Goal: Task Accomplishment & Management: Complete application form

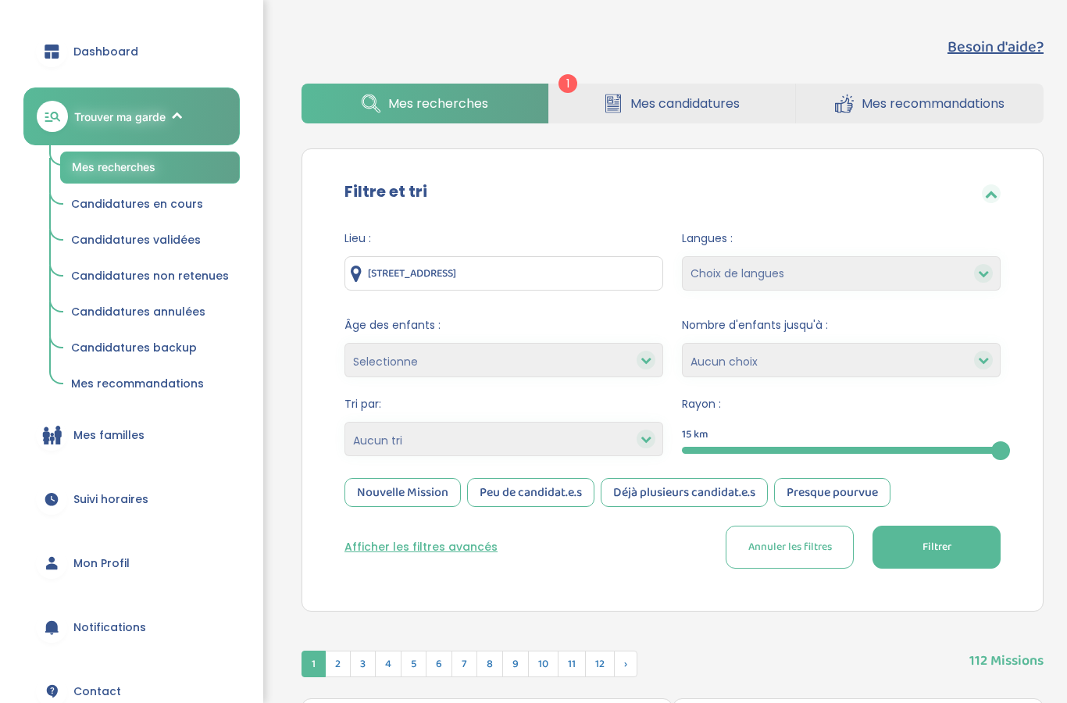
scroll to position [88, 0]
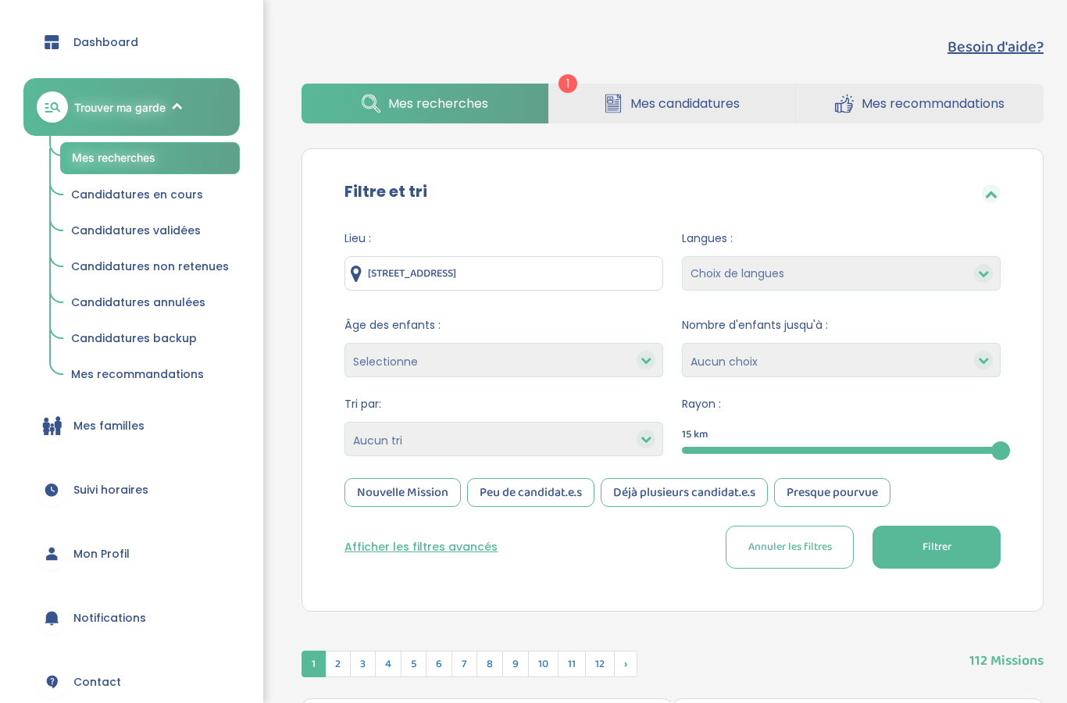
click at [117, 549] on span "Mon Profil" at bounding box center [101, 554] width 56 height 16
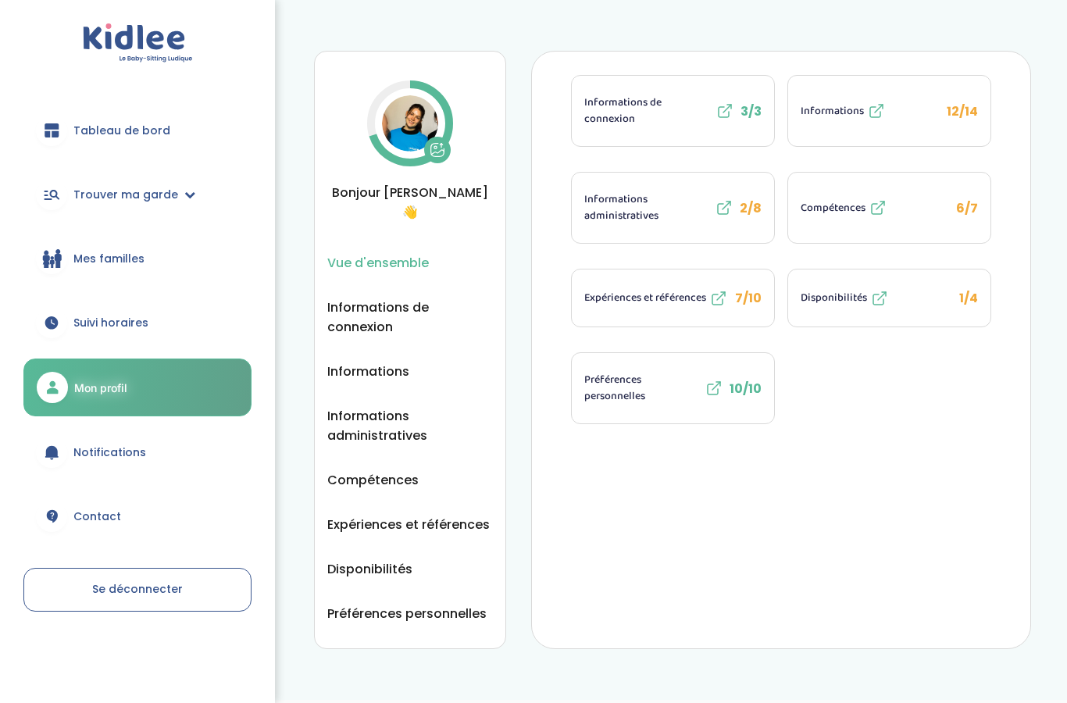
click at [721, 204] on icon at bounding box center [723, 209] width 10 height 10
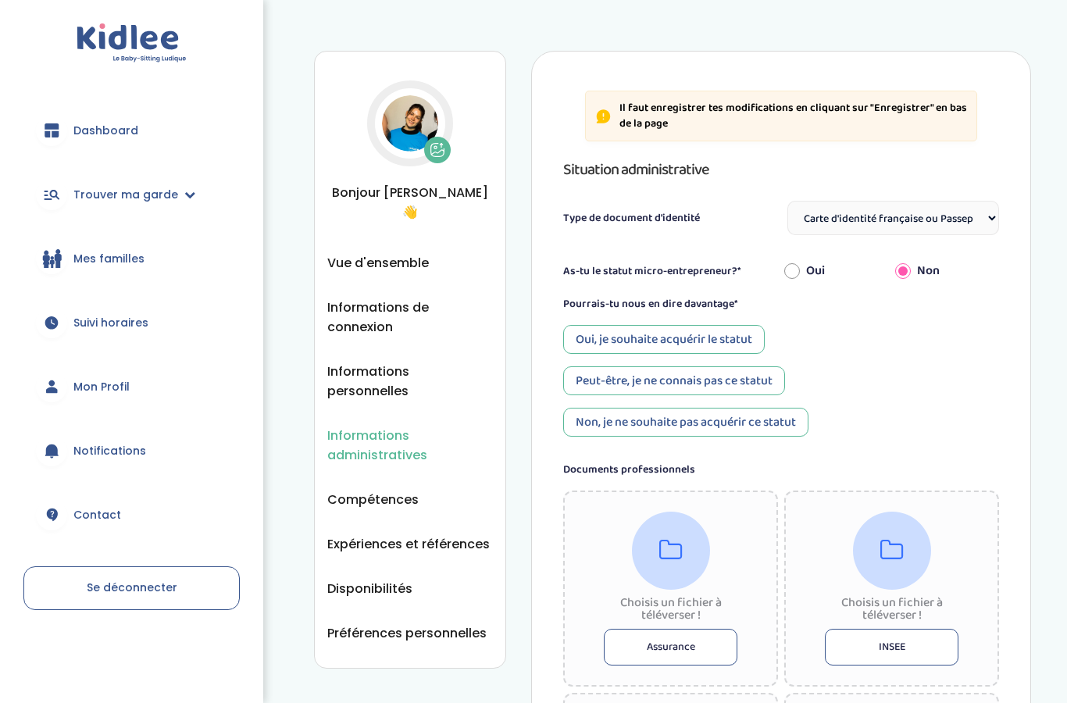
select select "Carte d'identité française ou Passeport français daté de moins de 5 ans"
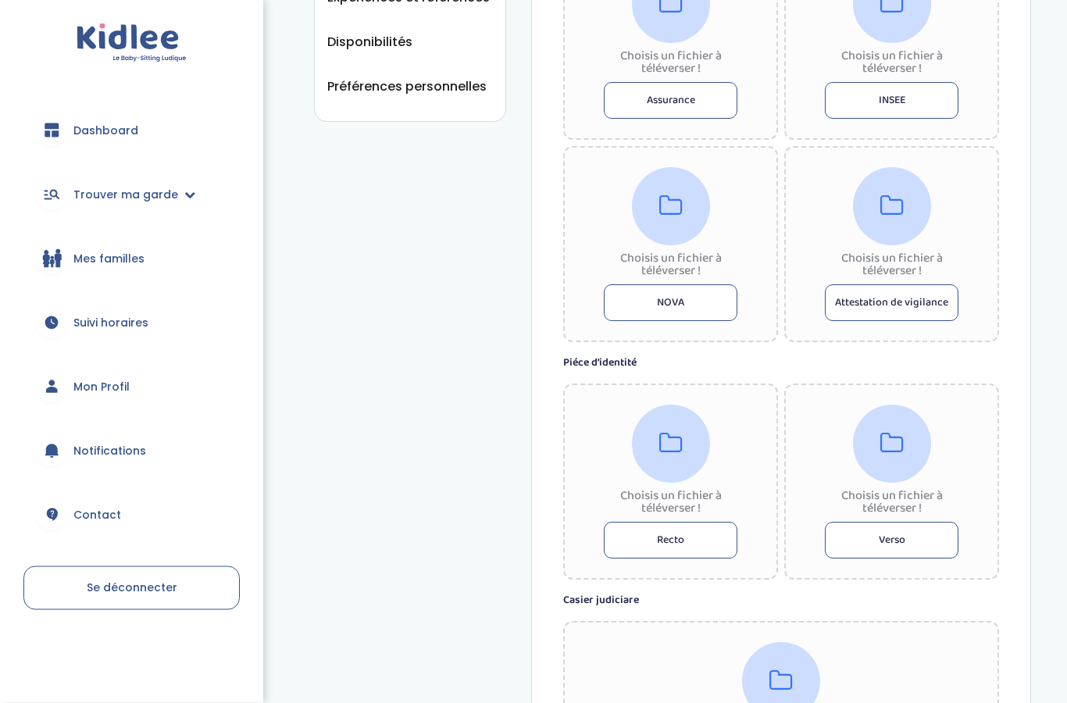
scroll to position [547, 0]
click at [695, 549] on button "Recto" at bounding box center [671, 540] width 134 height 37
click at [752, 517] on div "Choisis un fichier à téléverser ! Recto" at bounding box center [670, 482] width 215 height 196
click at [612, 605] on label "Casier judiciare" at bounding box center [781, 600] width 436 height 16
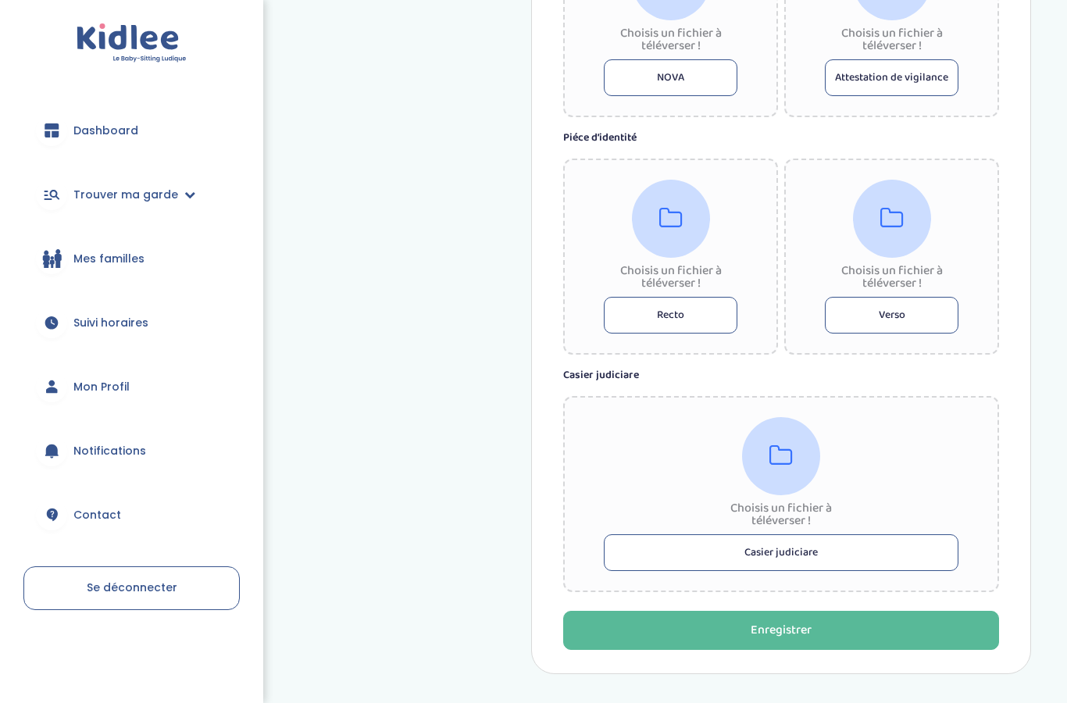
scroll to position [787, 0]
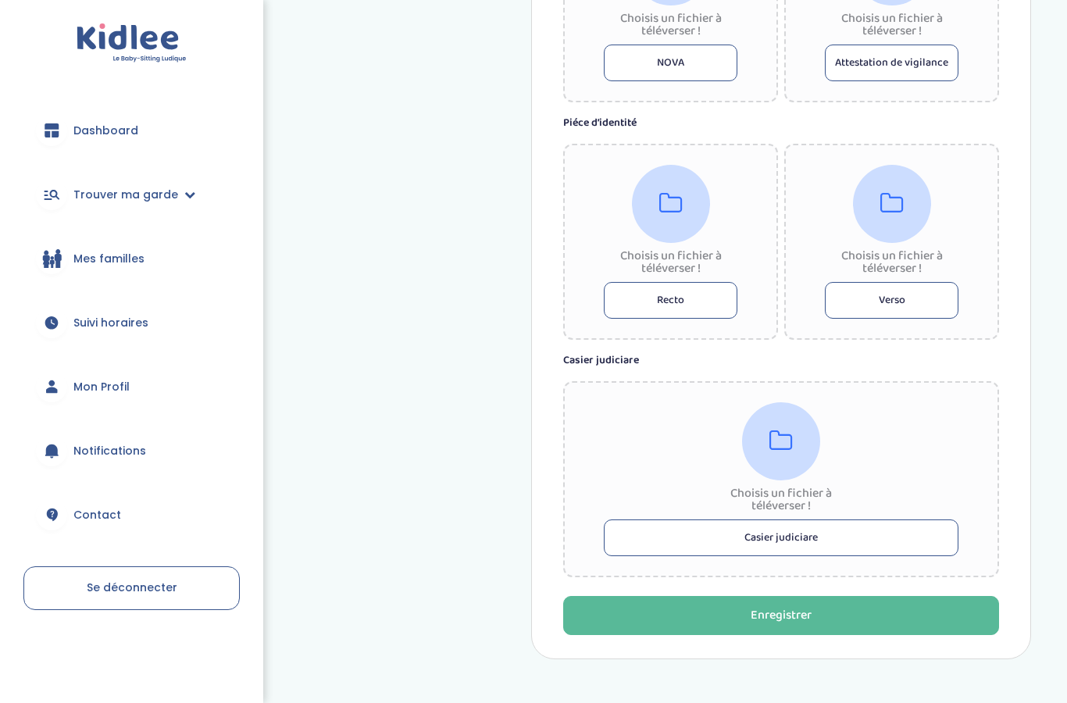
click at [705, 306] on button "Recto" at bounding box center [671, 300] width 134 height 37
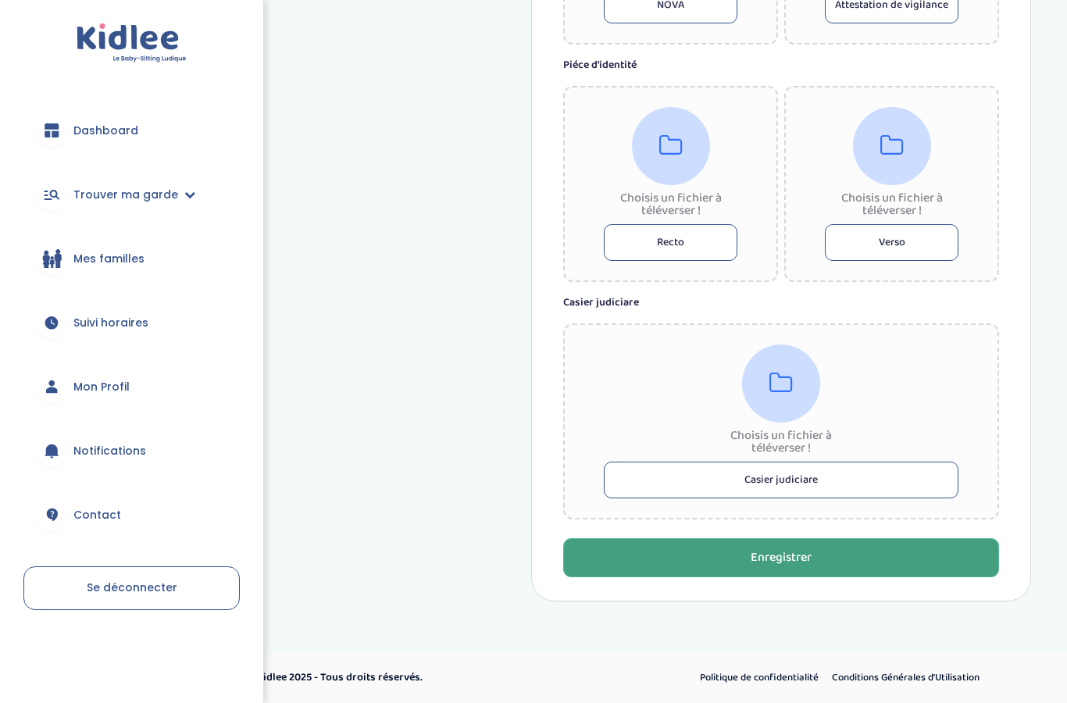
click at [937, 556] on button "Enregistrer" at bounding box center [781, 557] width 436 height 39
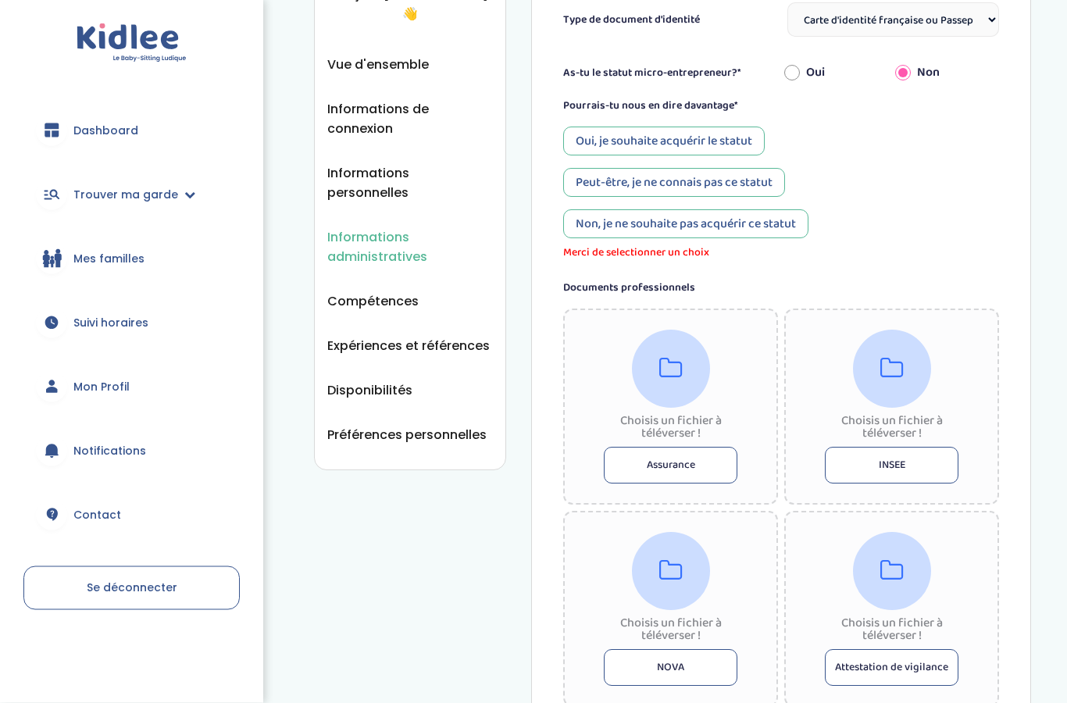
scroll to position [51, 0]
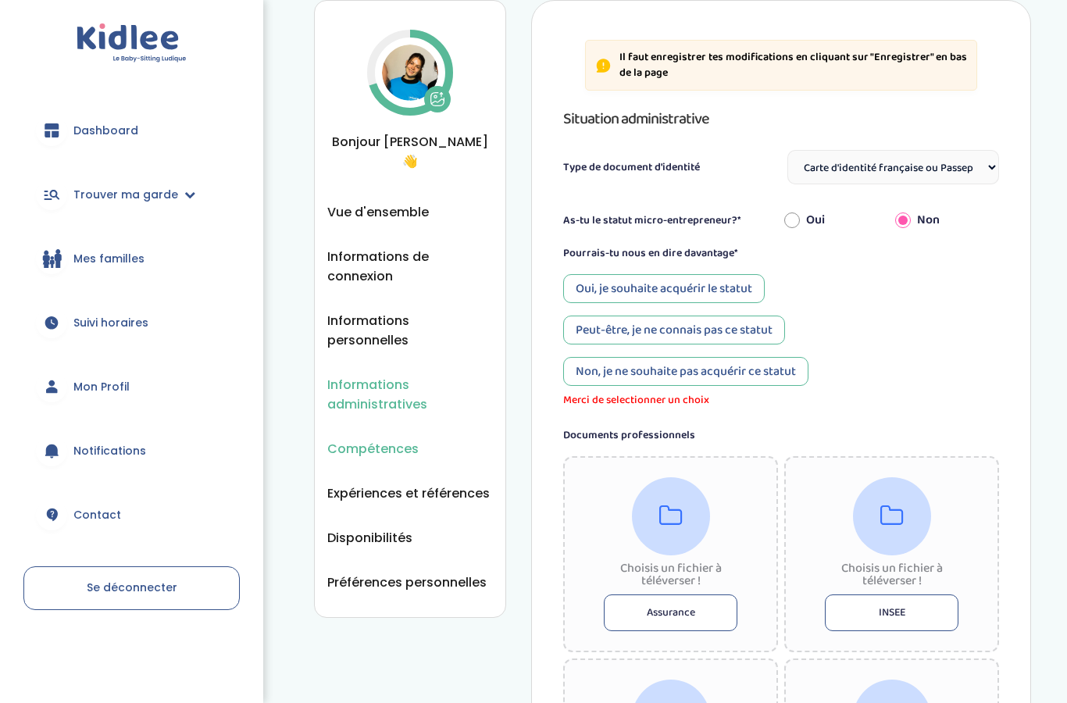
click at [384, 439] on span "Compétences" at bounding box center [372, 449] width 91 height 20
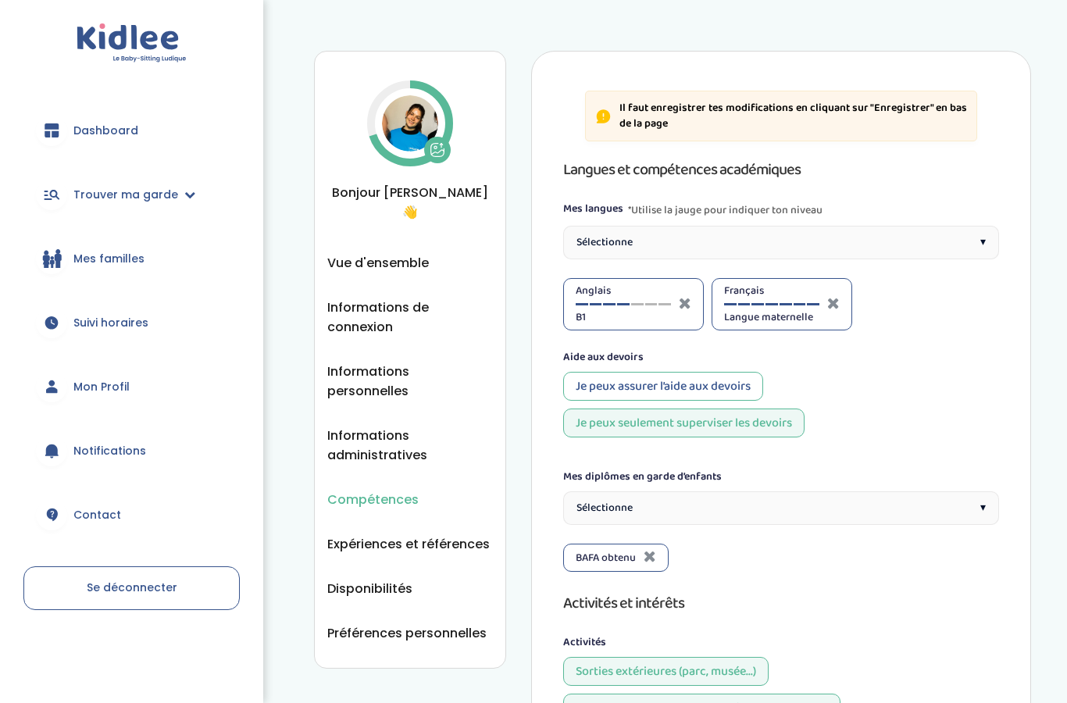
click at [621, 303] on div at bounding box center [623, 304] width 12 height 2
click at [736, 379] on div "Je peux assurer l’aide aux devoirs" at bounding box center [663, 386] width 200 height 29
select select "5eme"
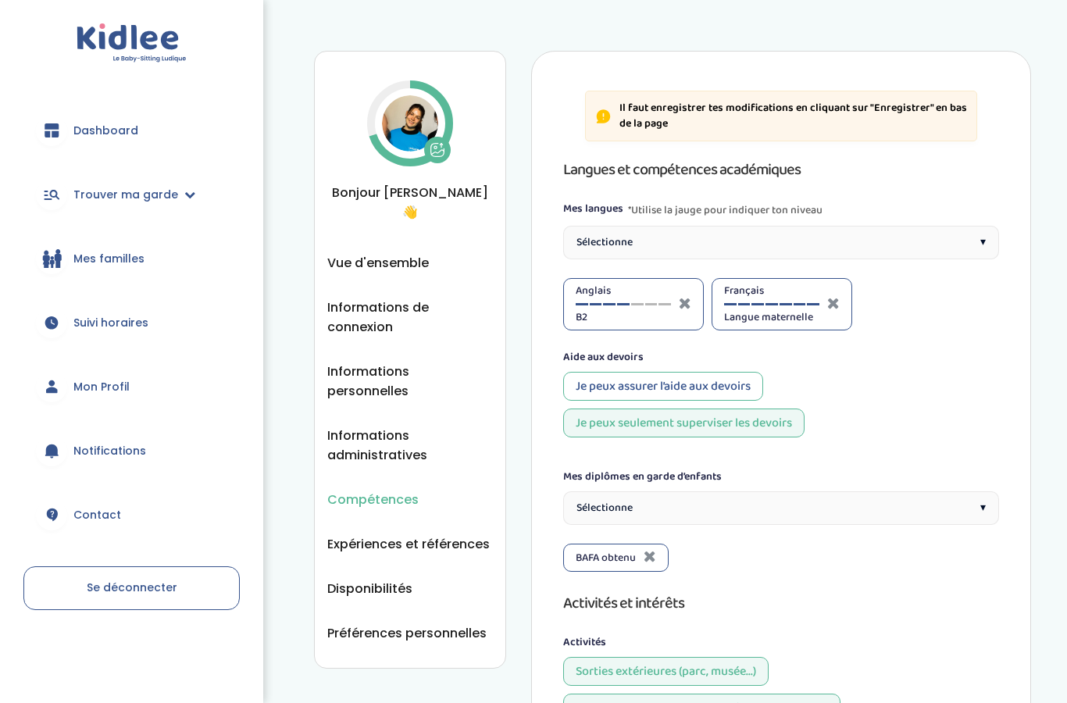
select select "5eme"
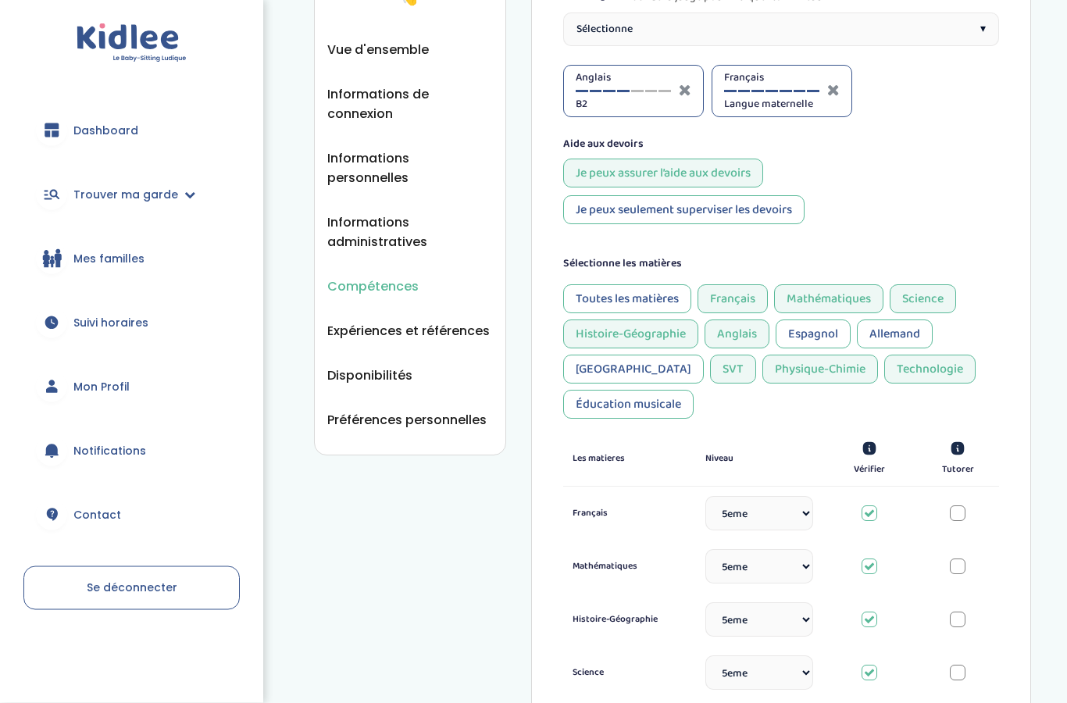
scroll to position [213, 0]
click at [612, 372] on div "Italien" at bounding box center [633, 369] width 141 height 29
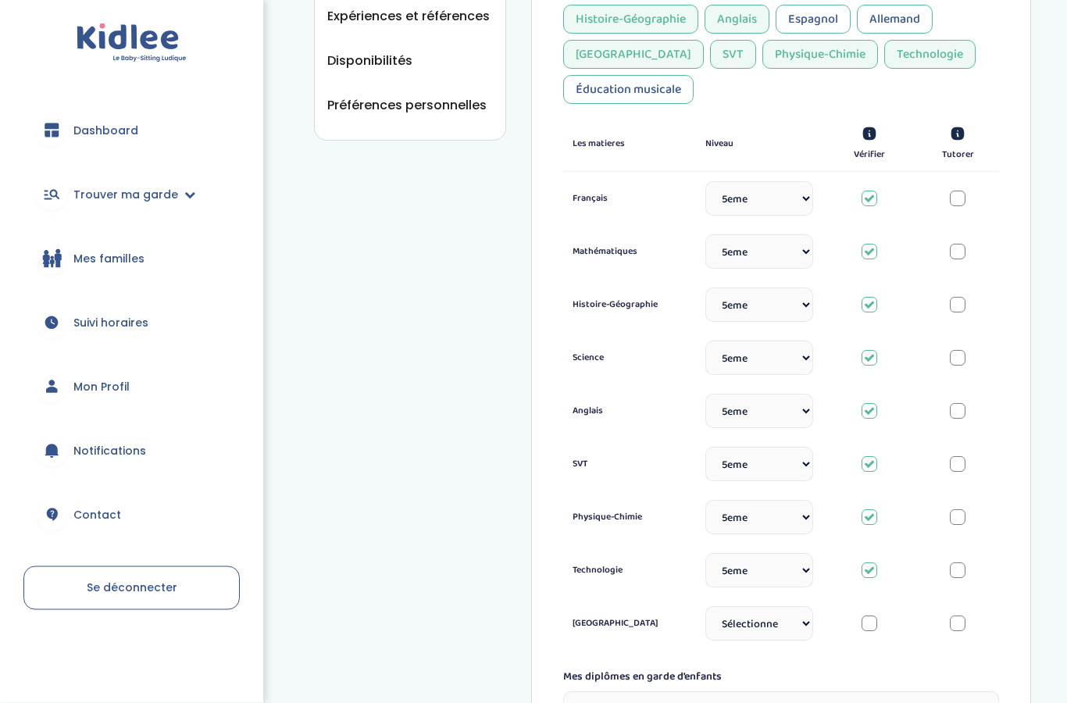
scroll to position [528, 0]
click at [966, 140] on icon at bounding box center [958, 134] width 16 height 16
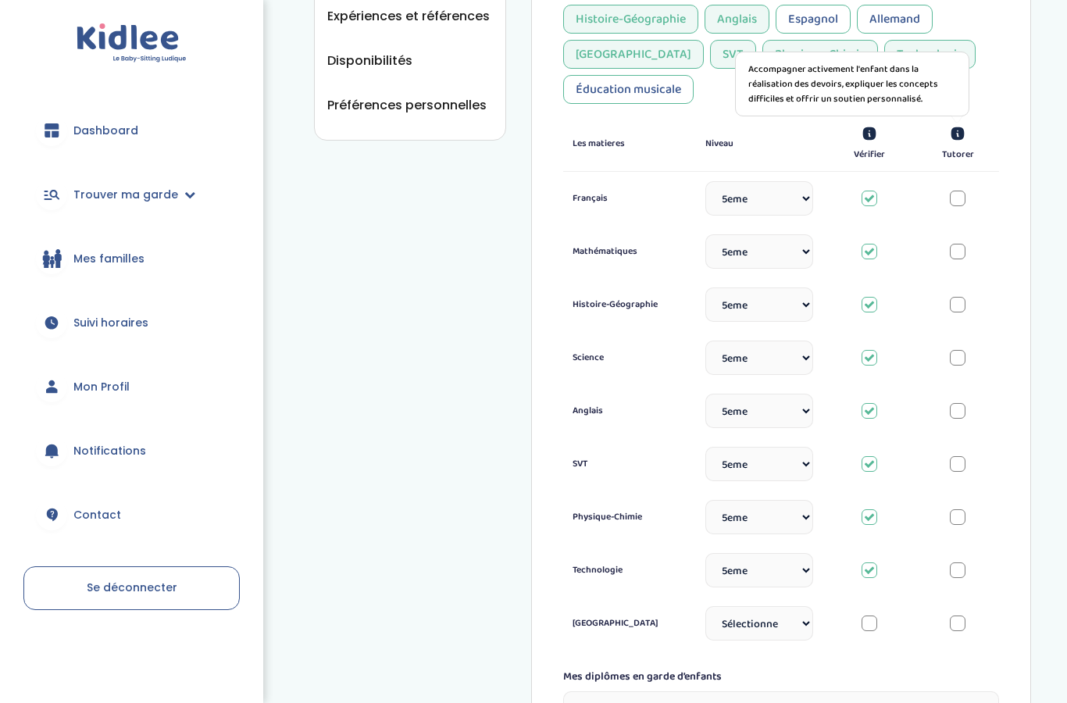
click at [962, 206] on div at bounding box center [958, 199] width 16 height 16
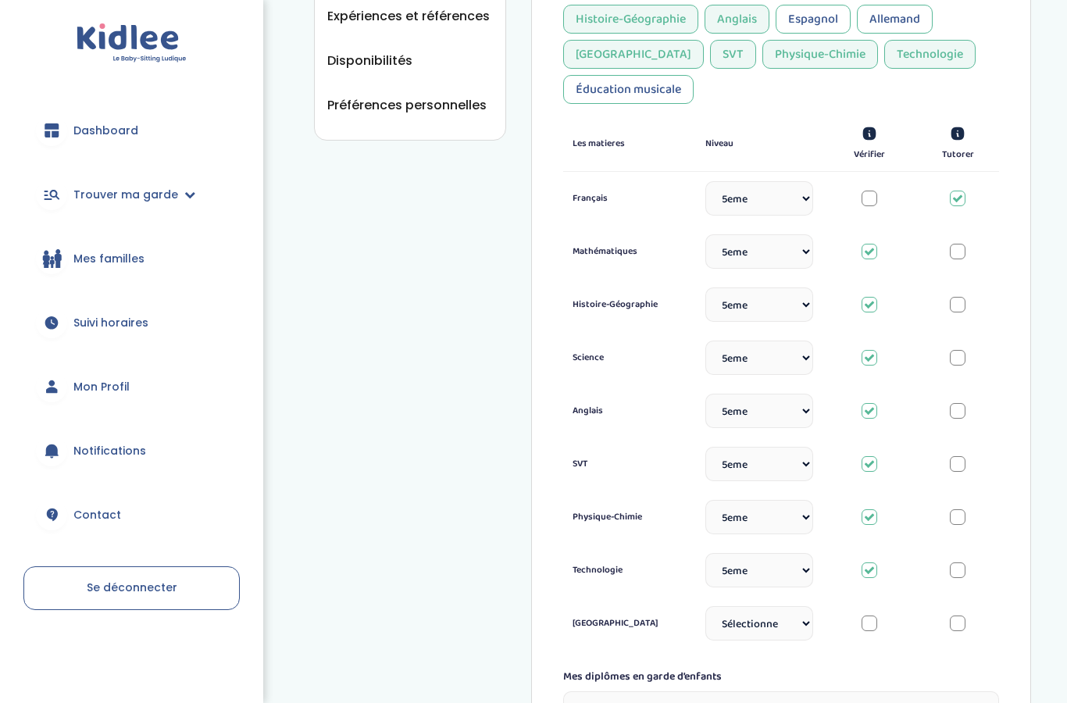
click at [789, 212] on select "Sélectionne CP CE1 CE2 CM1 CM2 6eme 5eme 4eme 3eme Seconde Prémière Terminale" at bounding box center [759, 198] width 108 height 34
select select "Prémière"
click at [797, 312] on select "Sélectionne CP CE1 CE2 CM1 CM2 6eme 5eme 4eme 3eme Seconde Prémière Terminale" at bounding box center [759, 304] width 108 height 34
select select "Terminale"
click at [962, 309] on div at bounding box center [958, 305] width 16 height 16
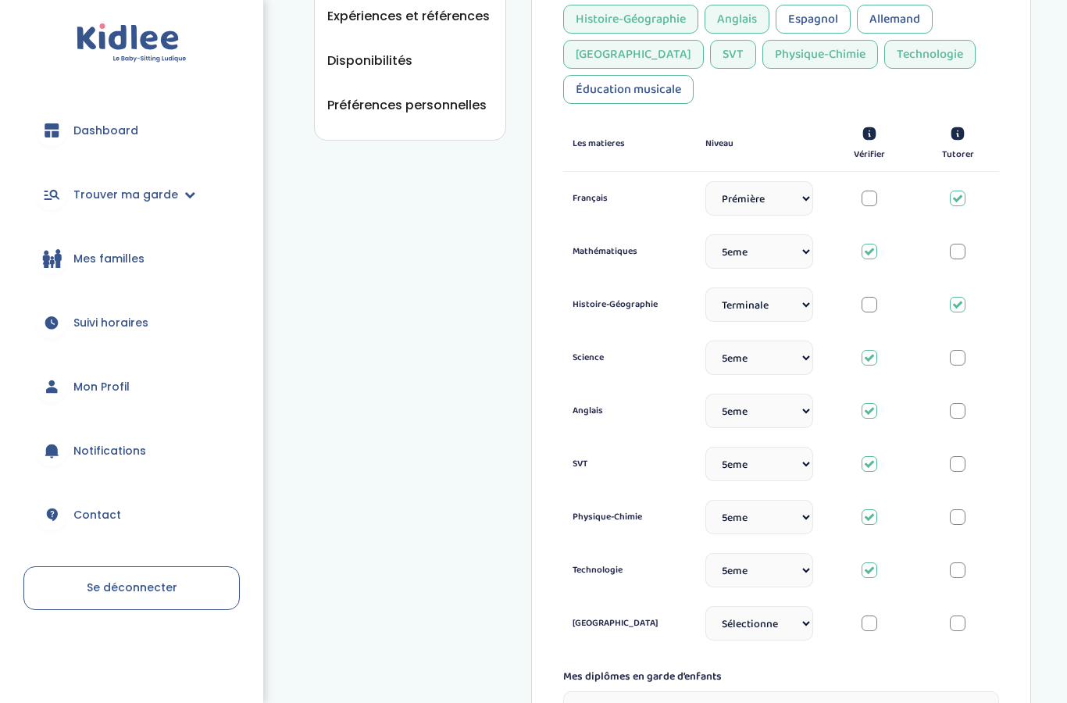
click at [793, 364] on select "Sélectionne CP CE1 CE2 CM1 CM2 6eme 5eme 4eme 3eme Seconde Prémière Terminale" at bounding box center [759, 358] width 108 height 34
select select "3eme"
click at [965, 419] on div at bounding box center [958, 411] width 16 height 16
click at [872, 419] on div at bounding box center [870, 411] width 16 height 16
click at [959, 419] on div at bounding box center [958, 411] width 16 height 16
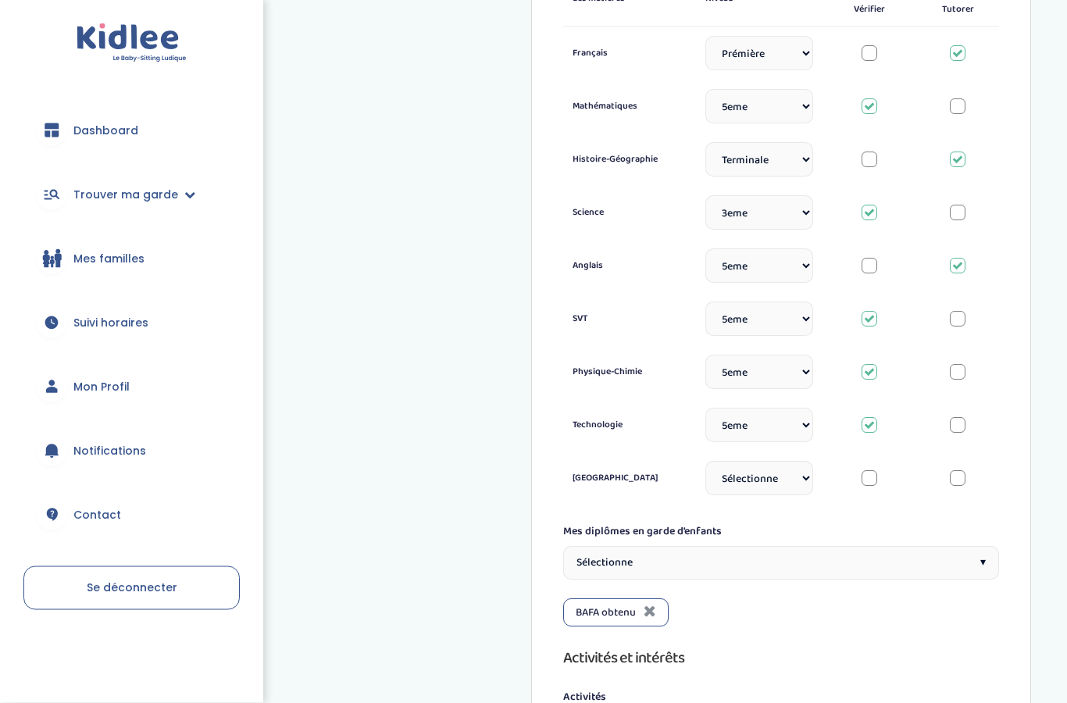
scroll to position [679, 0]
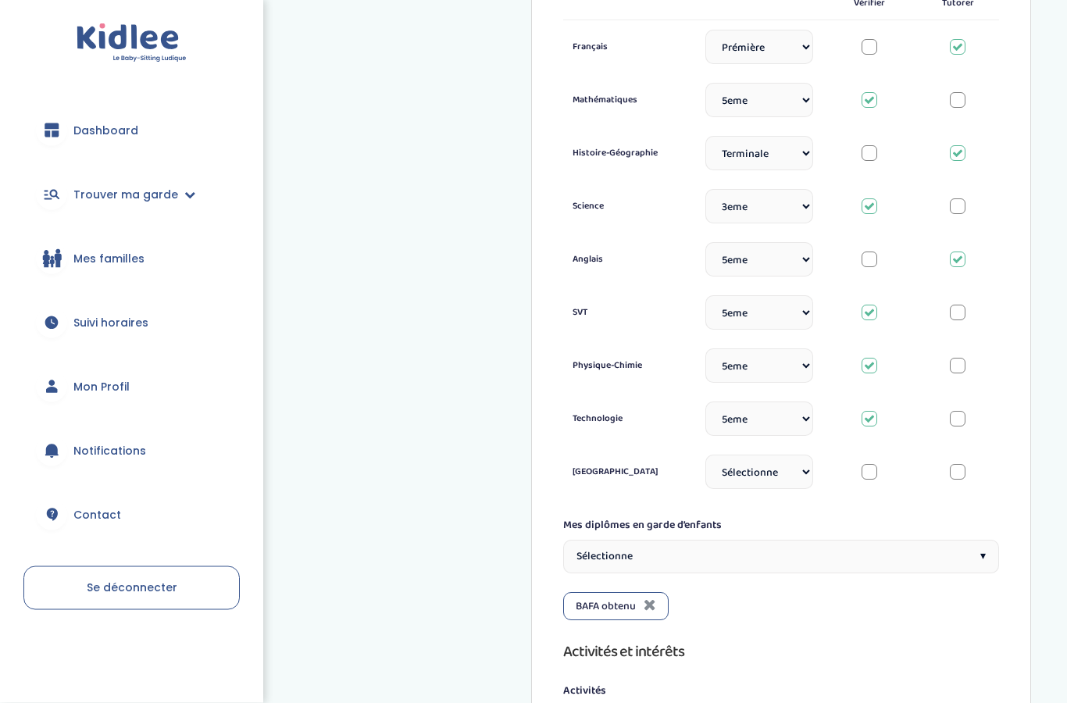
click at [788, 481] on select "Sélectionne CP CE1 CE2 CM1 CM2 6eme 5eme 4eme 3eme Seconde Prémière Terminale" at bounding box center [759, 472] width 108 height 34
select select "5eme"
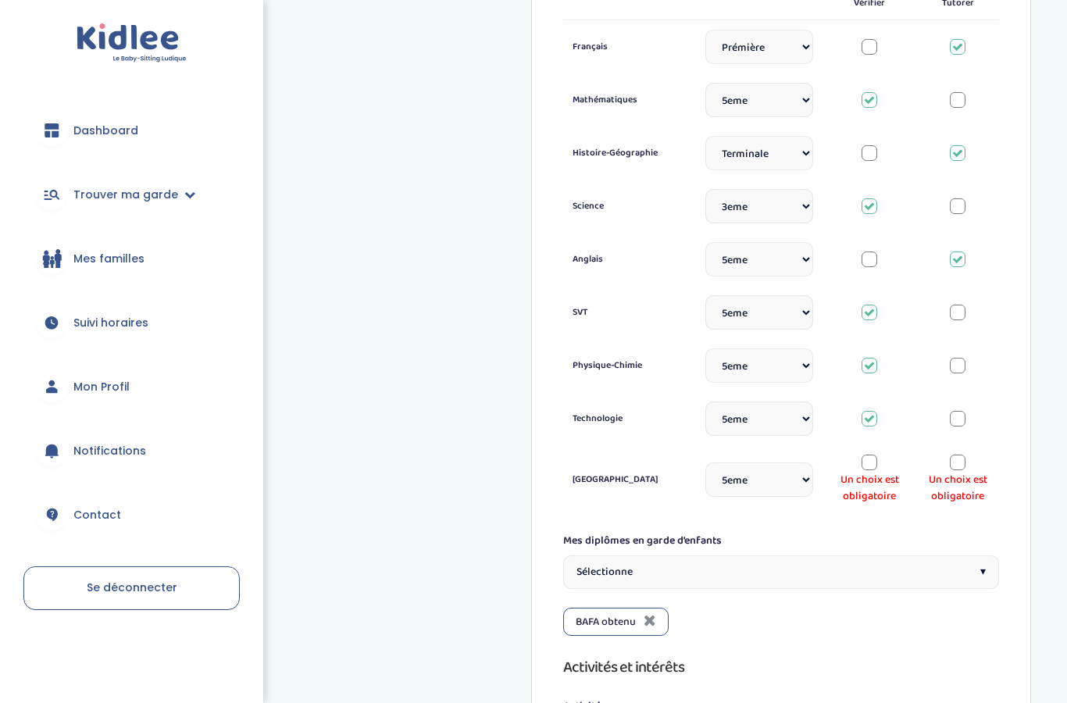
click at [875, 466] on div at bounding box center [870, 463] width 16 height 16
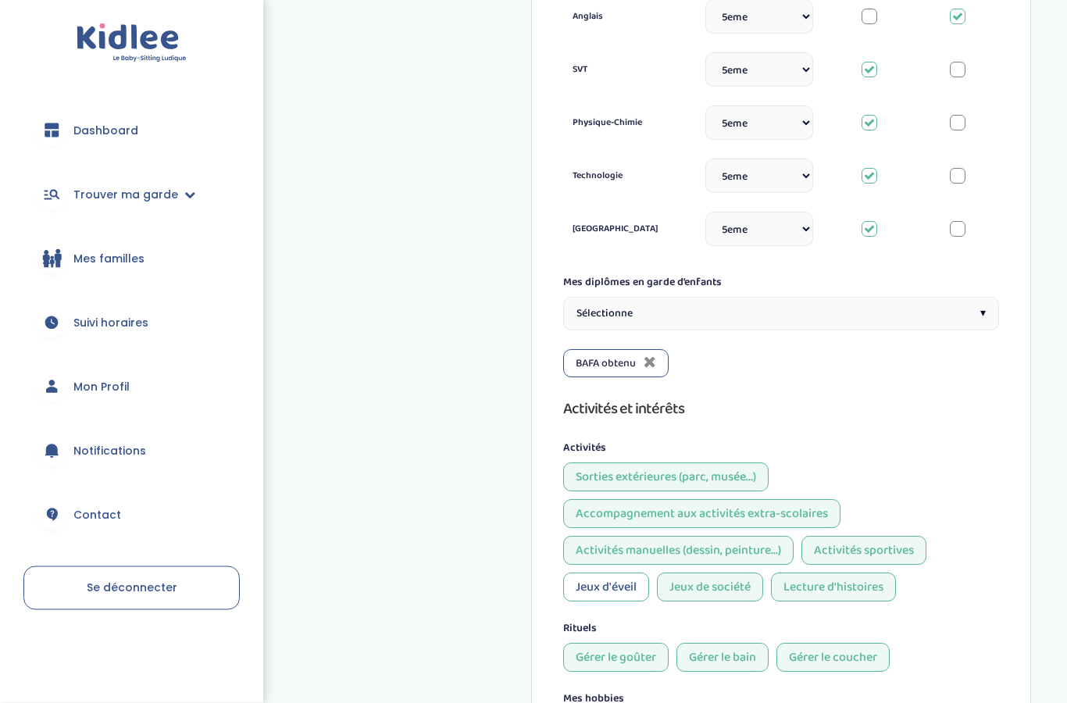
scroll to position [926, 0]
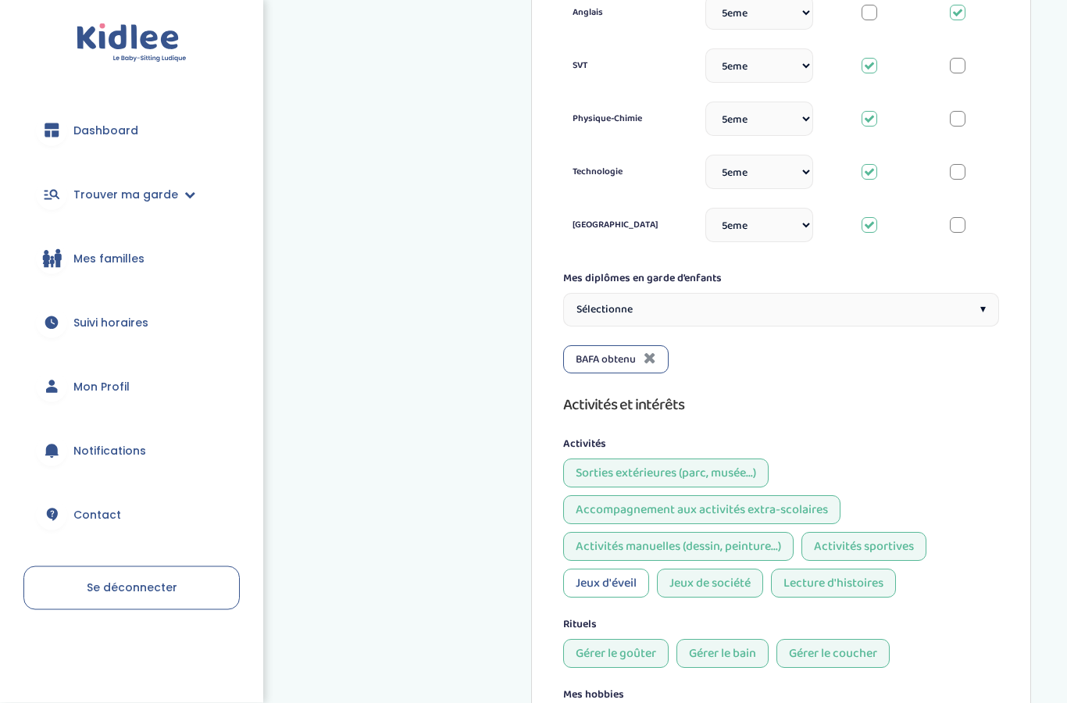
click at [965, 317] on div "Sélectionne ▾" at bounding box center [781, 311] width 436 height 34
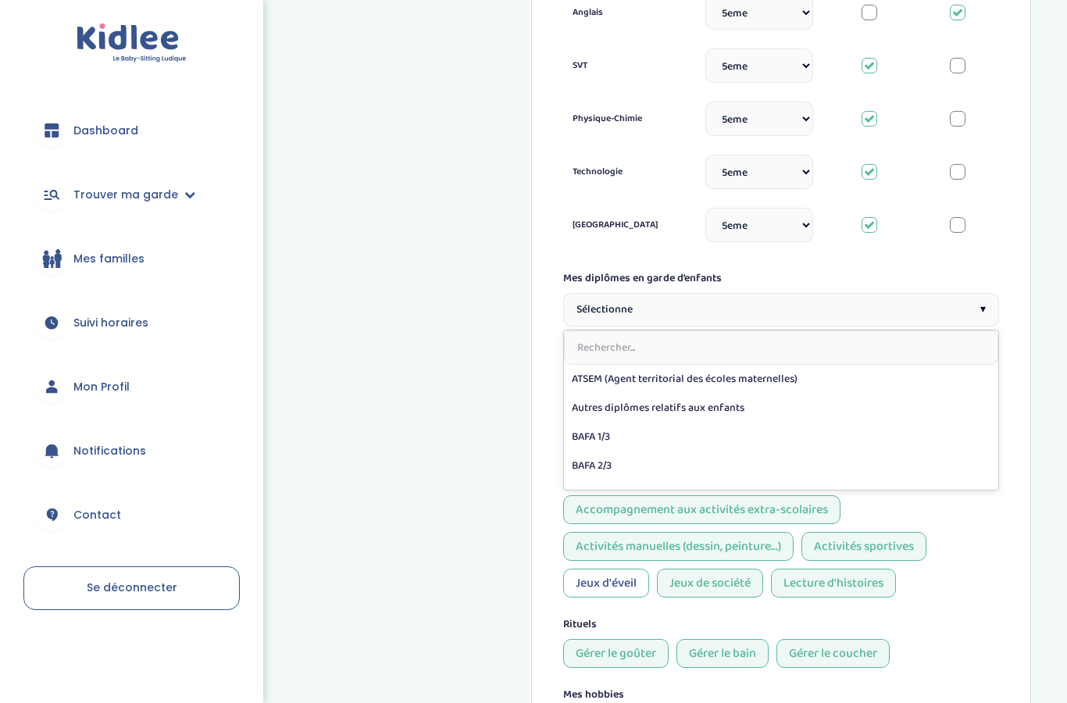
click at [806, 361] on input "text" at bounding box center [781, 347] width 434 height 34
type input "p"
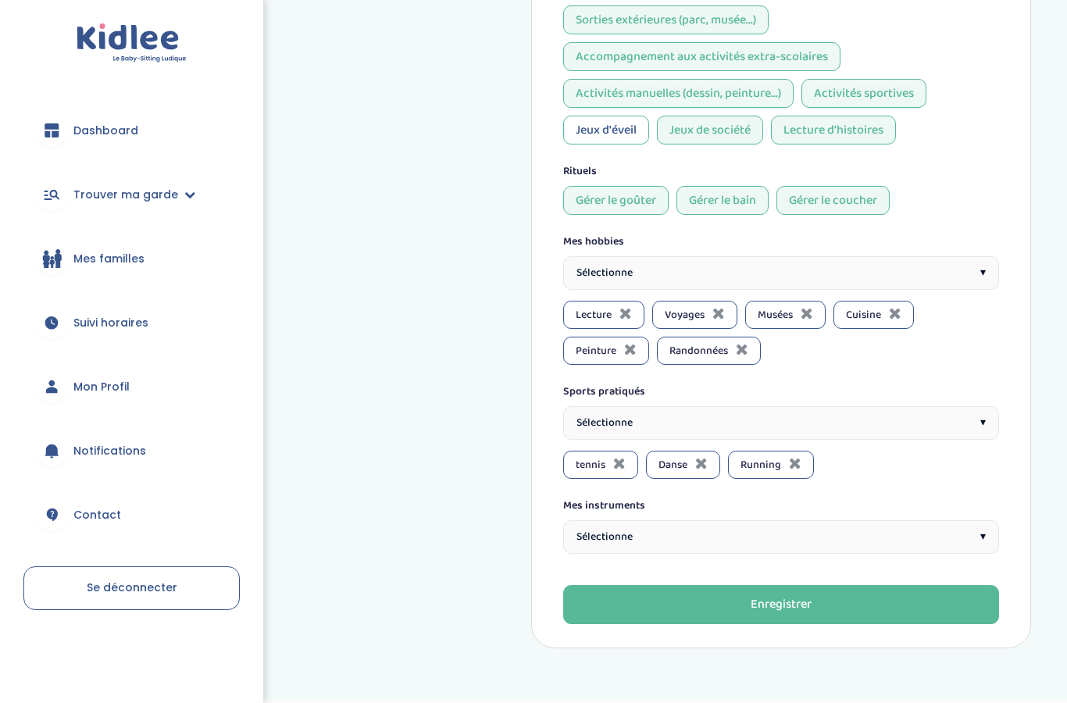
scroll to position [1382, 0]
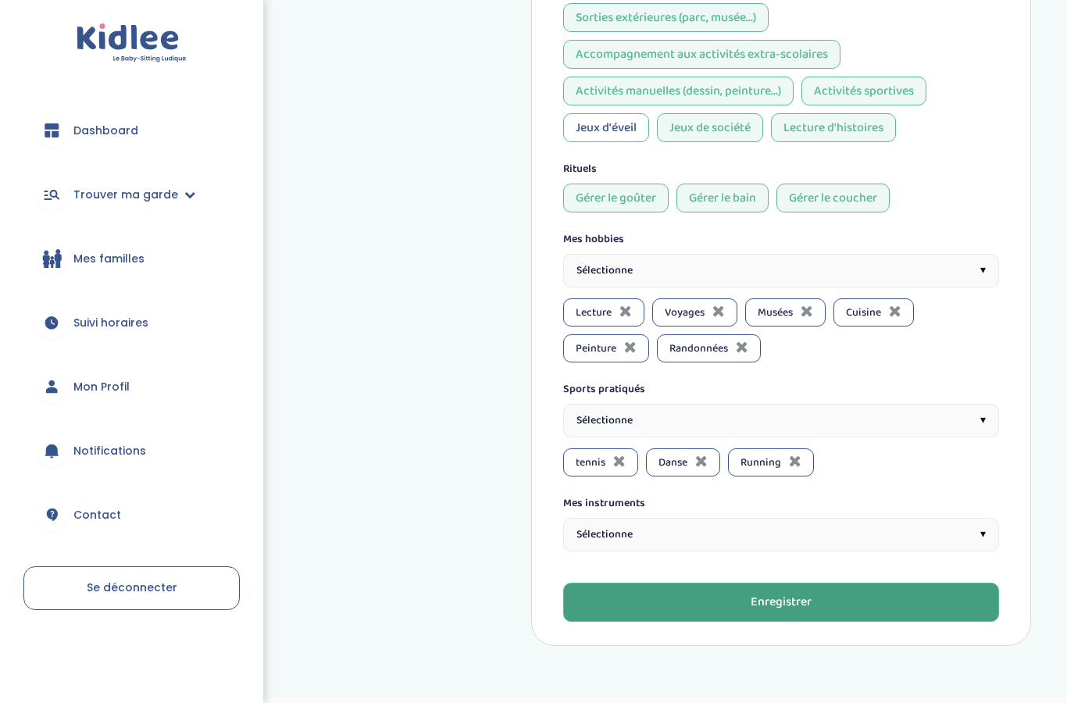
click at [862, 621] on button "Enregistrer" at bounding box center [781, 602] width 436 height 39
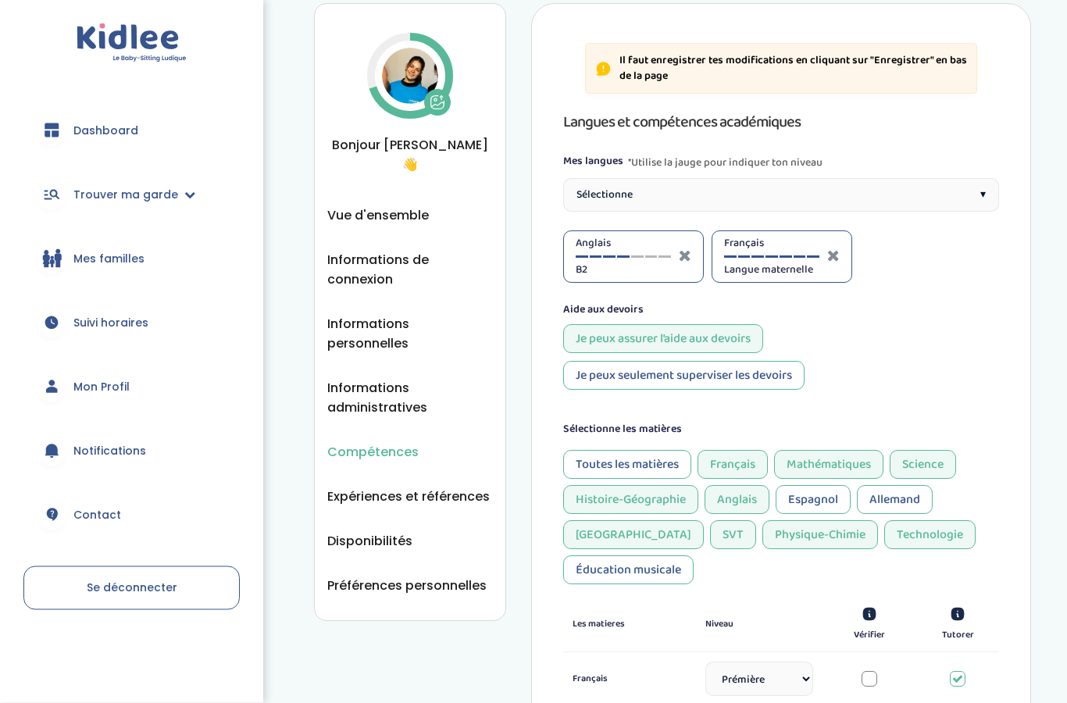
scroll to position [0, 0]
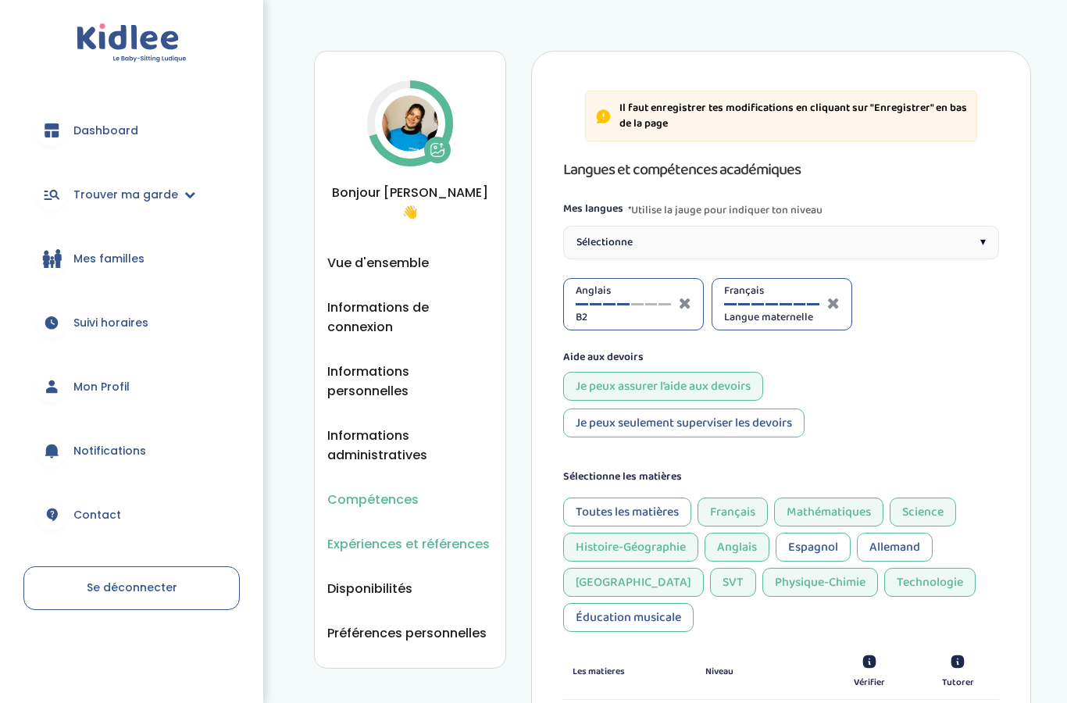
click at [460, 534] on span "Expériences et références" at bounding box center [408, 544] width 162 height 20
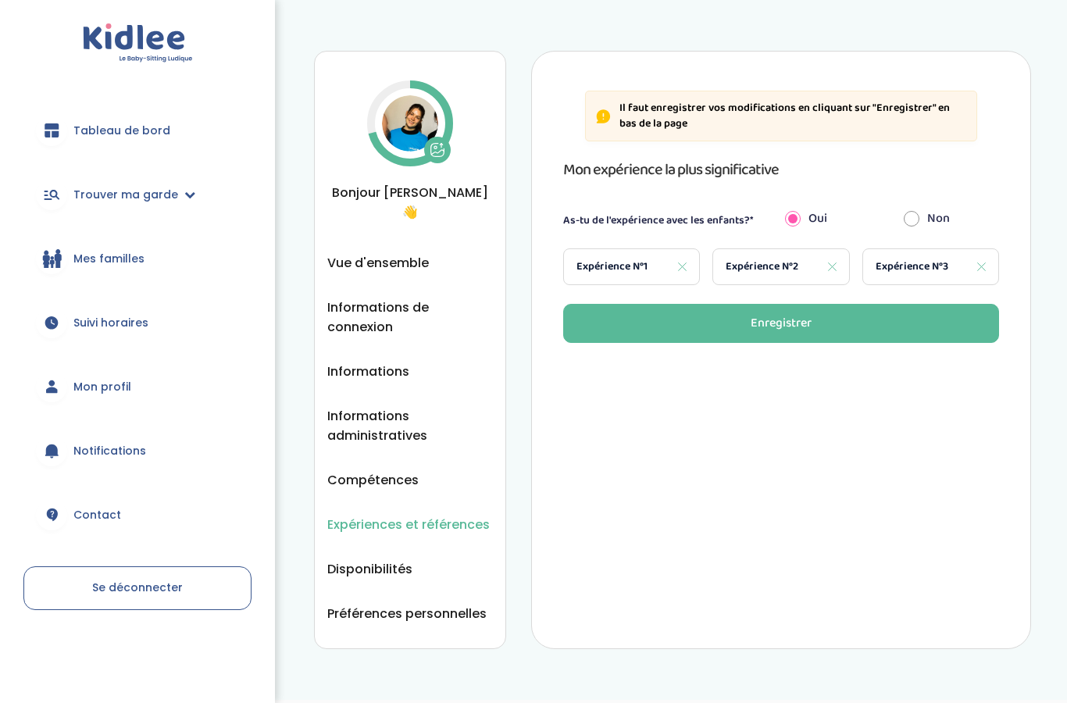
click at [641, 262] on font "Expérience N°1" at bounding box center [612, 266] width 71 height 17
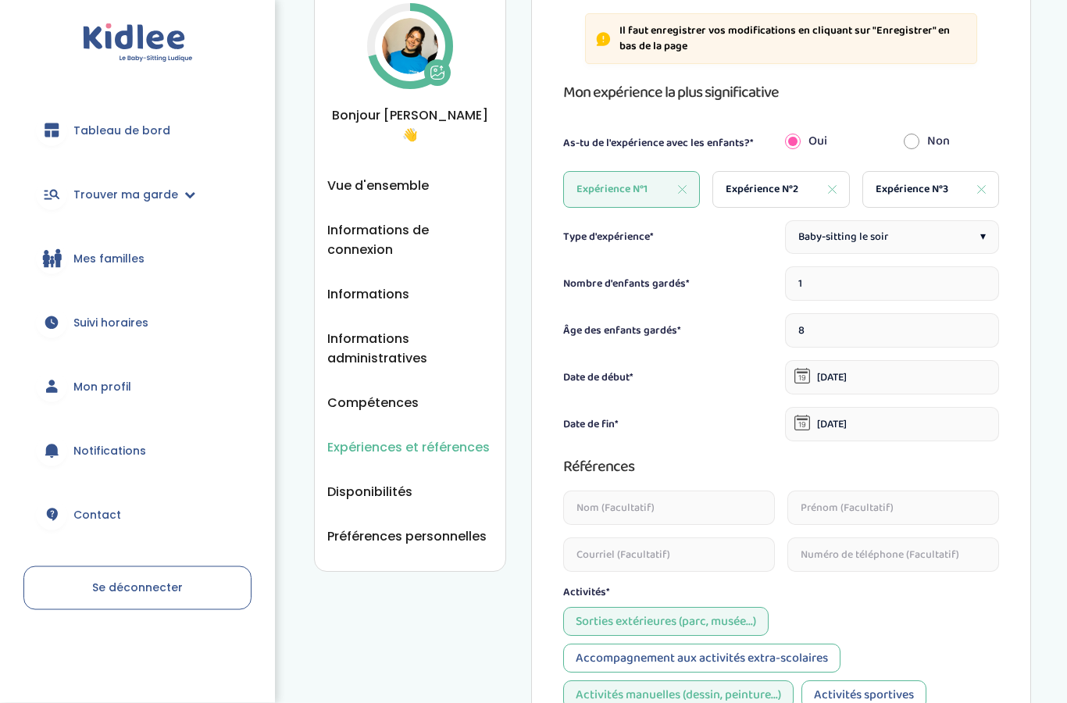
scroll to position [77, 0]
click at [743, 182] on font "Expérience N°2" at bounding box center [762, 188] width 73 height 17
type input "7"
type input "[DATE]"
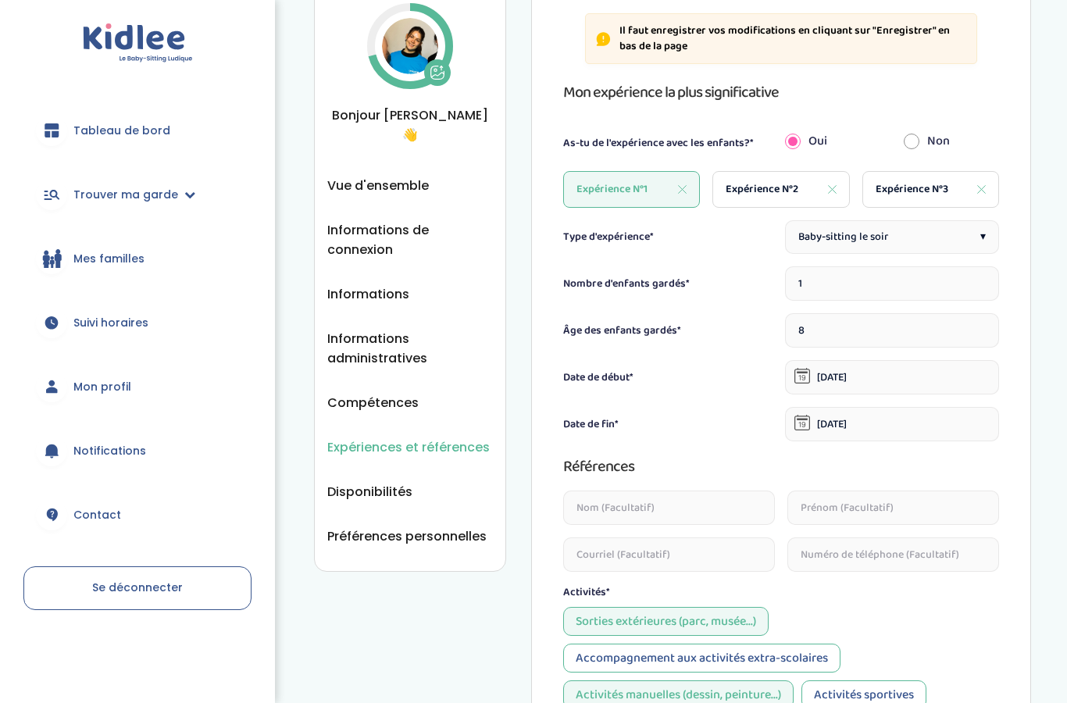
type textarea "Babysitting: Ponctuelle, plusieurs familles : généralement avec un enfant de 7-…"
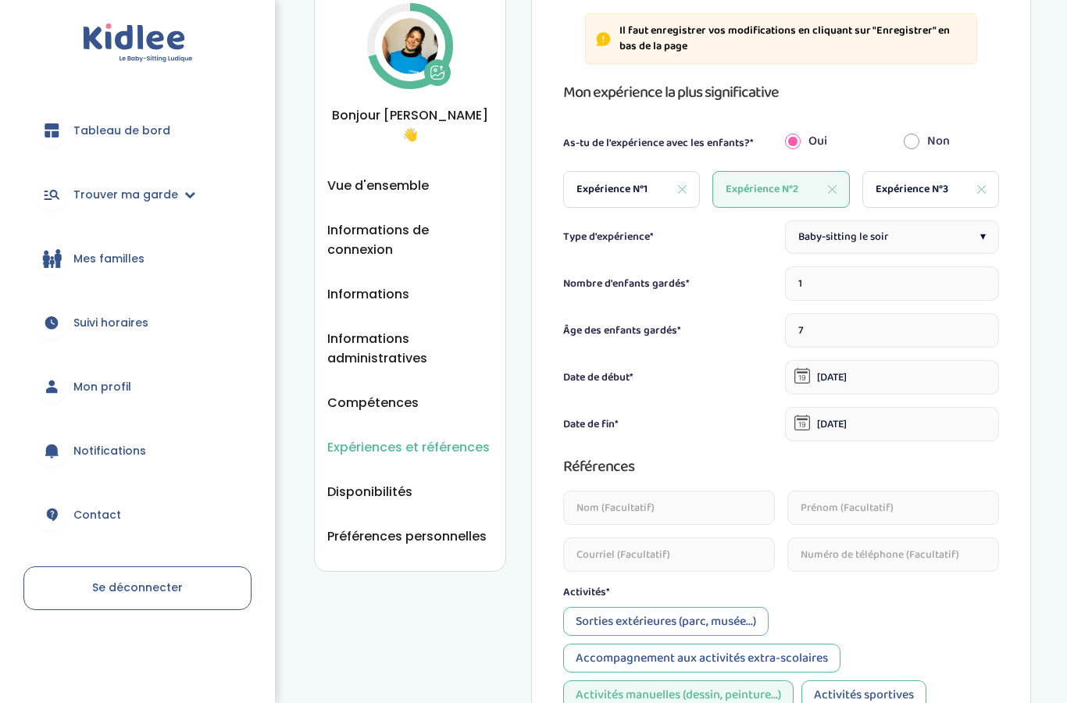
click at [905, 185] on font "Expérience N°3" at bounding box center [912, 188] width 73 height 17
type input "8"
type input "01-01-2018"
type input "01-03-2025"
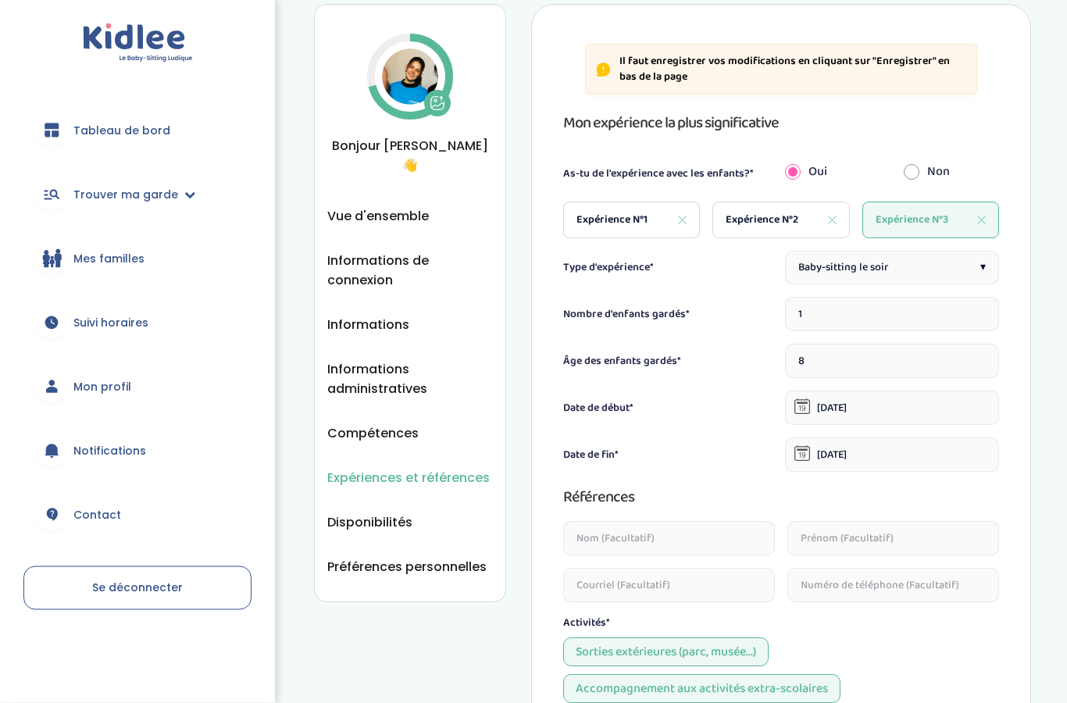
scroll to position [37, 0]
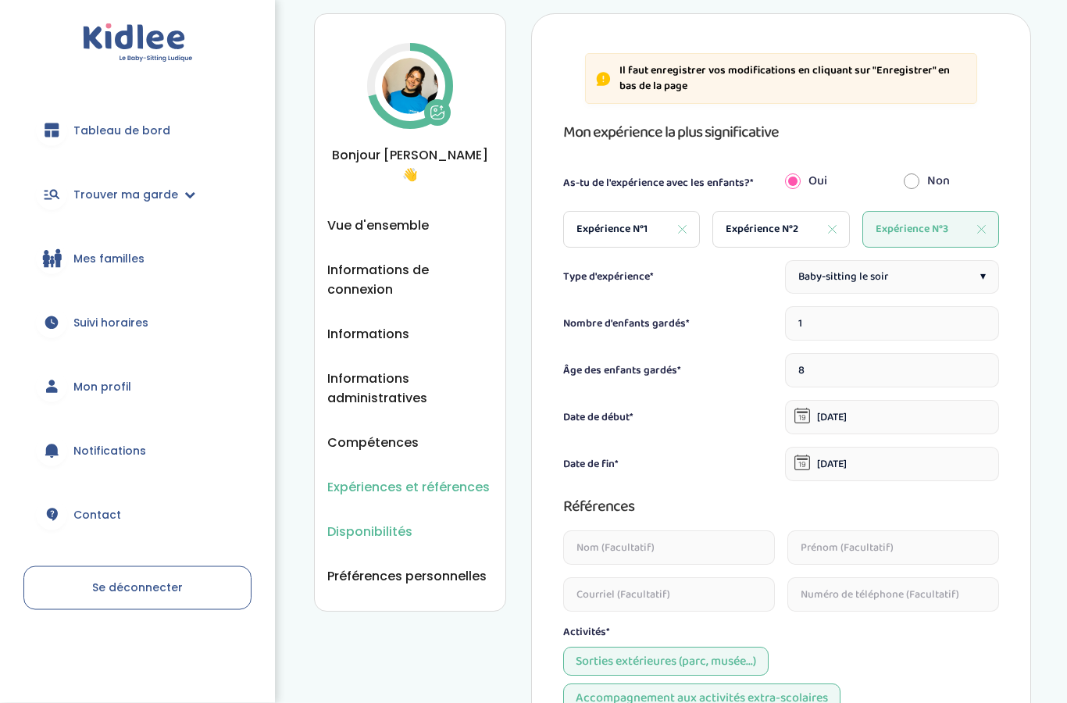
click at [386, 523] on font "Disponibilités" at bounding box center [369, 532] width 85 height 18
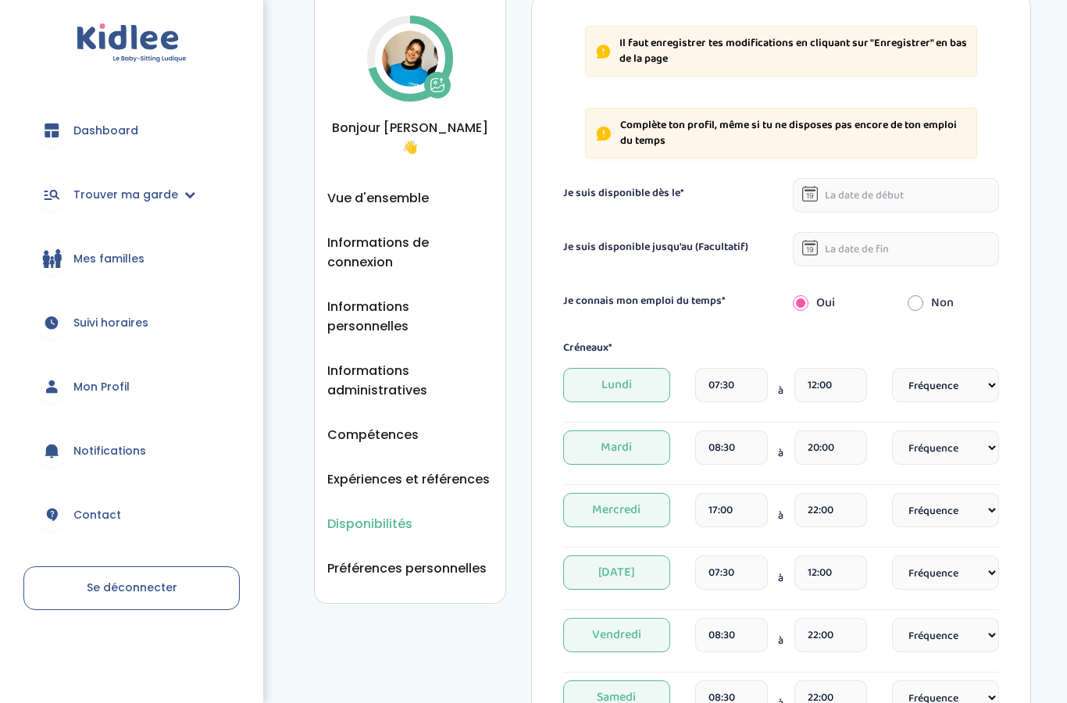
scroll to position [66, 0]
click at [874, 194] on input "text" at bounding box center [896, 194] width 206 height 34
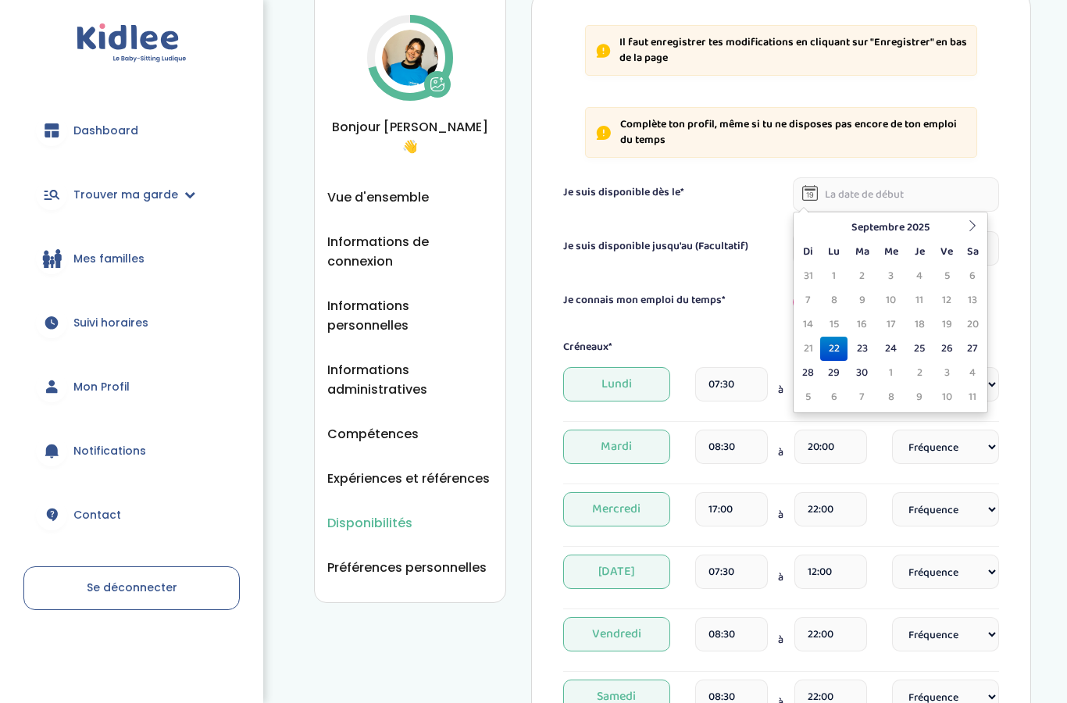
click at [841, 348] on td "22" at bounding box center [833, 349] width 27 height 24
type input "22-09-2025"
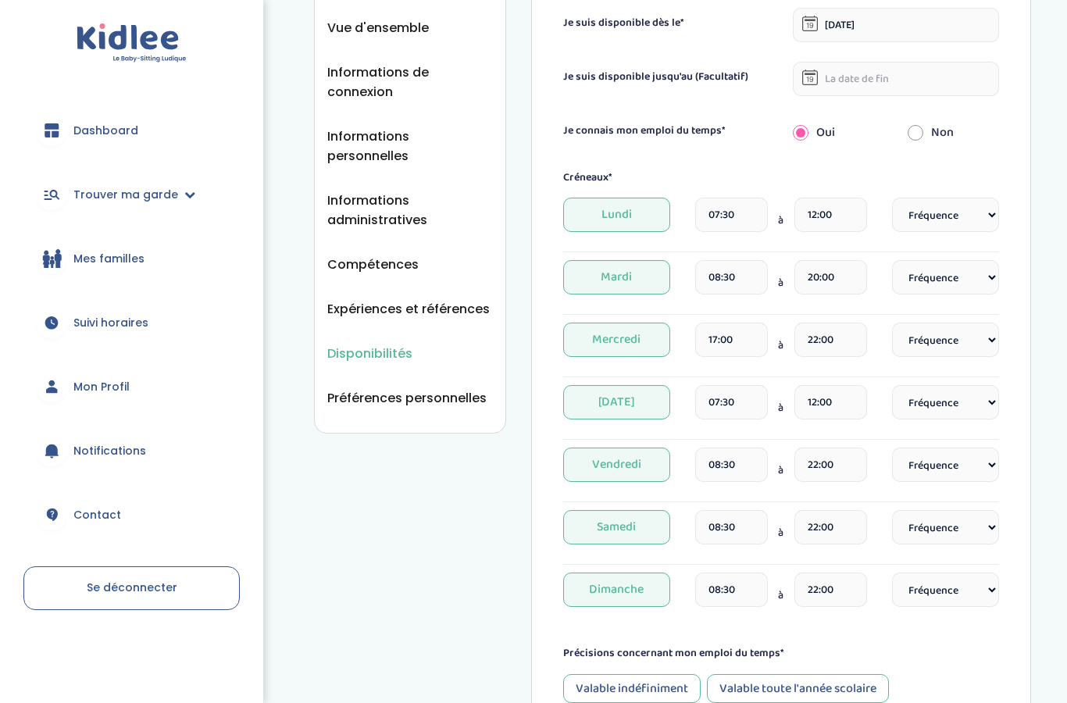
scroll to position [241, 0]
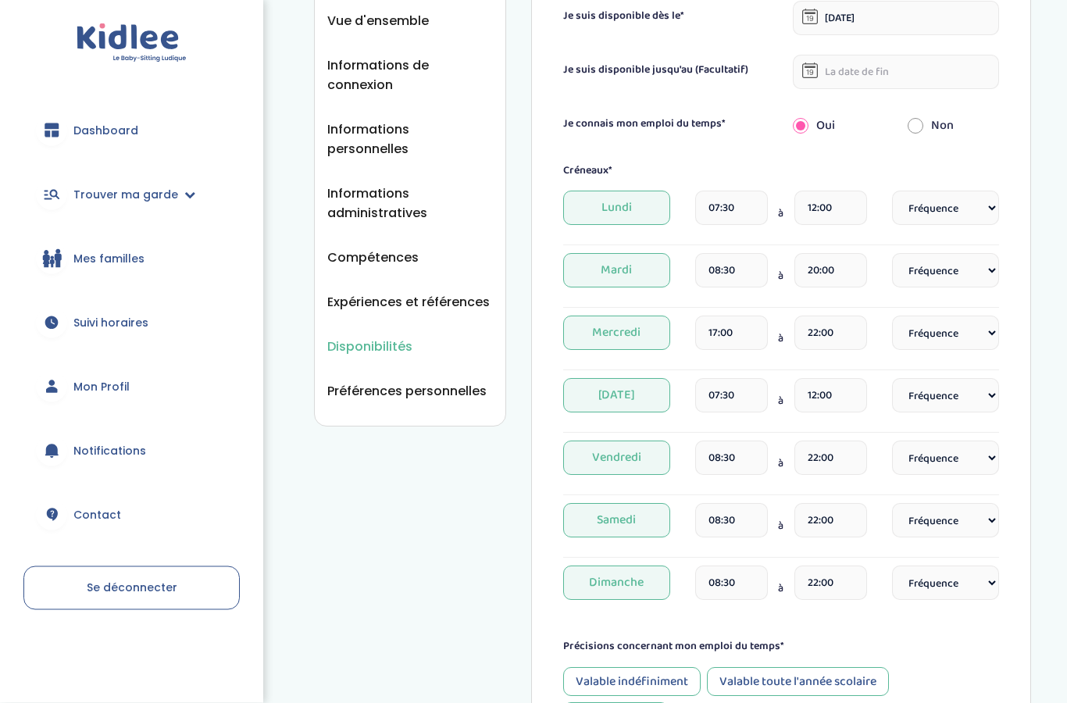
click at [748, 205] on input "07:30" at bounding box center [731, 208] width 73 height 34
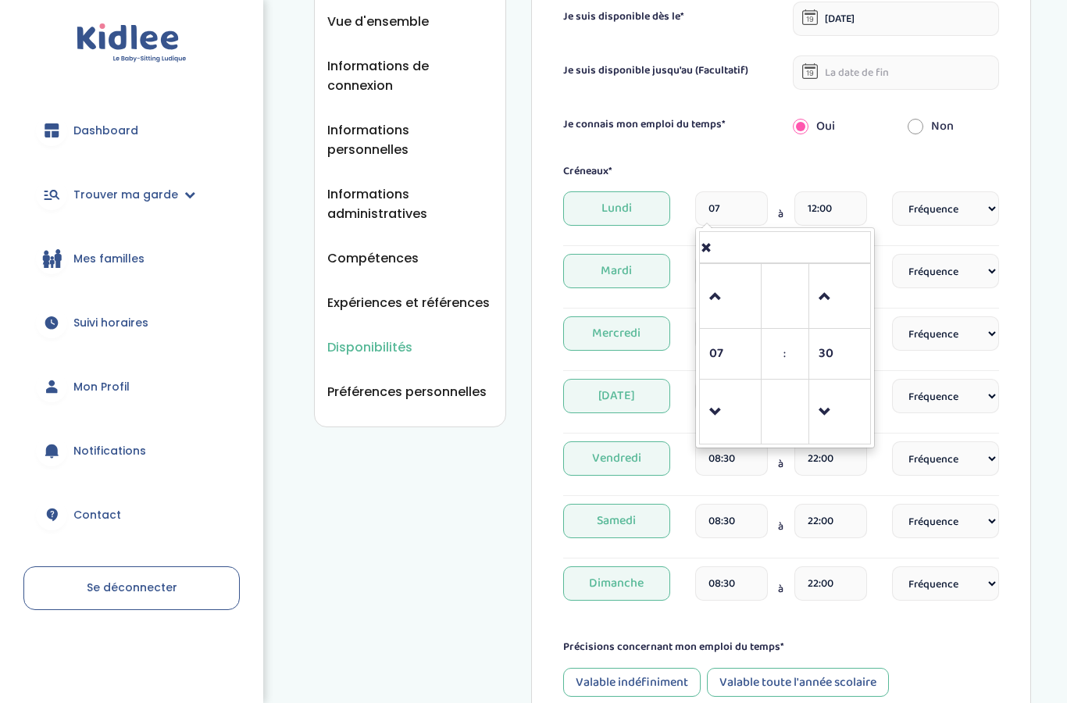
type input "0"
type input "16:00"
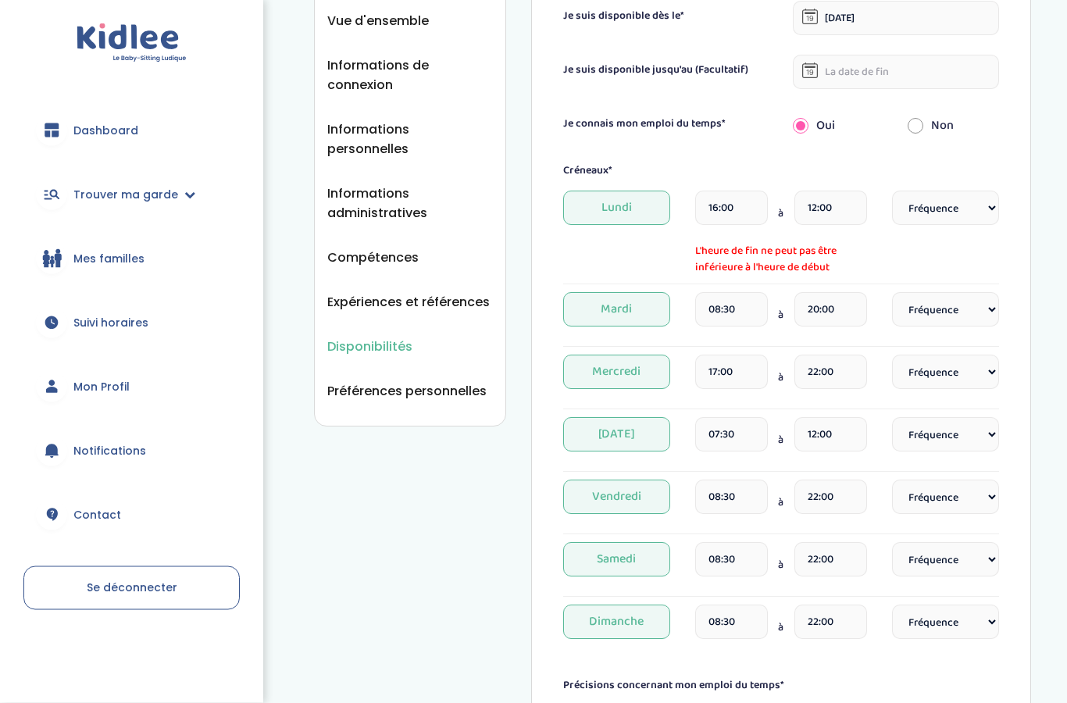
click at [836, 208] on input "12:00" at bounding box center [830, 208] width 73 height 34
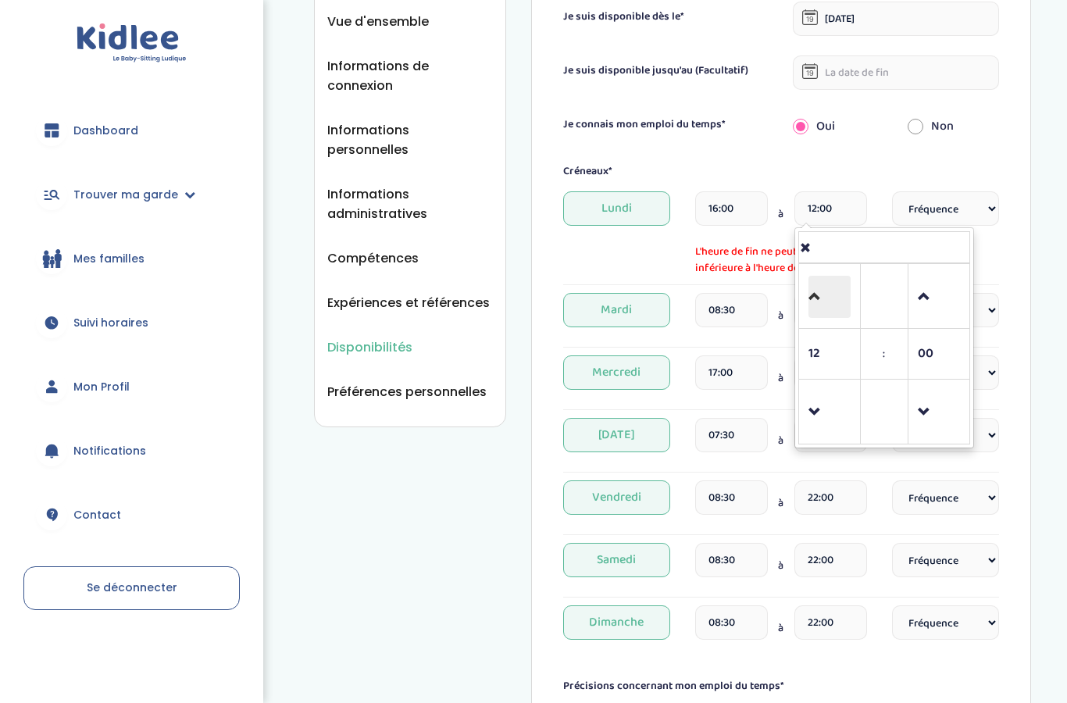
click at [817, 291] on span at bounding box center [830, 297] width 42 height 42
click at [821, 350] on span "12" at bounding box center [830, 354] width 42 height 42
click at [906, 423] on td "22" at bounding box center [905, 427] width 43 height 30
type input "22:00"
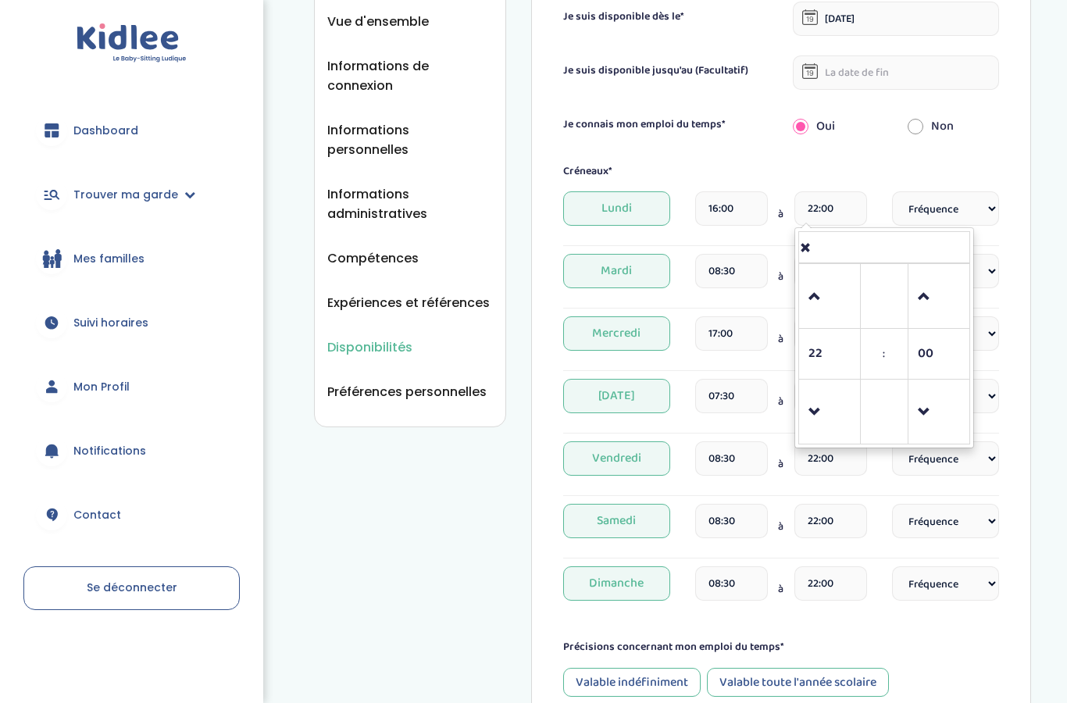
click at [1026, 305] on div "Il faut enregistrer tes modifications en cliquant sur "Enregistrer" en bas de l…" at bounding box center [781, 397] width 500 height 1177
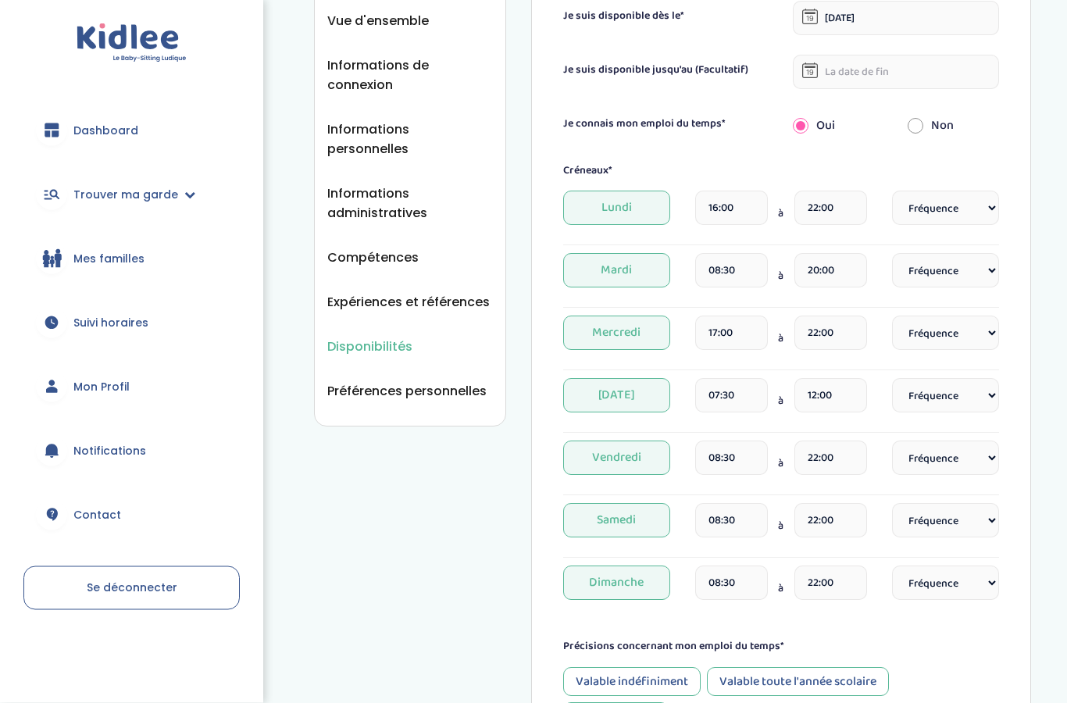
click at [987, 209] on select "Fréquence Toutes les semaines Toutes les 2 semaines Tous les mois" at bounding box center [945, 208] width 107 height 34
select select "1"
click at [635, 263] on span "Mardi" at bounding box center [616, 270] width 107 height 34
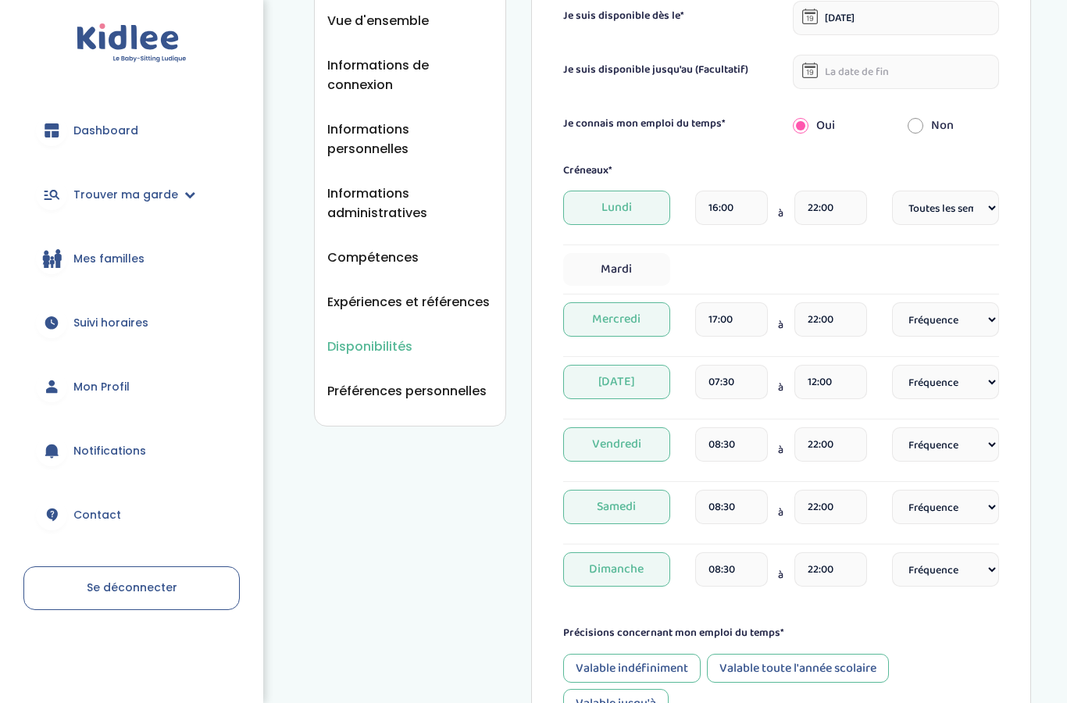
click at [731, 315] on input "17:00" at bounding box center [731, 319] width 73 height 34
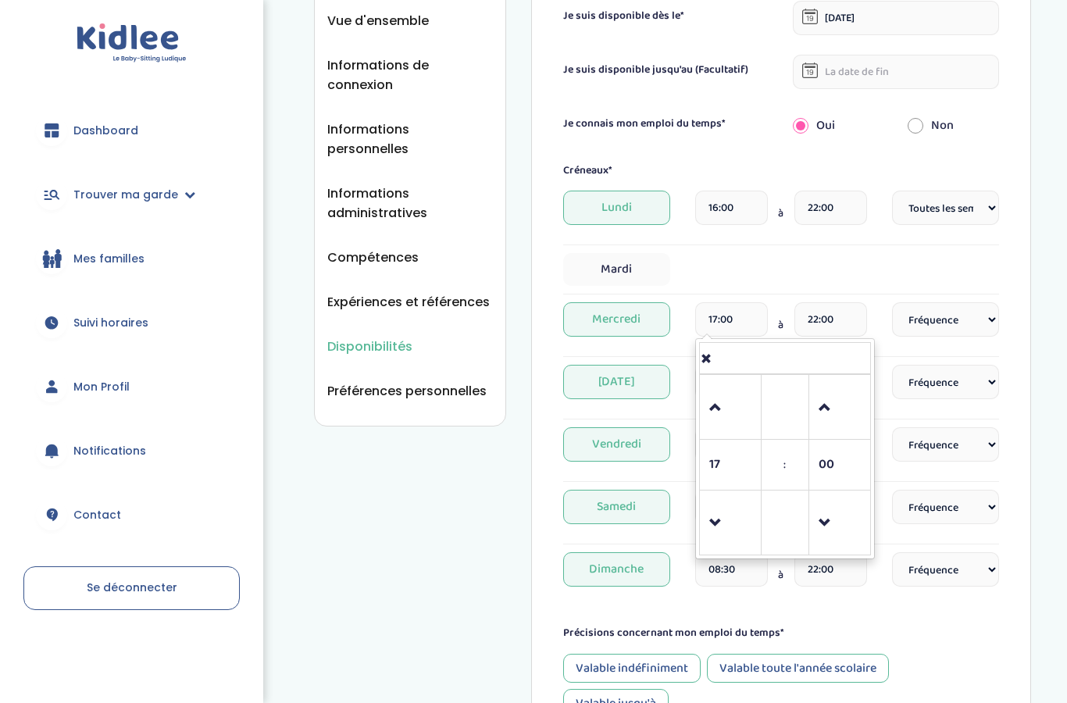
scroll to position [241, 0]
type input "12:00"
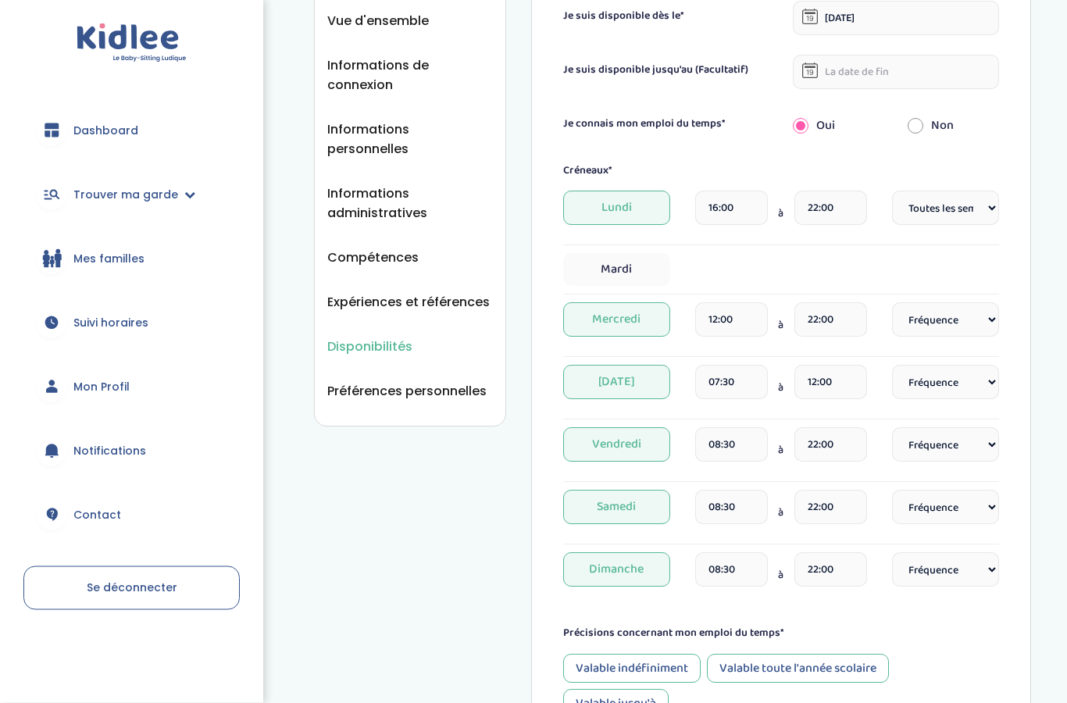
click at [955, 322] on select "Fréquence Toutes les semaines Toutes les 2 semaines Tous les mois" at bounding box center [945, 320] width 107 height 34
select select "1"
click at [980, 502] on select "Fréquence Toutes les semaines Toutes les 2 semaines Tous les mois" at bounding box center [945, 507] width 107 height 34
click at [752, 376] on input "07:30" at bounding box center [731, 382] width 73 height 34
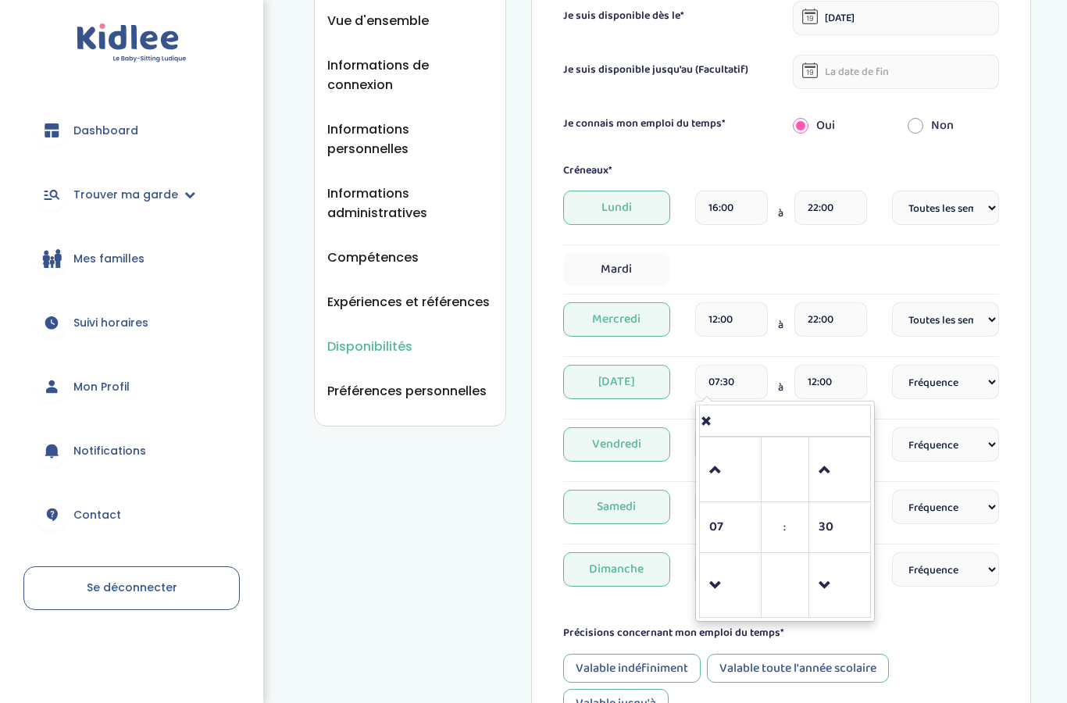
scroll to position [241, 0]
click at [735, 527] on span "07" at bounding box center [730, 528] width 42 height 42
click at [730, 535] on td "12" at bounding box center [720, 542] width 43 height 30
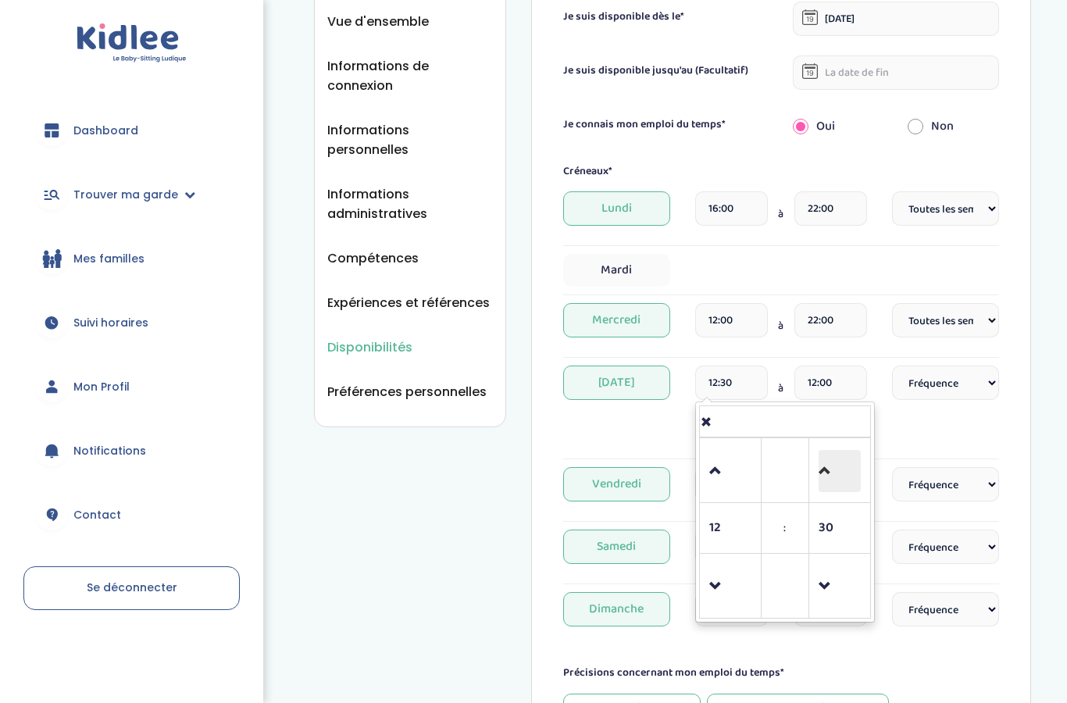
click at [829, 463] on span at bounding box center [840, 471] width 42 height 42
click at [829, 568] on span at bounding box center [840, 587] width 42 height 42
click at [837, 580] on span at bounding box center [840, 587] width 42 height 42
click at [832, 583] on span at bounding box center [840, 587] width 42 height 42
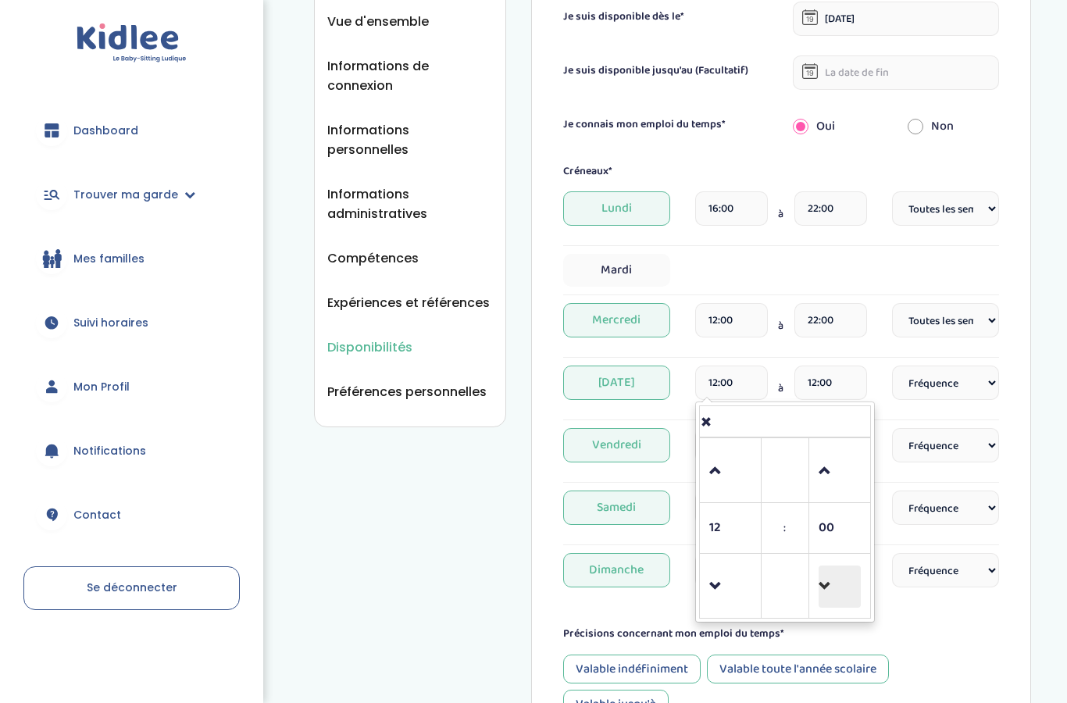
click at [830, 584] on span at bounding box center [840, 587] width 42 height 42
click at [828, 462] on span at bounding box center [840, 471] width 42 height 42
type input "12:00"
click at [846, 374] on input "12:00" at bounding box center [830, 383] width 73 height 34
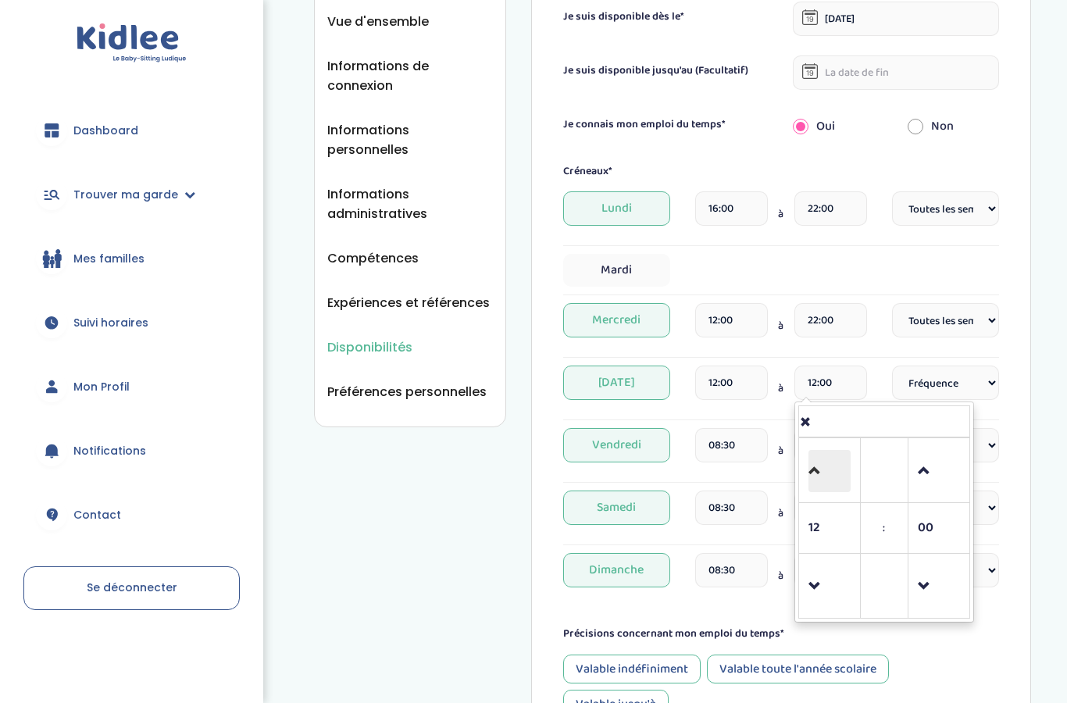
click at [814, 469] on span at bounding box center [830, 471] width 42 height 42
click at [814, 466] on span at bounding box center [830, 471] width 42 height 42
click at [822, 470] on span at bounding box center [830, 471] width 42 height 42
click at [817, 468] on span at bounding box center [830, 471] width 42 height 42
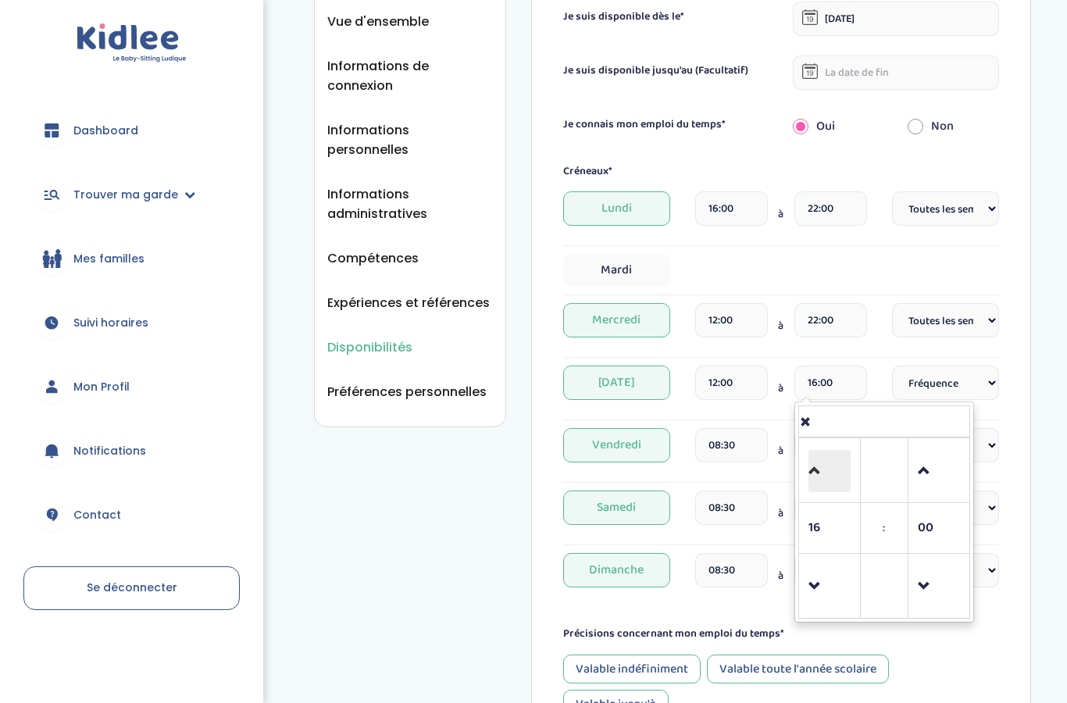
type input "17:00"
click at [1031, 444] on div "Disponibilités Vue d'ensemble Informations de connexion Informations personnell…" at bounding box center [672, 383] width 789 height 1203
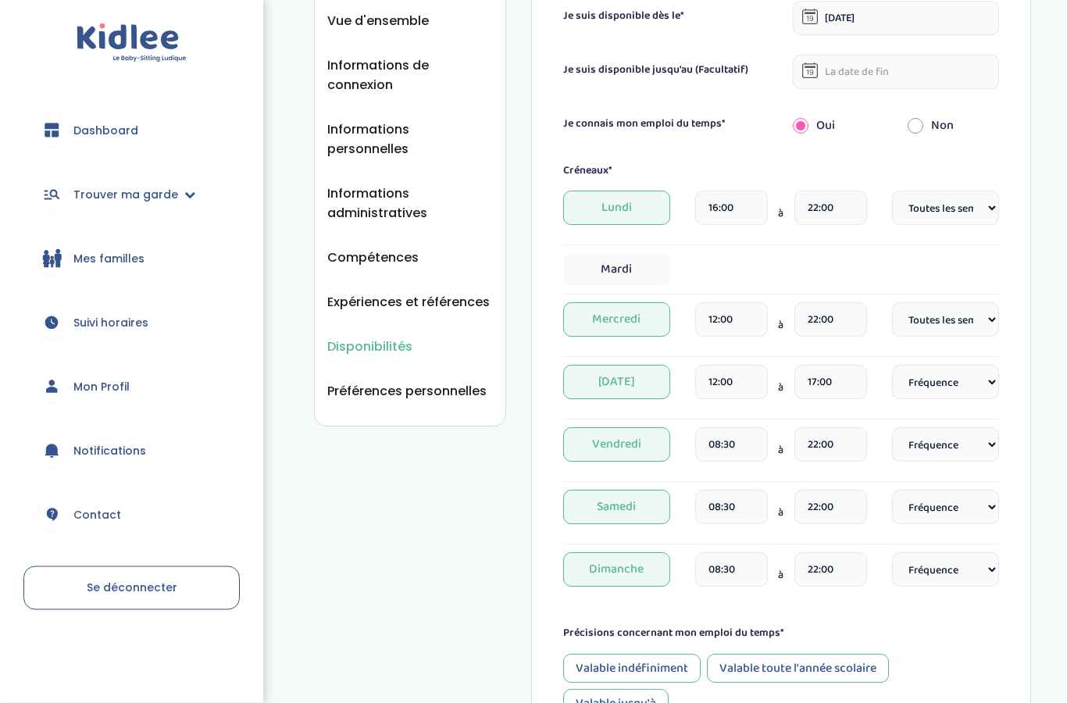
click at [980, 379] on select "Fréquence Toutes les semaines Toutes les 2 semaines Tous les mois" at bounding box center [945, 383] width 107 height 34
select select "1"
click at [742, 443] on input "08:30" at bounding box center [731, 444] width 73 height 34
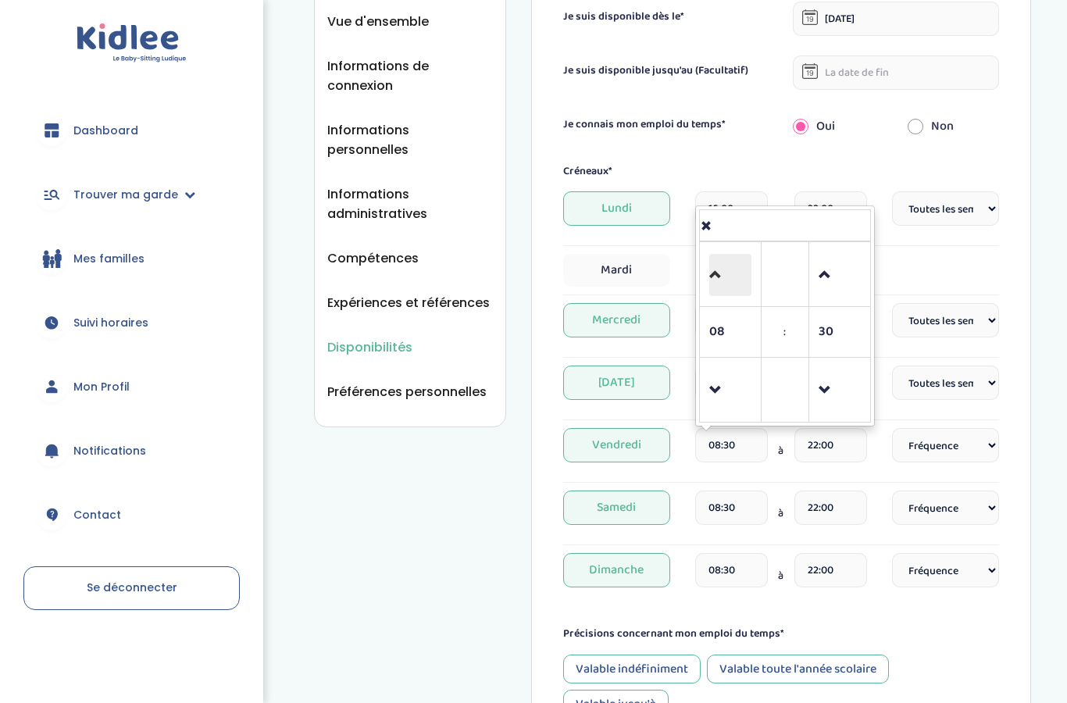
click at [712, 266] on span at bounding box center [730, 275] width 42 height 42
click at [716, 273] on span at bounding box center [730, 275] width 42 height 42
click at [714, 276] on span at bounding box center [730, 275] width 42 height 42
type input "11:30"
click at [641, 439] on span "Vendredi" at bounding box center [616, 445] width 107 height 34
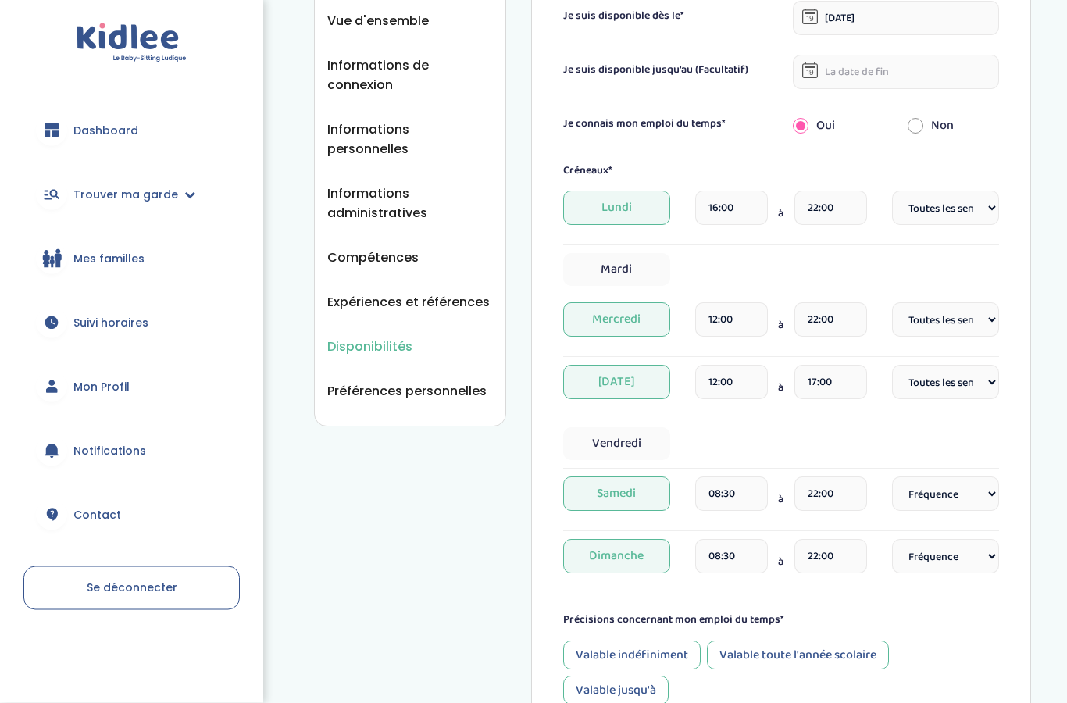
click at [973, 492] on select "Fréquence Toutes les semaines Toutes les 2 semaines Tous les mois" at bounding box center [945, 494] width 107 height 34
select select "1"
click at [959, 555] on select "Fréquence Toutes les semaines Toutes les 2 semaines Tous les mois" at bounding box center [945, 556] width 107 height 34
select select "1"
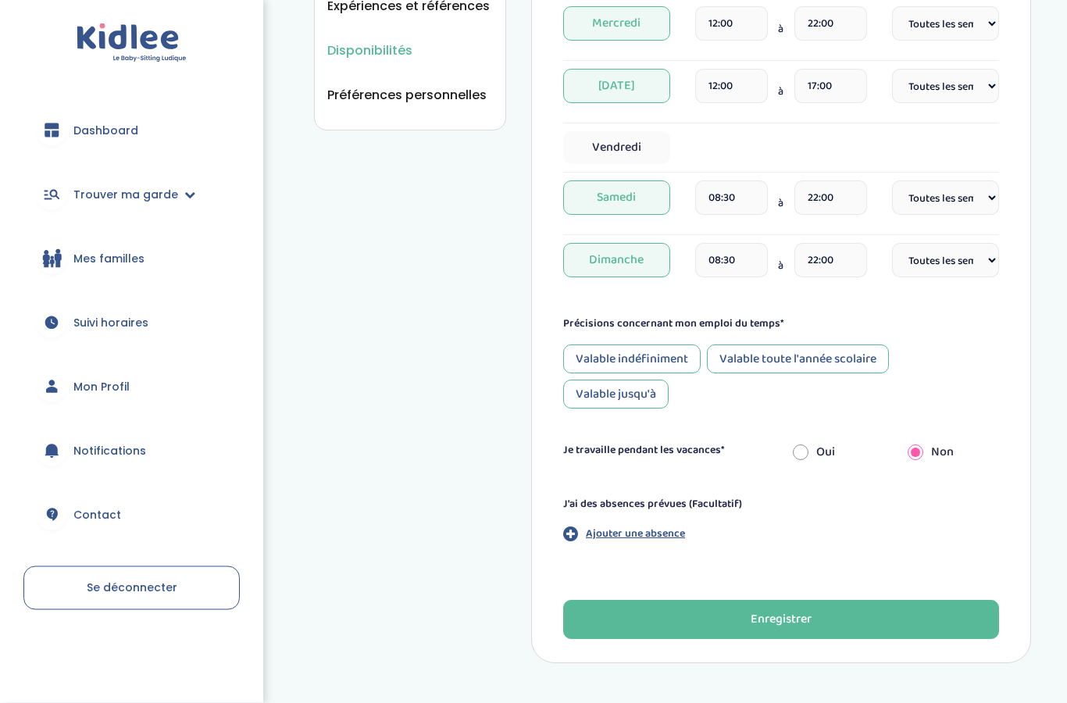
scroll to position [539, 0]
click at [622, 395] on div "Valable jusqu'à" at bounding box center [615, 393] width 105 height 29
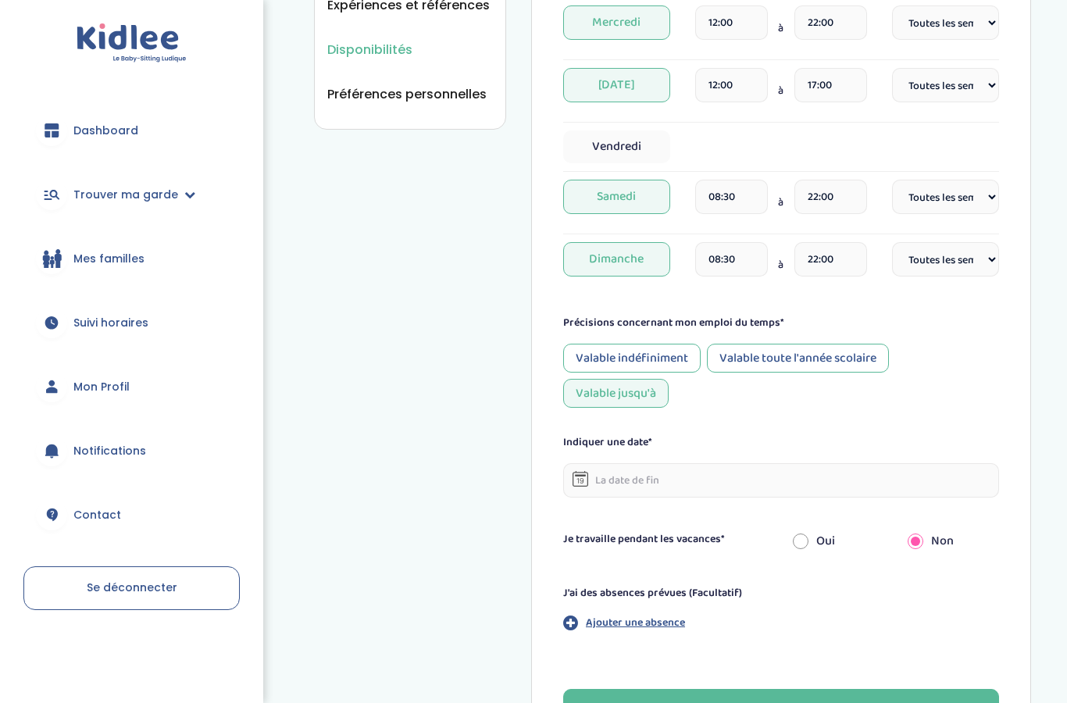
click at [816, 358] on div "Valable toute l'année scolaire" at bounding box center [798, 358] width 182 height 29
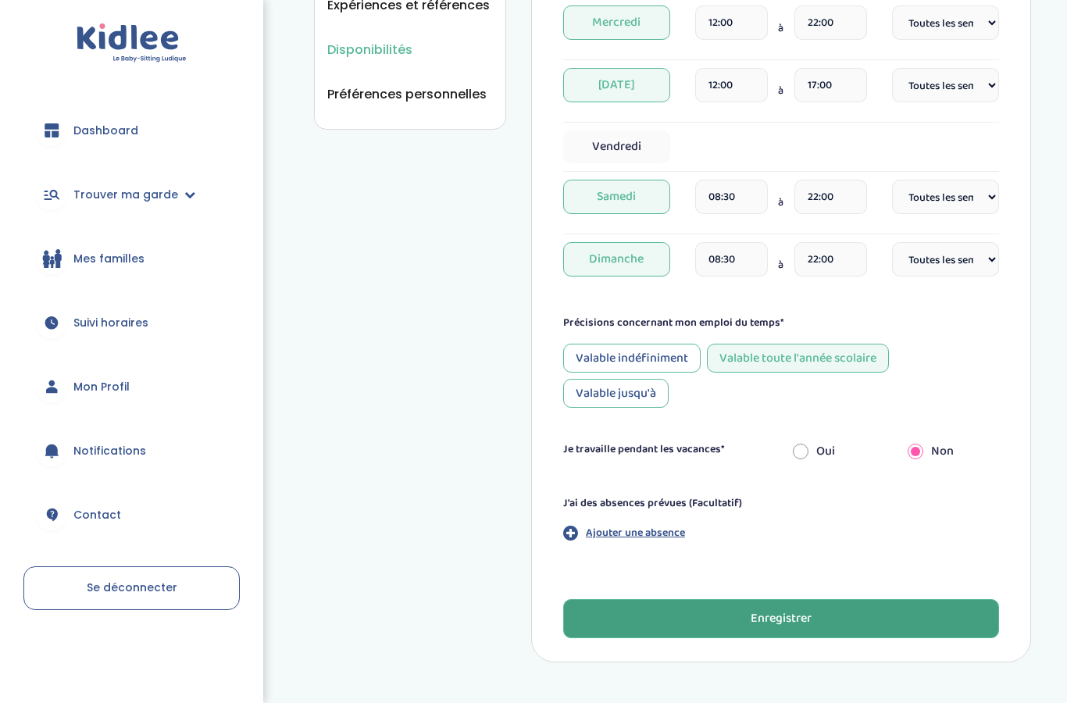
click at [769, 617] on div "Enregistrer" at bounding box center [781, 619] width 61 height 18
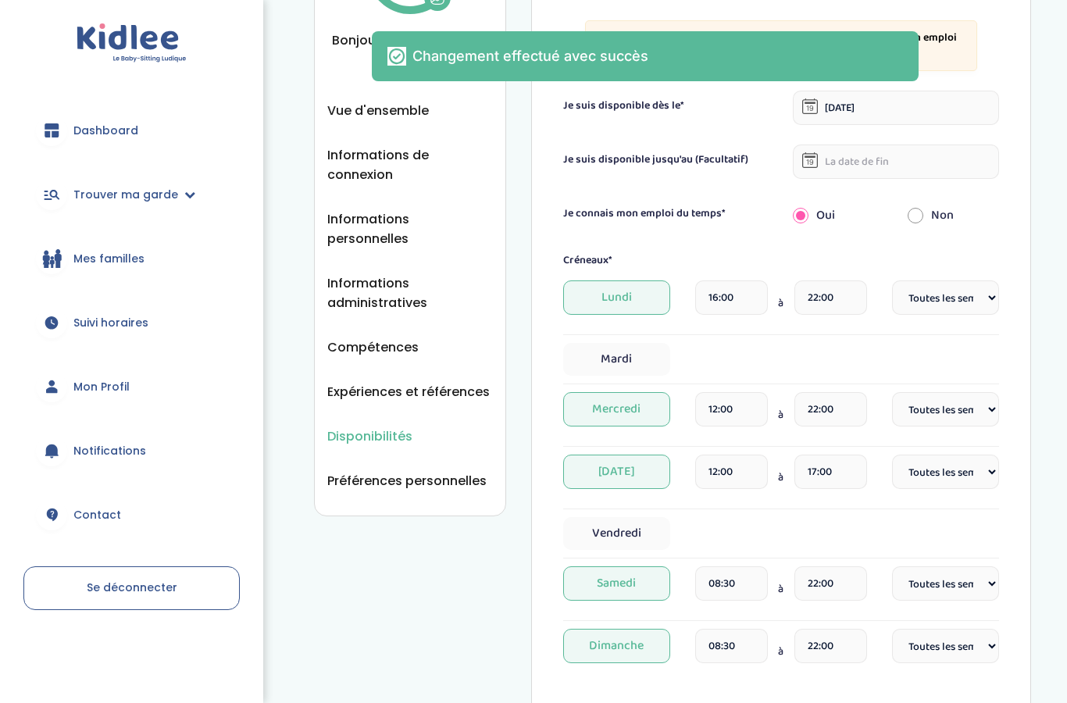
scroll to position [139, 0]
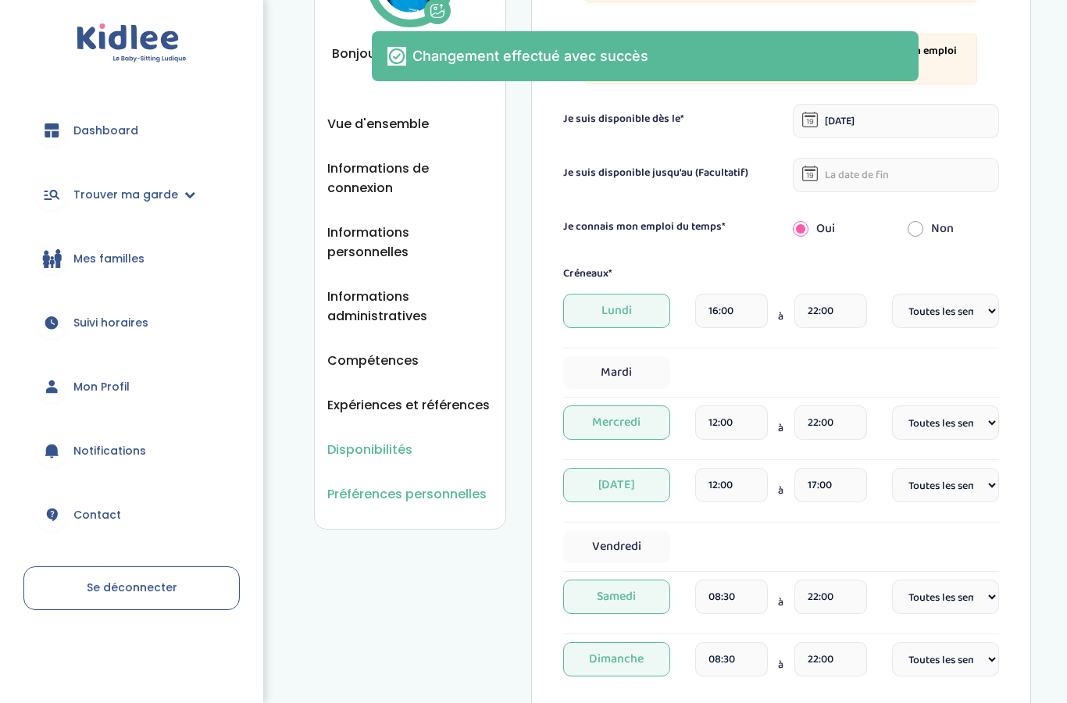
click at [447, 484] on span "Préférences personnelles" at bounding box center [406, 494] width 159 height 20
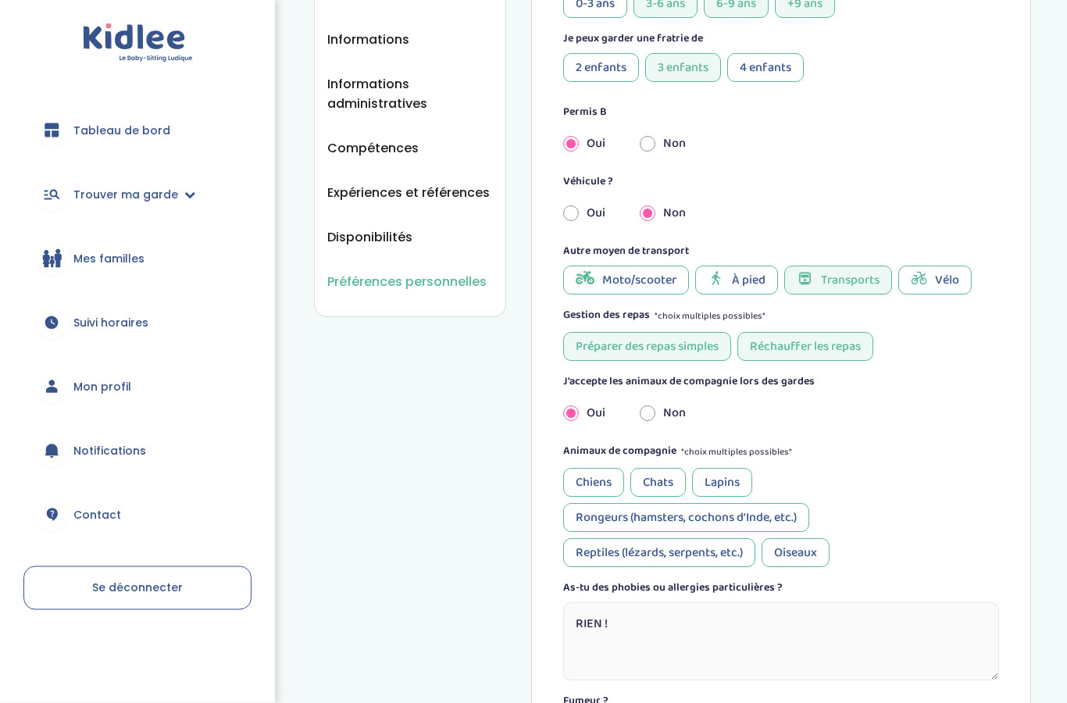
scroll to position [333, 0]
click at [766, 287] on div "À pied" at bounding box center [736, 279] width 83 height 29
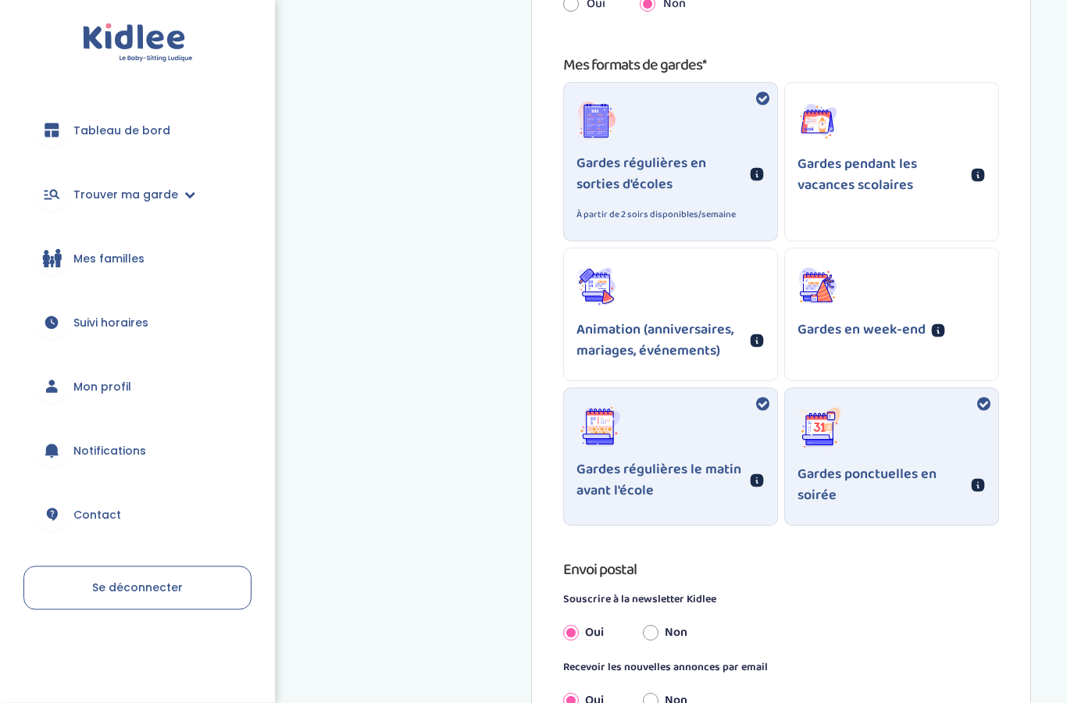
scroll to position [1061, 0]
click at [880, 355] on div "Gardes en week-end" at bounding box center [891, 303] width 213 height 111
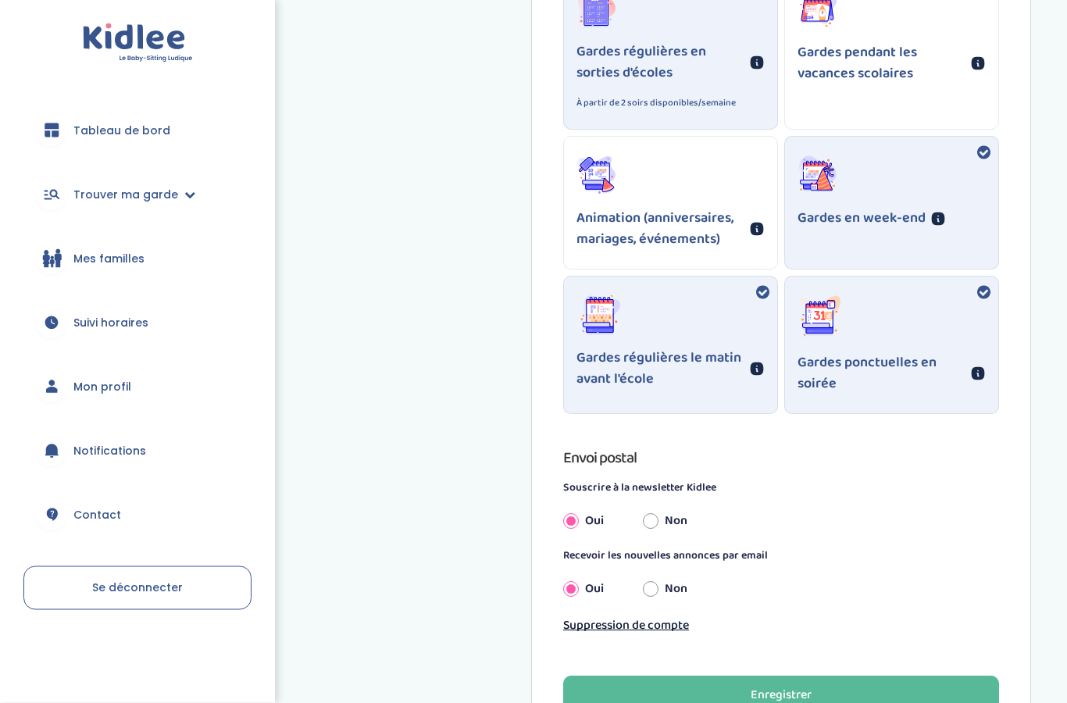
scroll to position [1173, 0]
click at [734, 380] on p "Gardes régulières le matin avant l'école" at bounding box center [661, 369] width 168 height 42
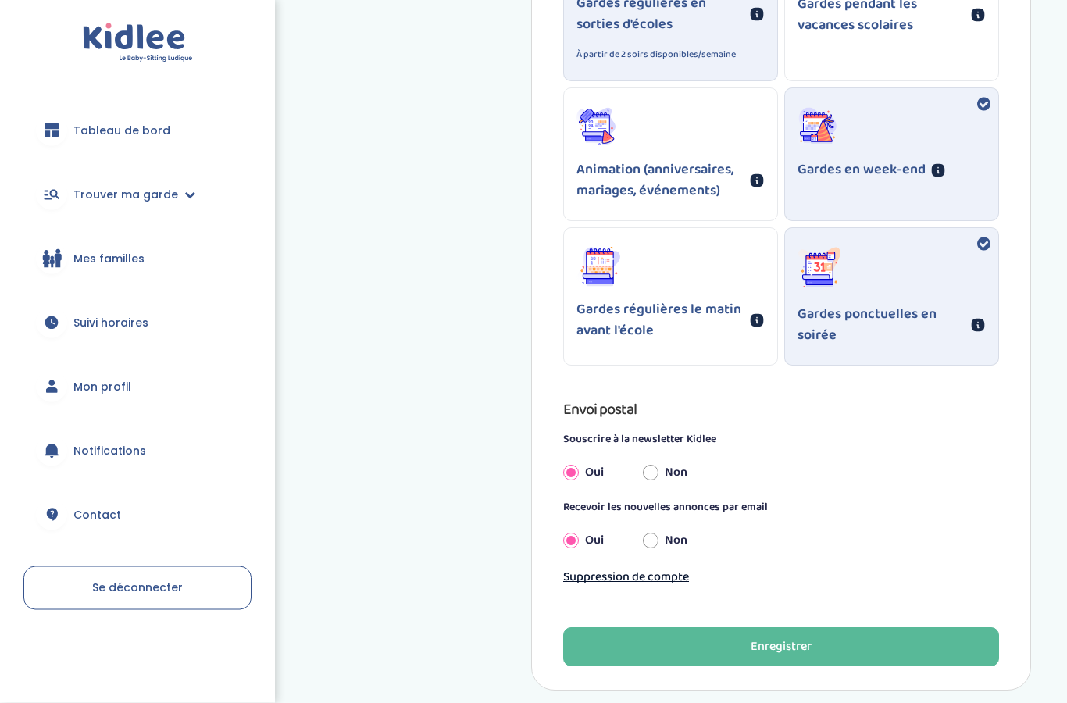
scroll to position [1221, 0]
click at [697, 341] on p "Gardes régulières le matin avant l'école" at bounding box center [661, 320] width 168 height 42
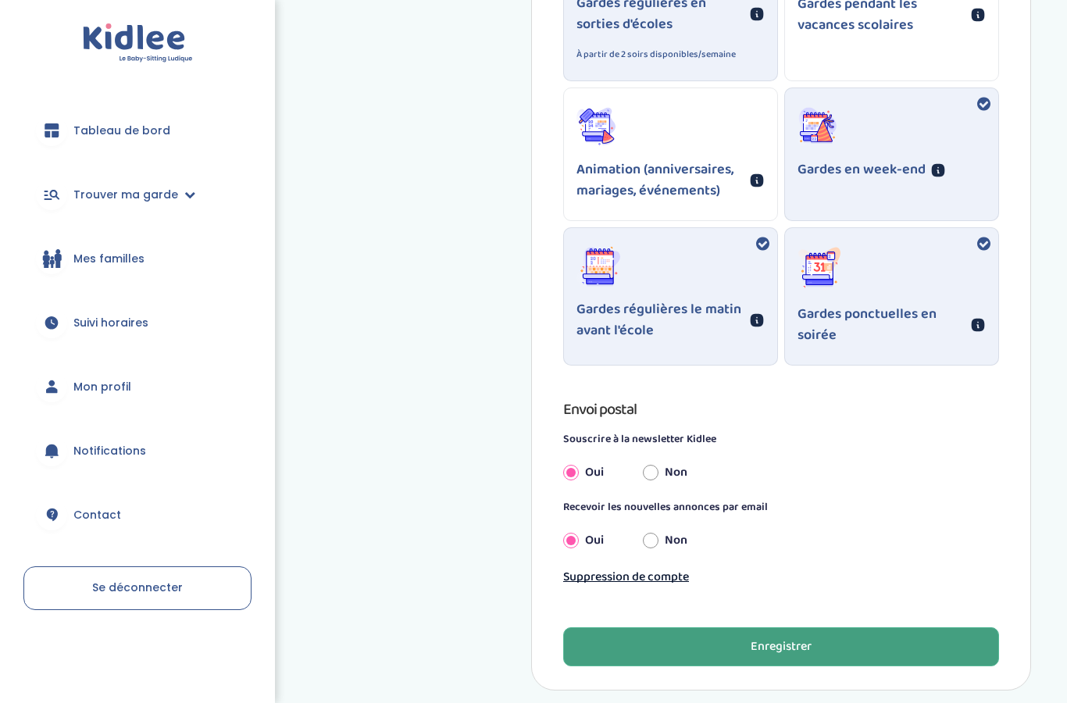
click at [714, 655] on button "Enregistrer" at bounding box center [781, 646] width 436 height 39
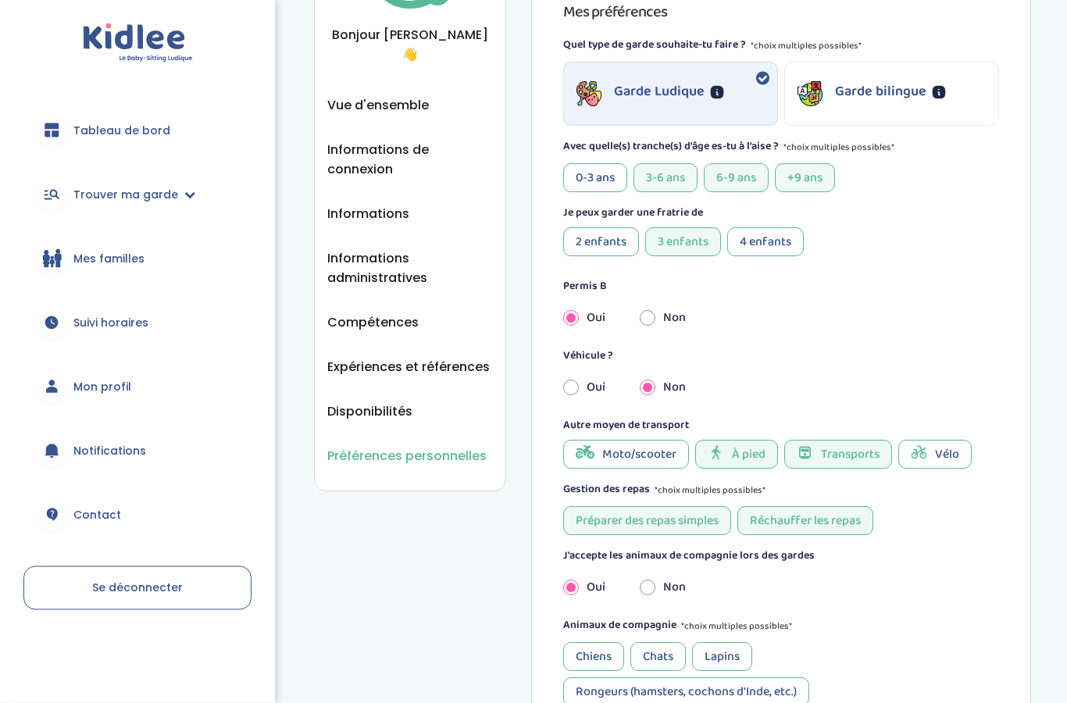
scroll to position [51, 0]
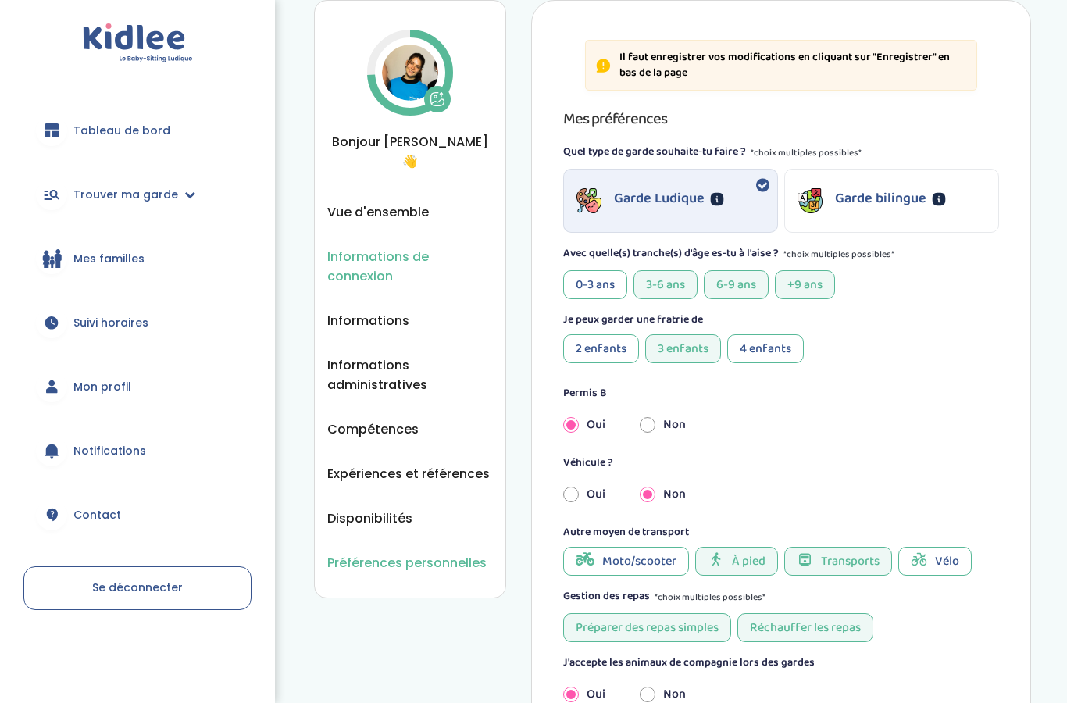
click at [389, 248] on font "Informations de connexion" at bounding box center [378, 266] width 102 height 37
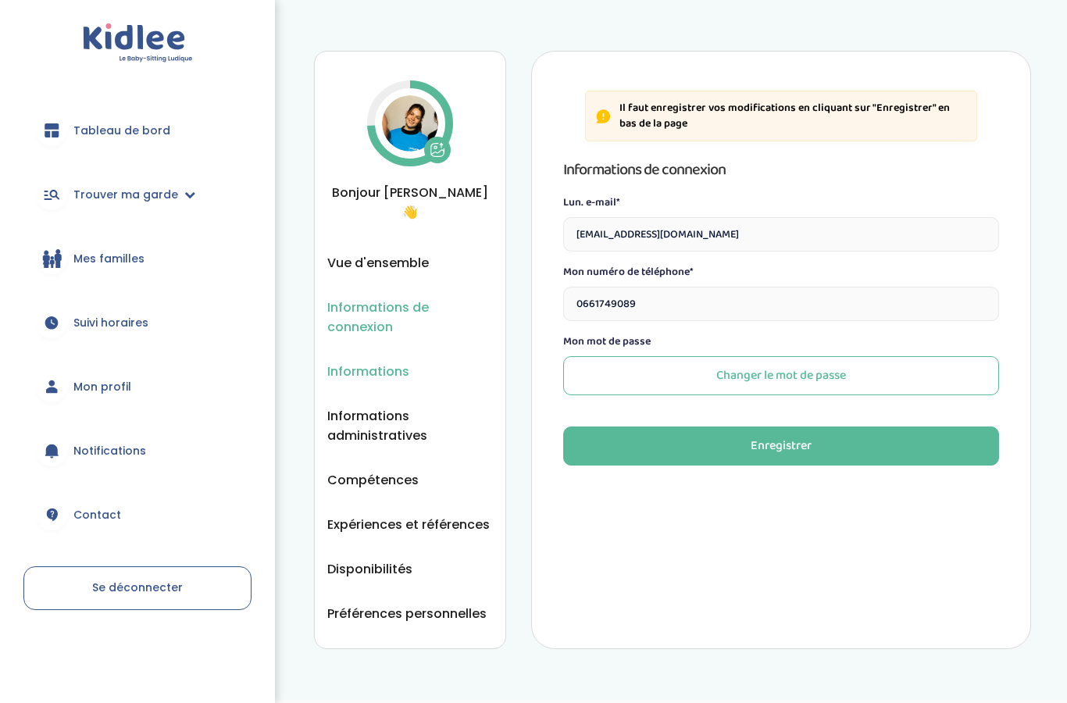
click at [401, 362] on font "Informations" at bounding box center [368, 371] width 82 height 18
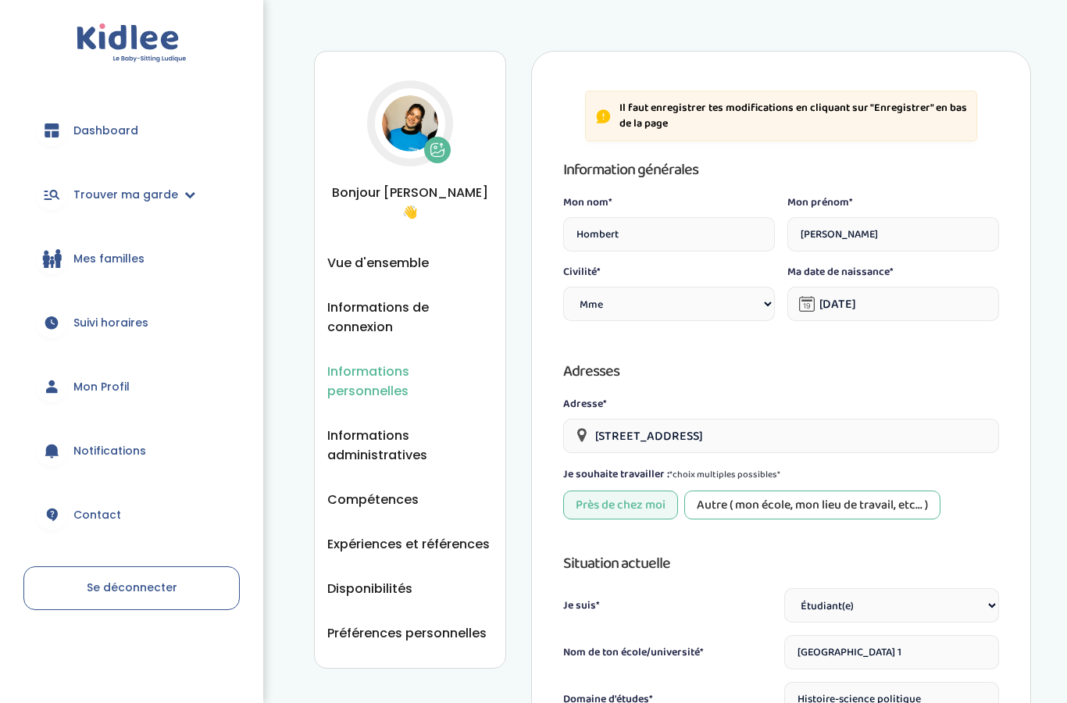
select select "1"
click at [685, 432] on input "8 Rue du Lion d'Or, Villejuif, France" at bounding box center [781, 436] width 436 height 34
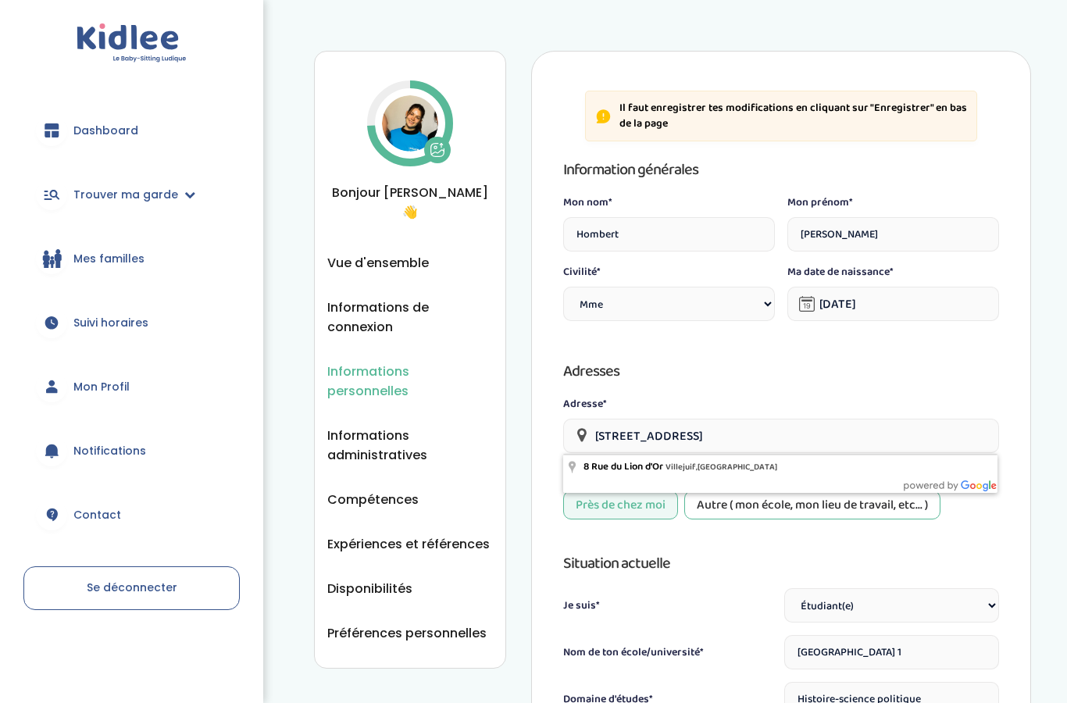
click at [639, 432] on input "8 Rue du Lion d'Or, Villejuif, France" at bounding box center [781, 436] width 436 height 34
click at [603, 430] on input "8 Rue du Lion d'Or, Villejuif, France" at bounding box center [781, 436] width 436 height 34
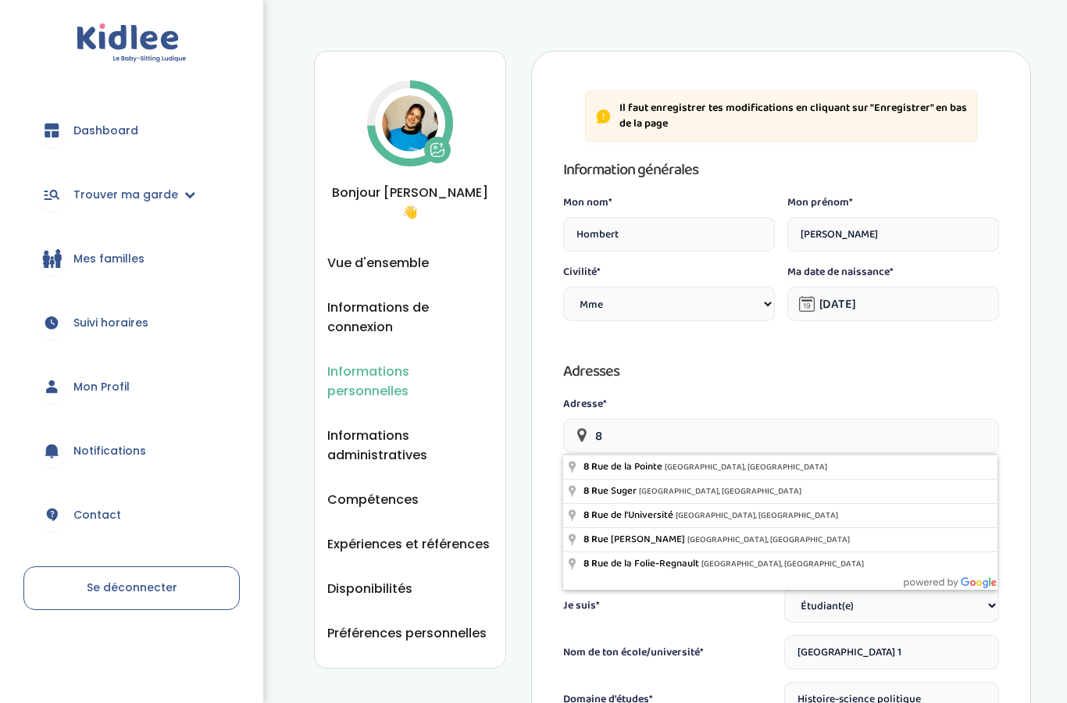
type input "8"
type input "19 Rue des Tanneries, Paris, France"
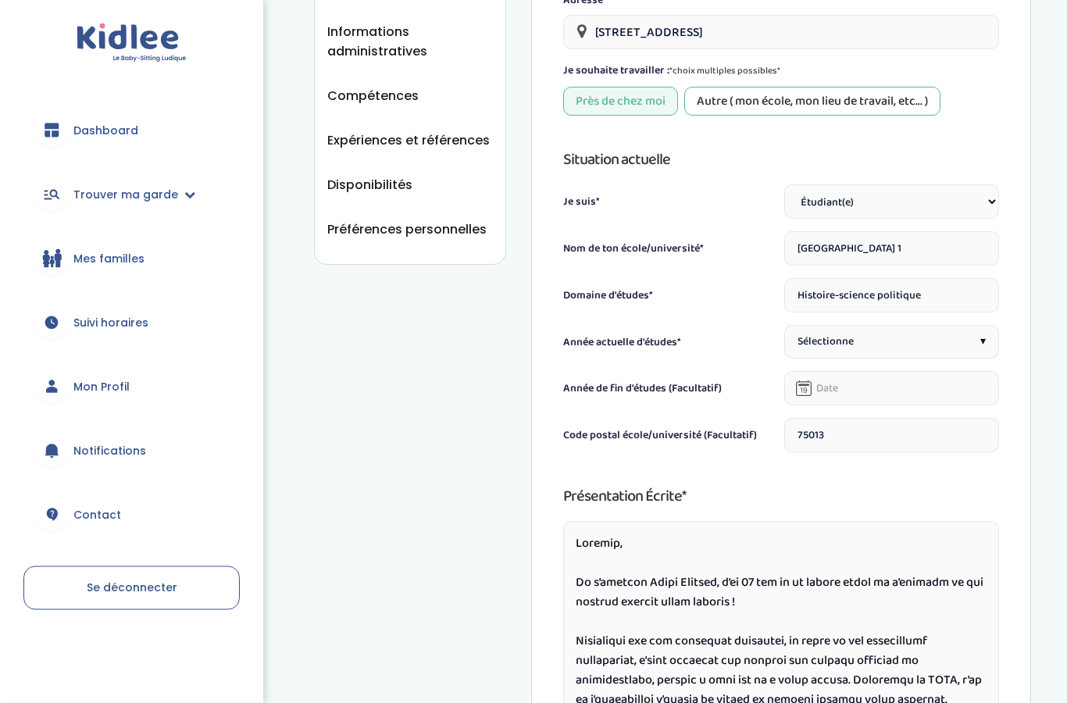
scroll to position [404, 0]
click at [916, 441] on input "75013" at bounding box center [891, 435] width 215 height 34
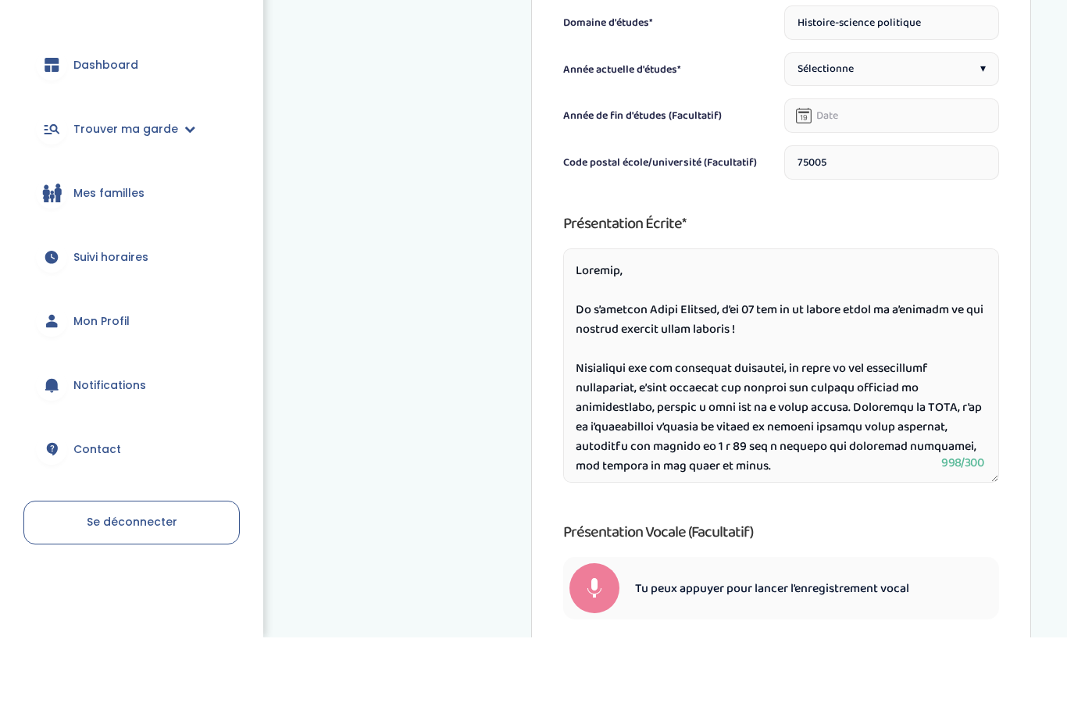
scroll to position [612, 0]
type input "75005"
click at [830, 314] on textarea at bounding box center [781, 429] width 436 height 234
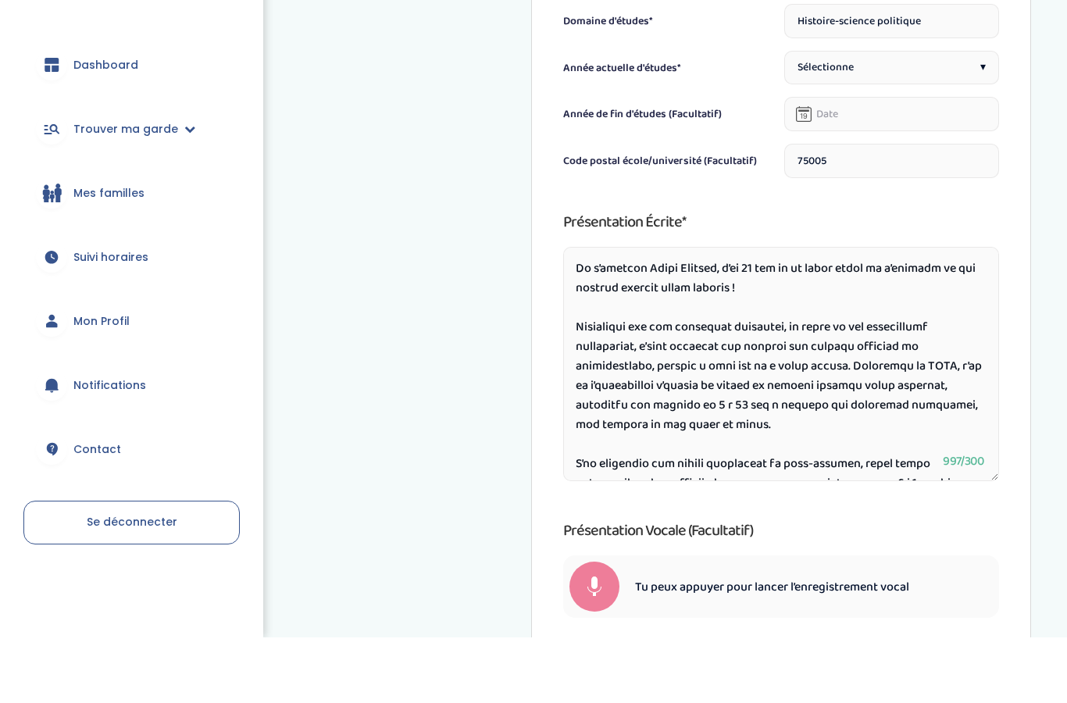
scroll to position [41, 0]
click at [936, 384] on textarea at bounding box center [781, 429] width 436 height 234
click at [912, 380] on textarea at bounding box center [781, 429] width 436 height 234
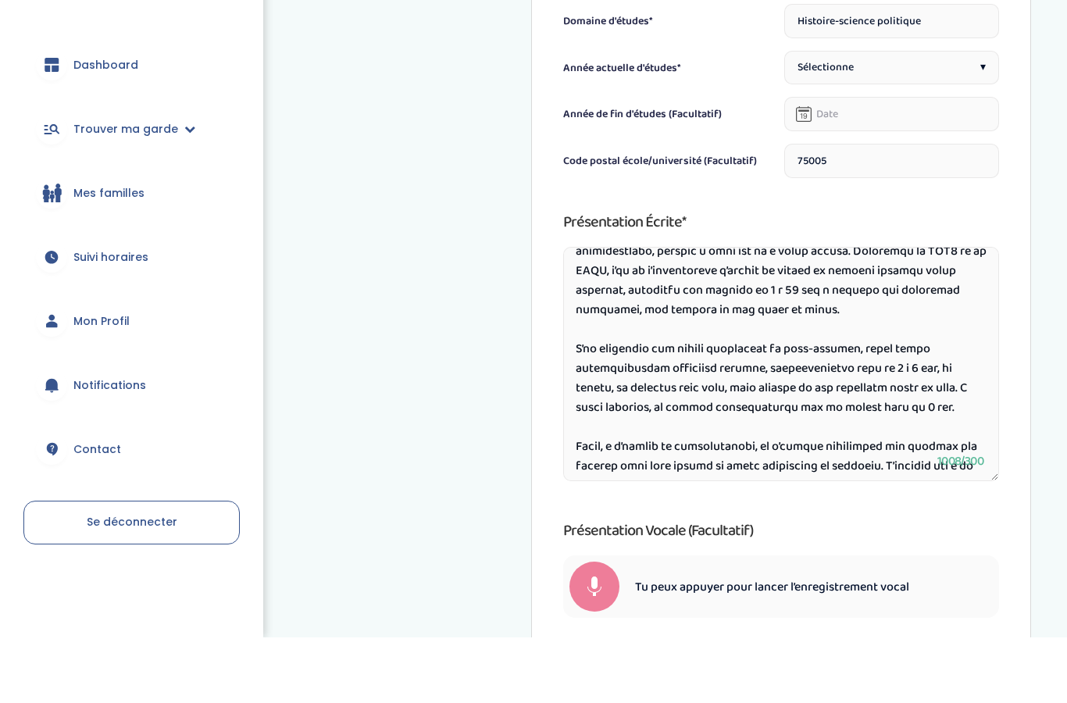
scroll to position [158, 0]
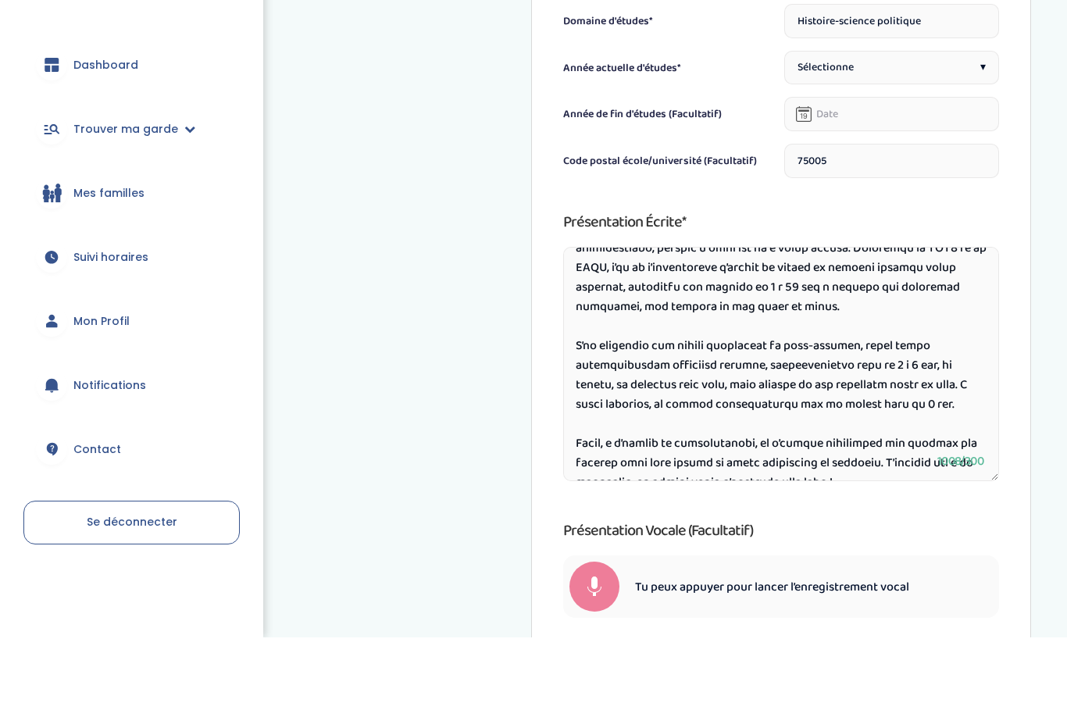
click at [656, 412] on textarea at bounding box center [781, 429] width 436 height 234
click at [648, 412] on textarea at bounding box center [781, 429] width 436 height 234
click at [758, 412] on textarea at bounding box center [781, 429] width 436 height 234
click at [763, 412] on textarea at bounding box center [781, 429] width 436 height 234
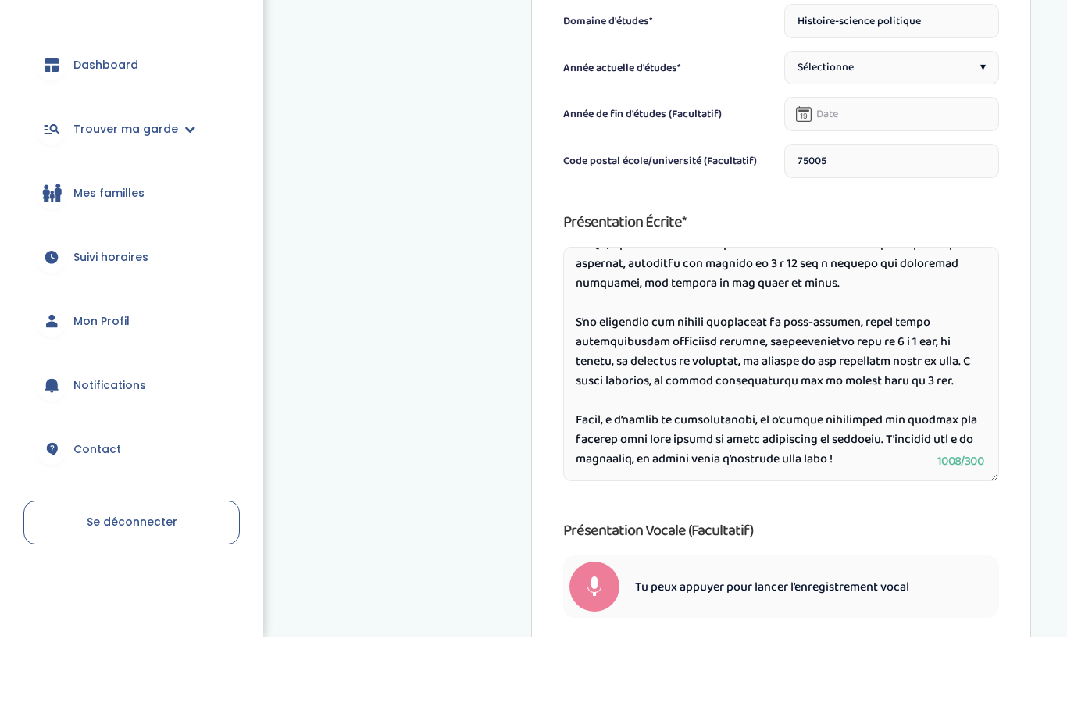
scroll to position [212, 0]
type textarea "Bonjour, Je m’appelle Julie Hombert, j’ai 19 ans et je serai ravie de m’occuper…"
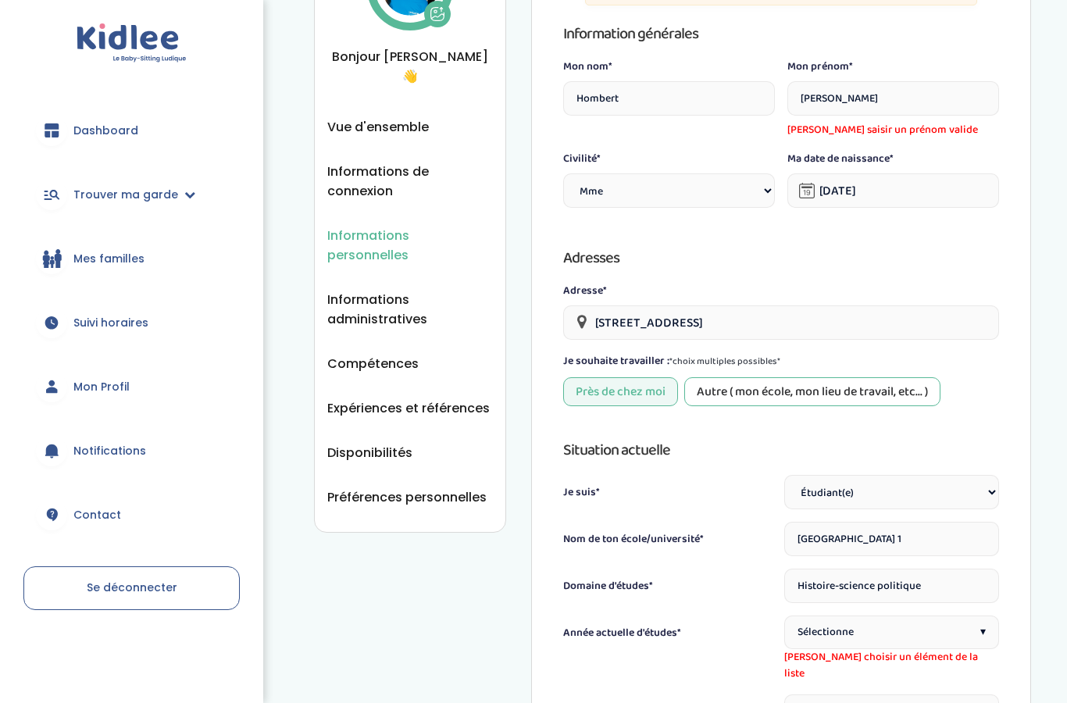
scroll to position [138, 0]
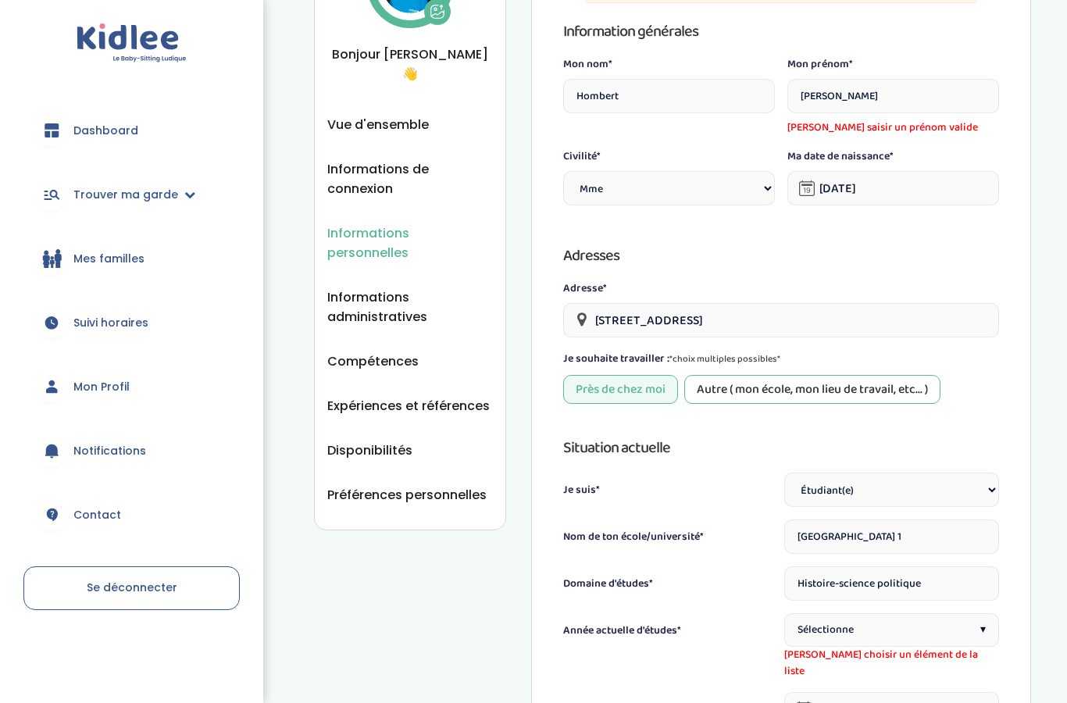
click at [823, 629] on span "Sélectionne" at bounding box center [826, 630] width 56 height 16
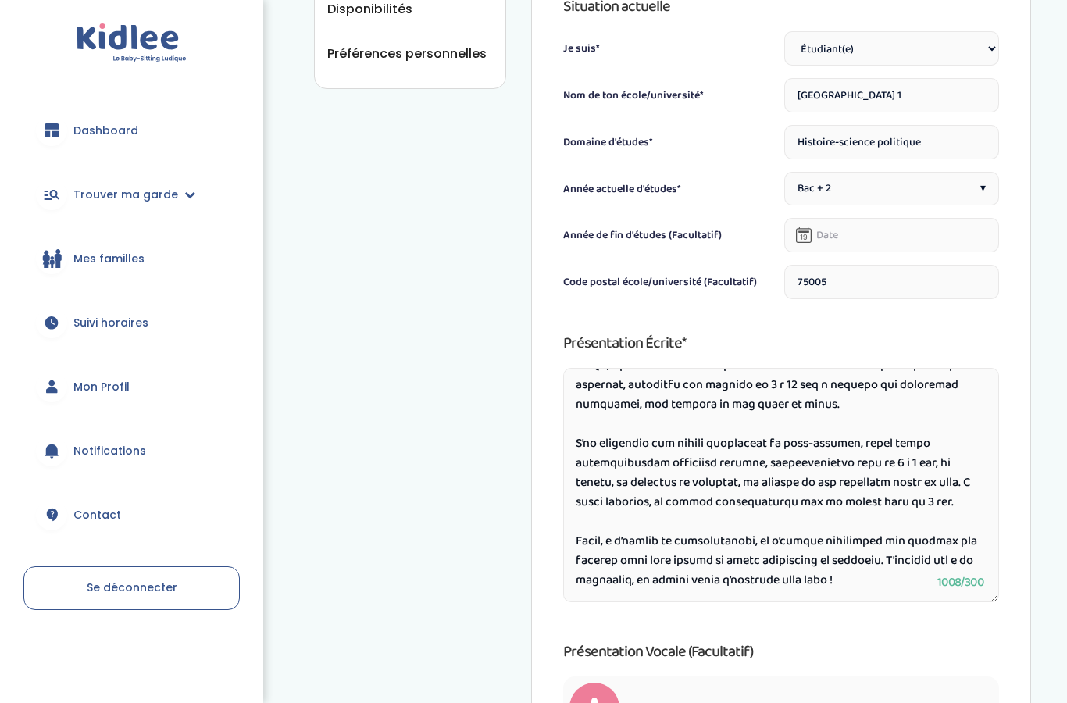
scroll to position [754, 0]
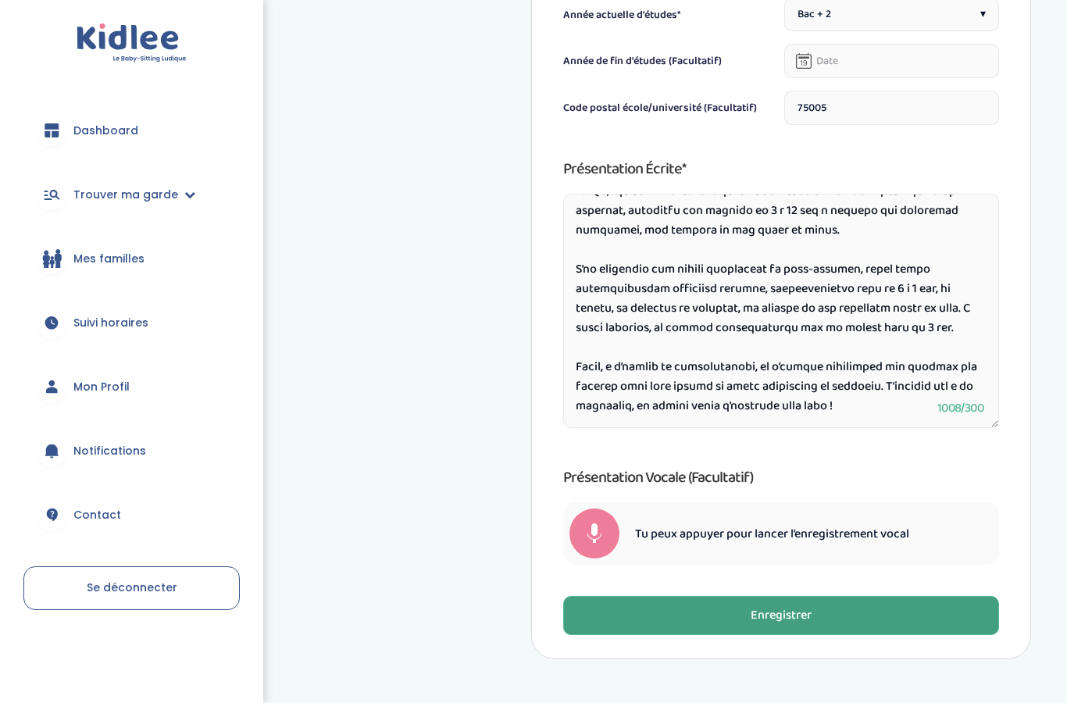
click at [859, 615] on button "Enregistrer" at bounding box center [781, 615] width 436 height 39
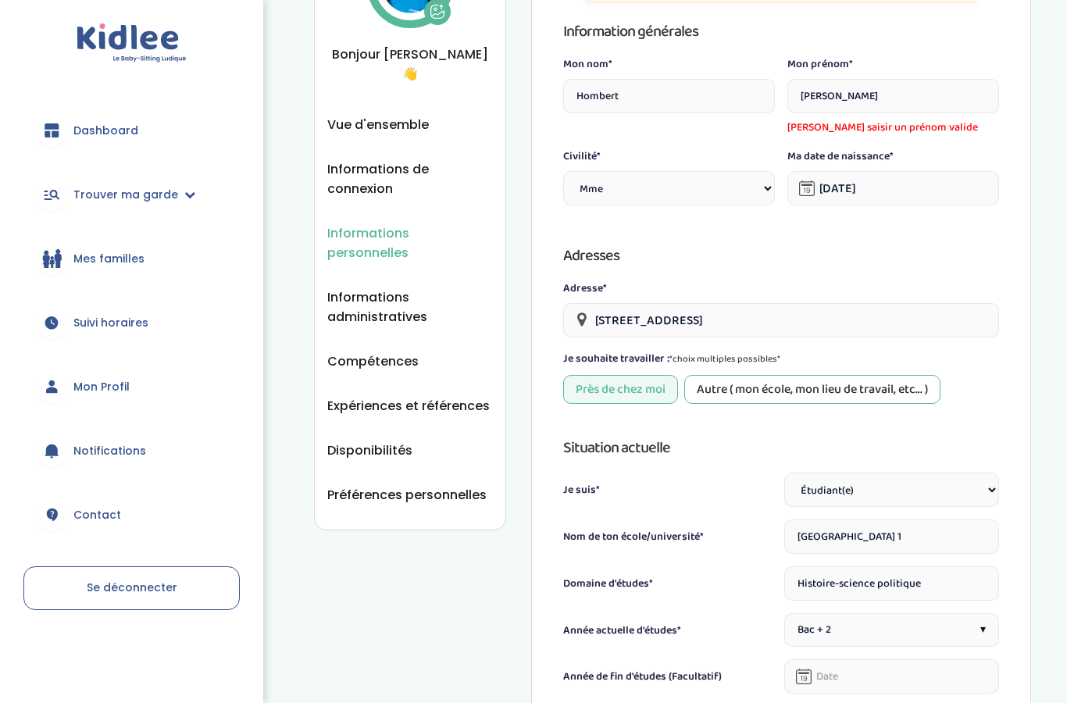
scroll to position [51, 0]
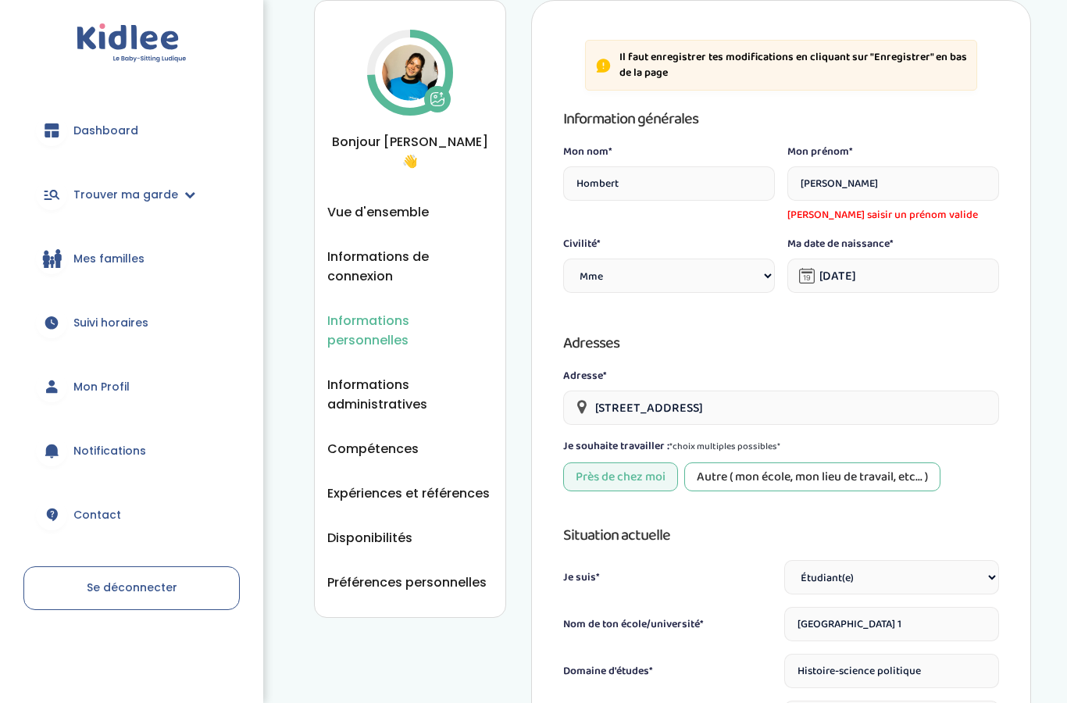
click at [931, 177] on input "Julie" at bounding box center [893, 183] width 212 height 34
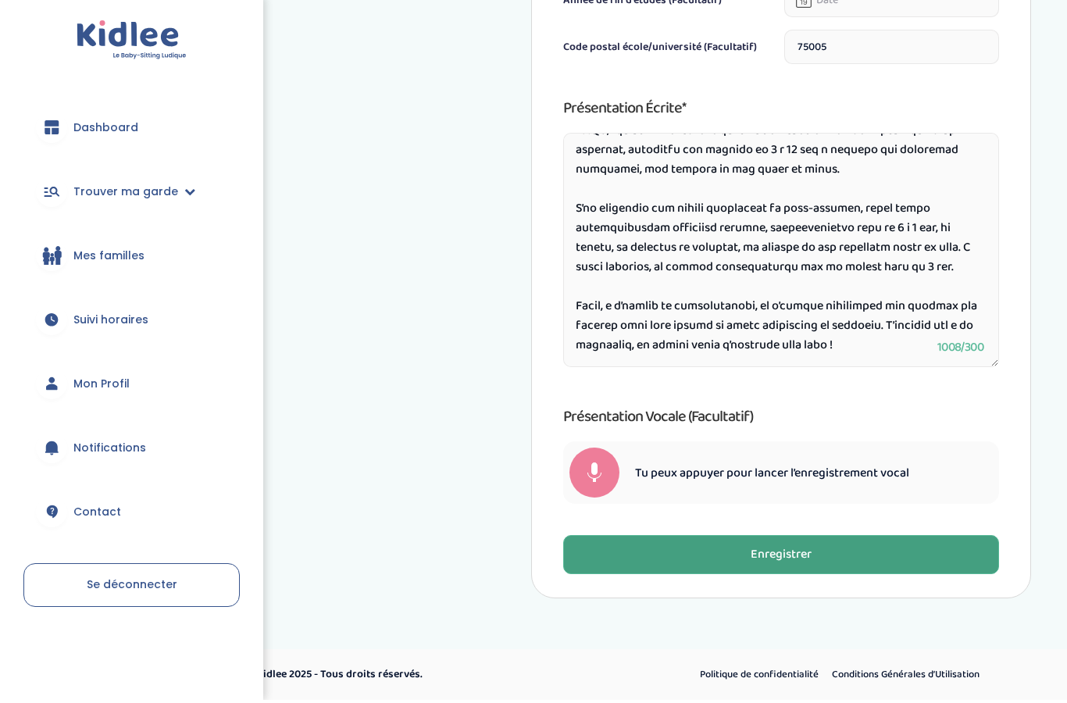
type input "Julie"
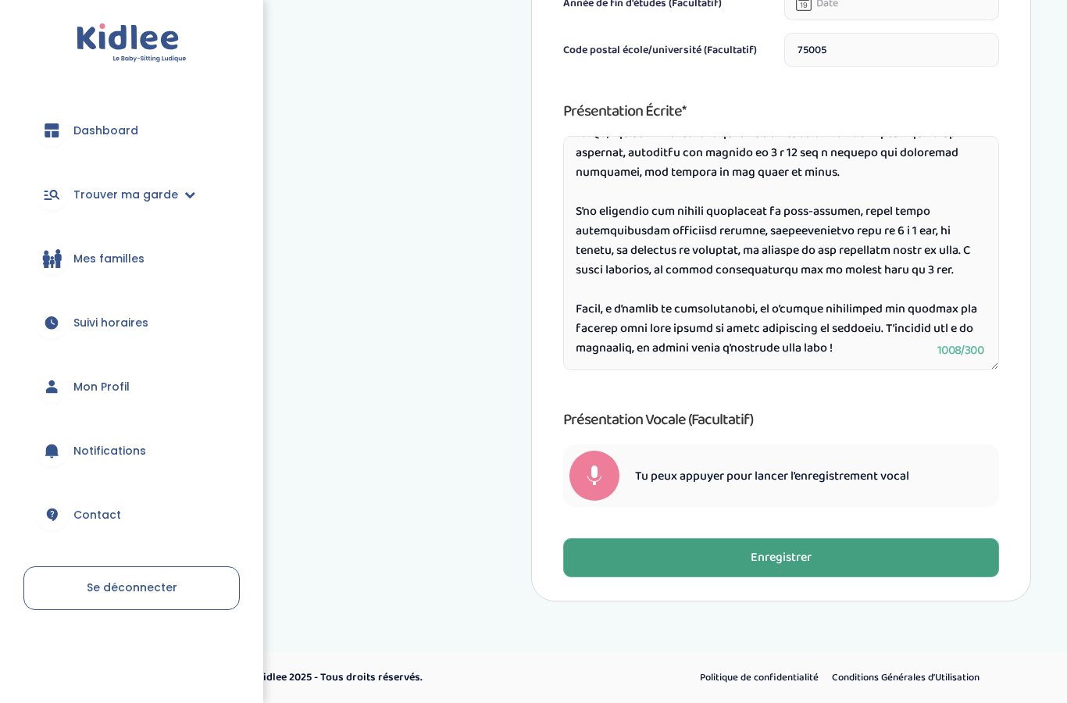
scroll to position [731, 0]
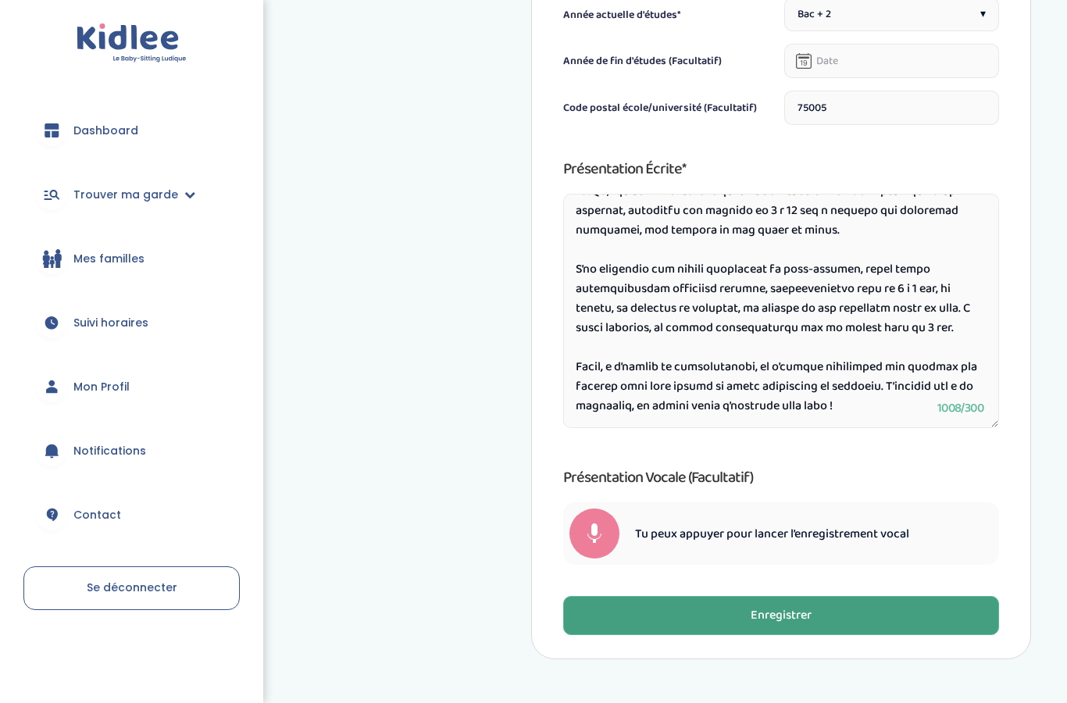
click at [787, 619] on div "Enregistrer" at bounding box center [781, 616] width 61 height 18
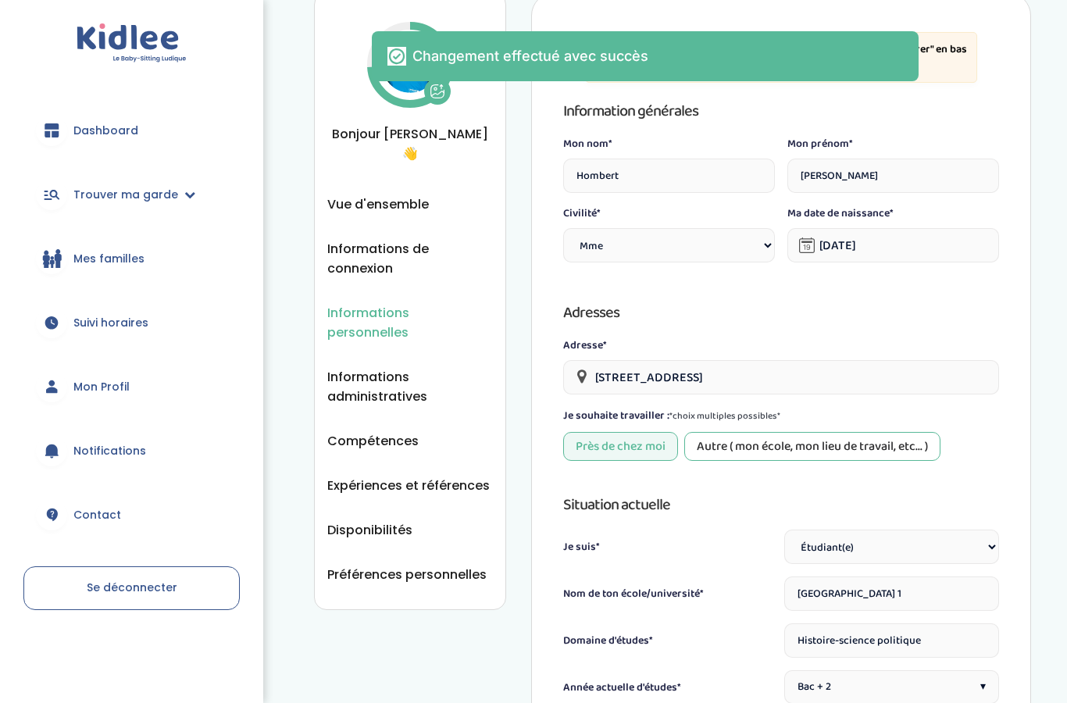
scroll to position [0, 0]
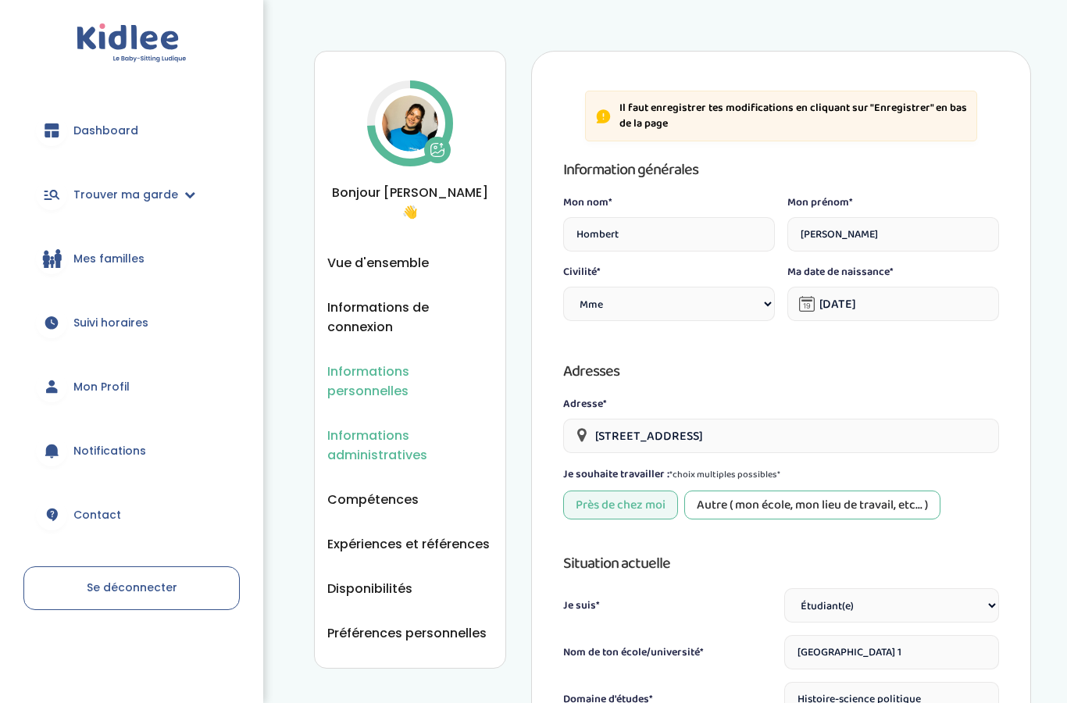
click at [390, 426] on span "Informations administratives" at bounding box center [410, 445] width 166 height 39
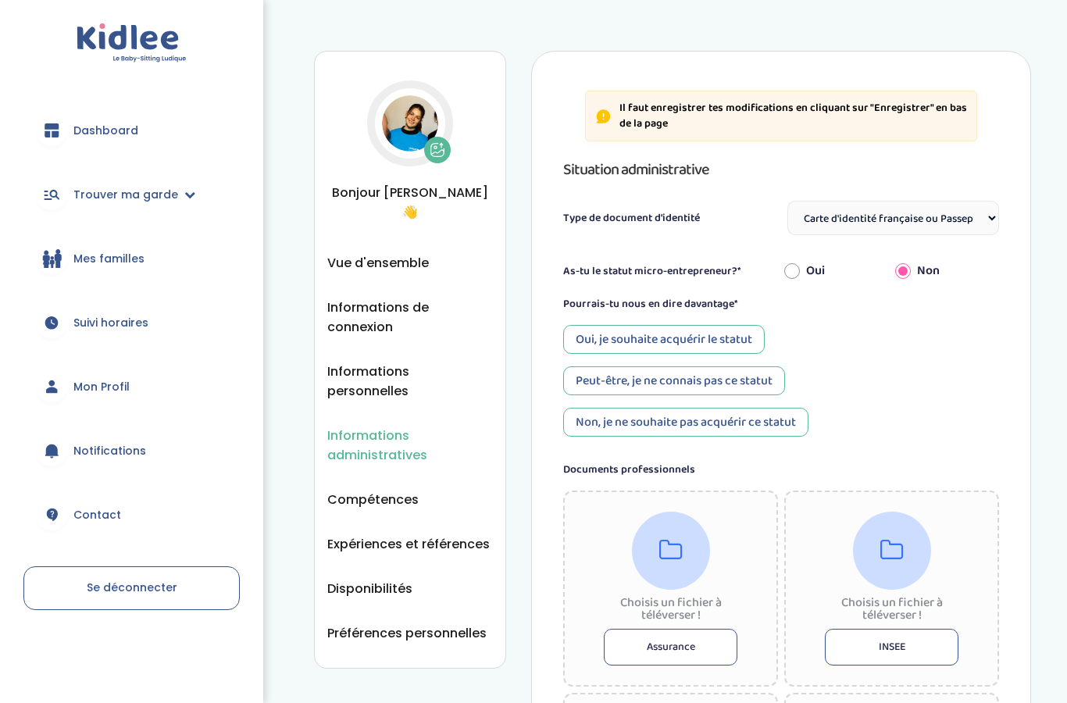
select select "Carte d'identité française ou Passeport français daté de moins de 5 ans"
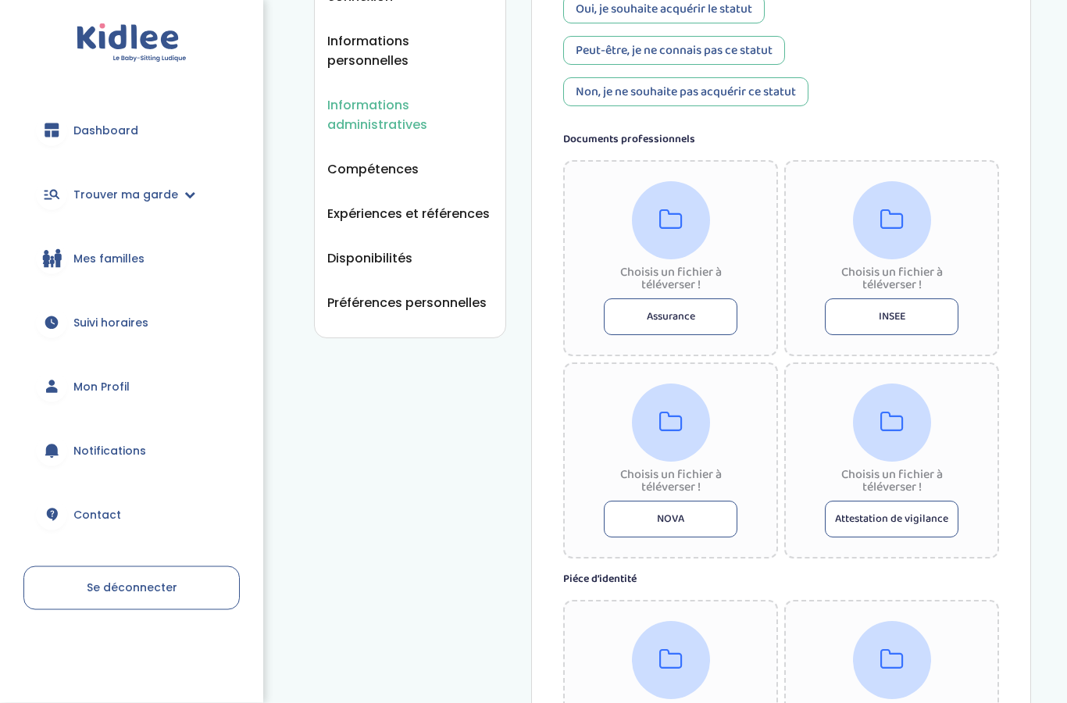
scroll to position [330, 0]
click at [802, 210] on div "Choisis un fichier à téléverser ! INSEE" at bounding box center [891, 258] width 215 height 196
click at [832, 141] on label "Documents professionnels" at bounding box center [781, 139] width 436 height 16
click at [831, 202] on div "Choisis un fichier à téléverser ! INSEE" at bounding box center [891, 258] width 215 height 196
click at [894, 217] on icon at bounding box center [891, 220] width 23 height 25
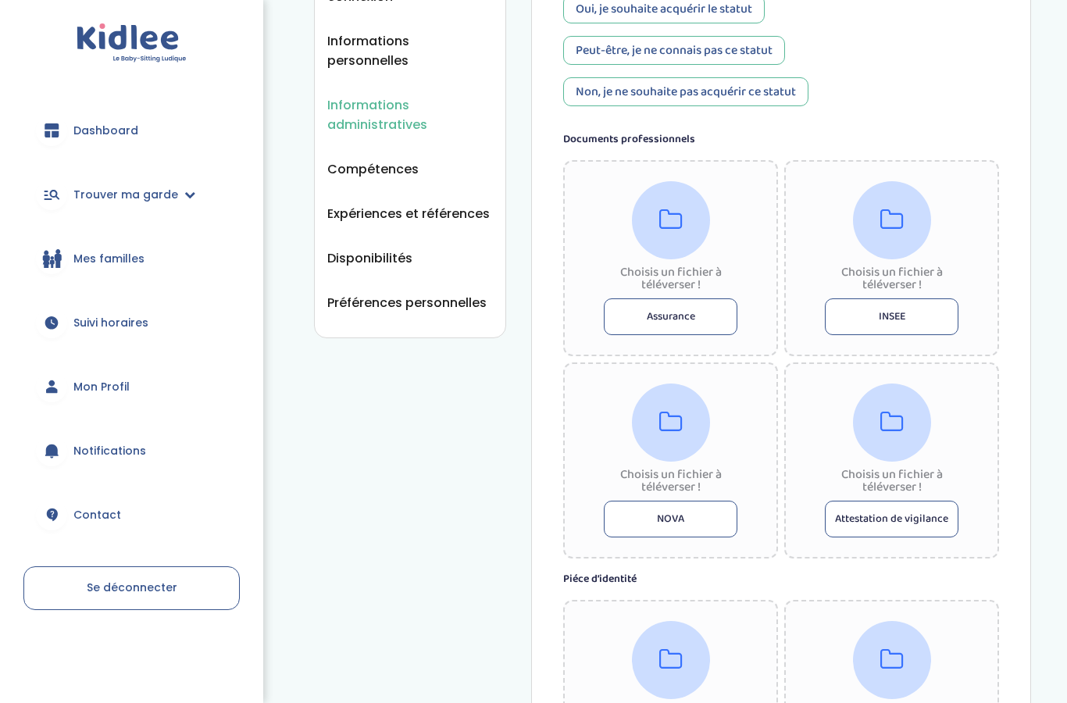
click at [888, 252] on div at bounding box center [892, 220] width 78 height 78
click at [918, 314] on button "INSEE" at bounding box center [892, 316] width 134 height 37
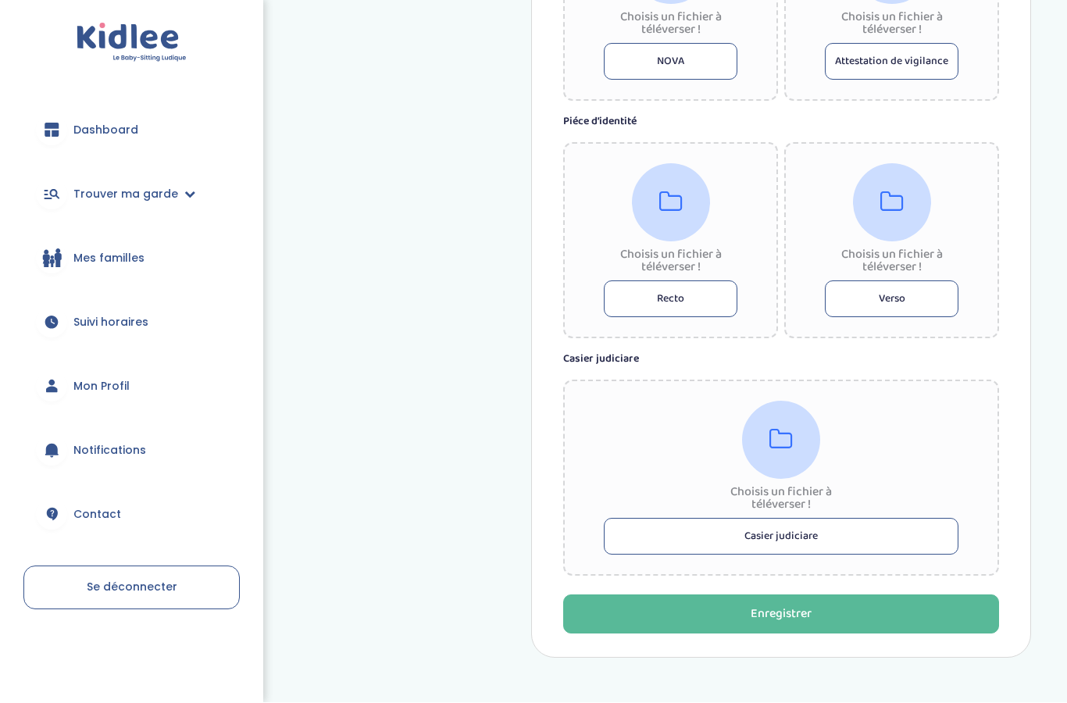
scroll to position [787, 0]
click at [706, 298] on button "Recto" at bounding box center [671, 300] width 134 height 37
click at [111, 255] on span "Mes familles" at bounding box center [108, 259] width 71 height 16
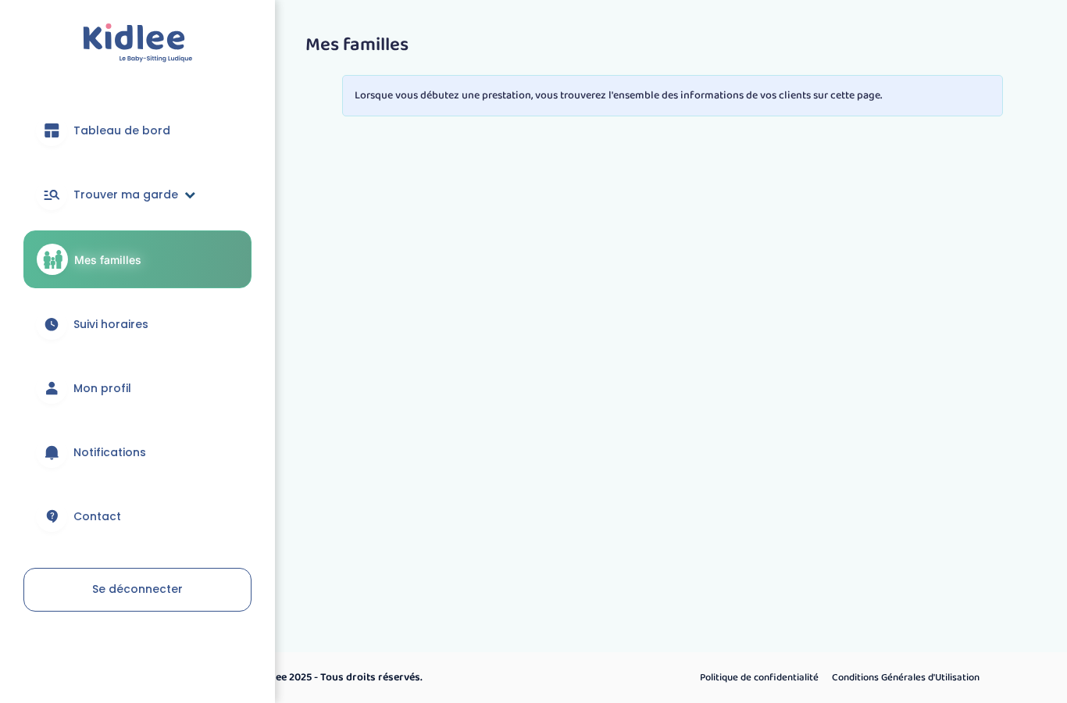
click at [114, 219] on link "Trouver ma garde" at bounding box center [137, 194] width 228 height 56
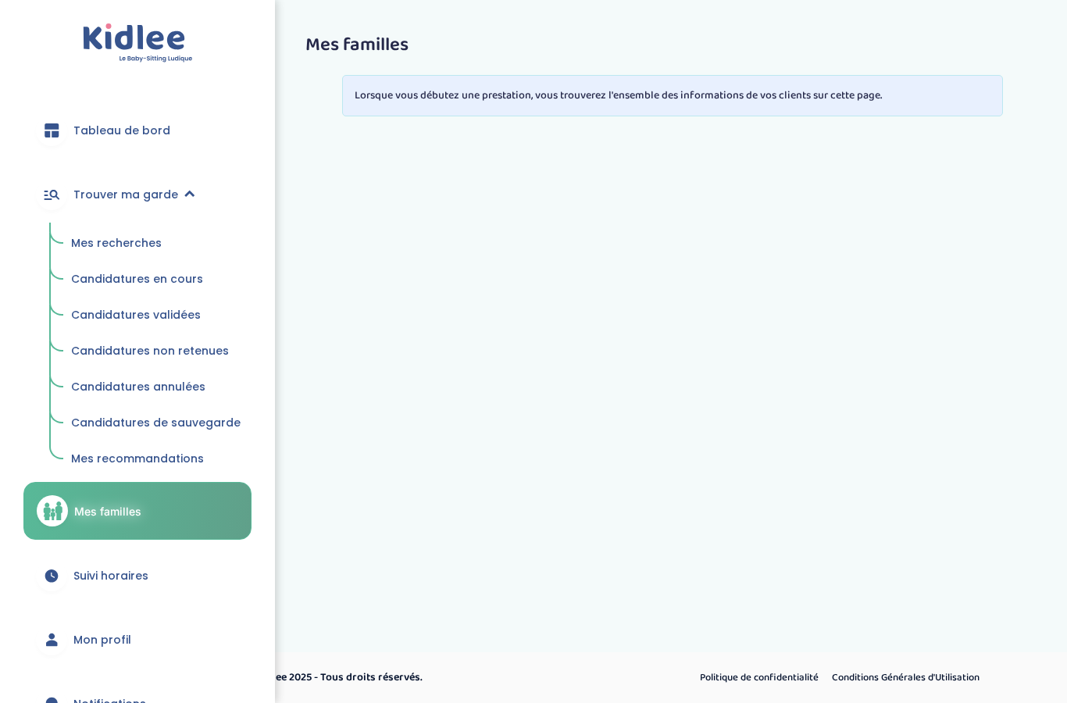
click at [170, 275] on font "Candidatures en cours" at bounding box center [137, 279] width 132 height 16
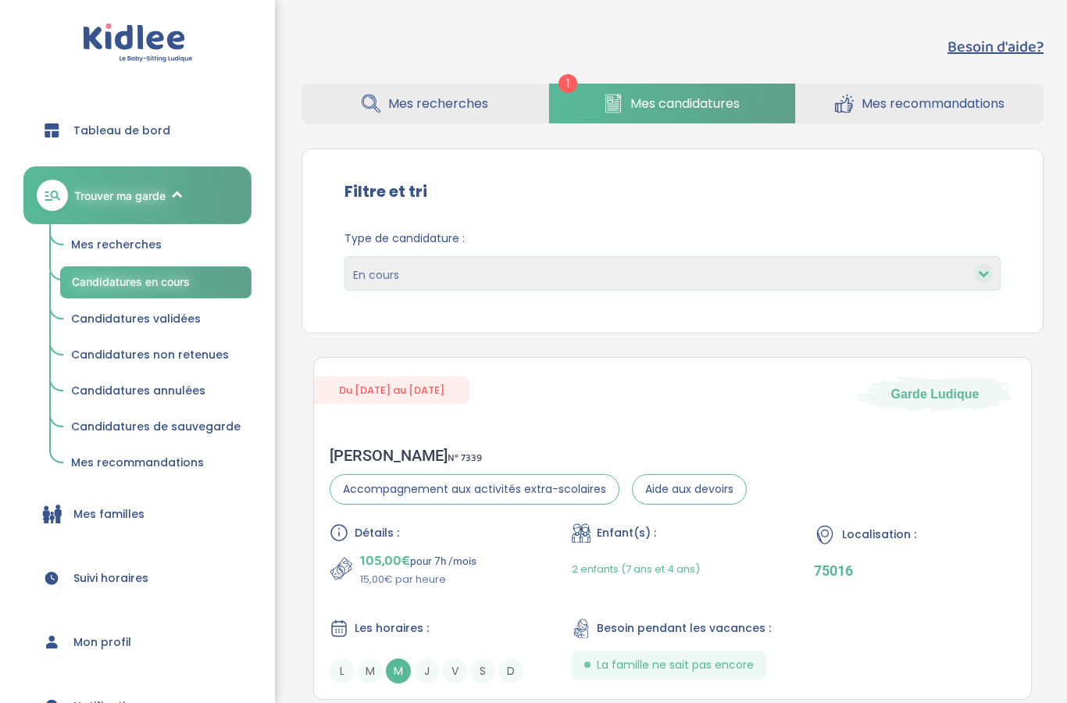
click at [883, 98] on font "Mes recommandations" at bounding box center [933, 104] width 143 height 18
click at [891, 102] on font "Mes recommandations" at bounding box center [933, 104] width 143 height 18
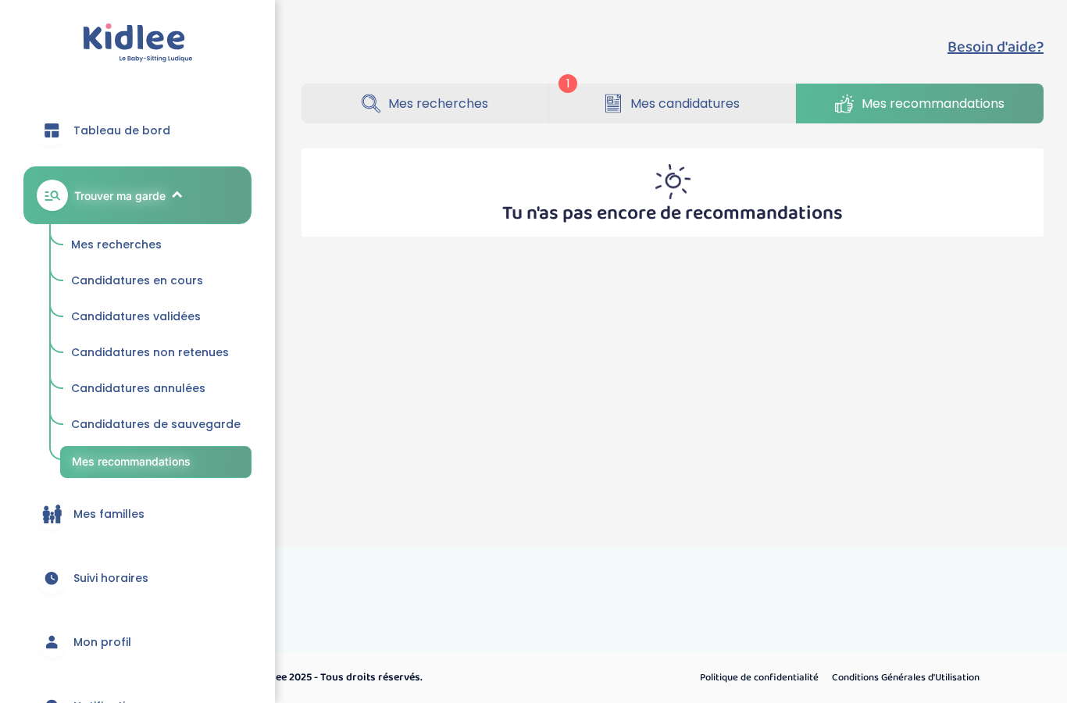
click at [674, 193] on img at bounding box center [672, 181] width 35 height 35
click at [690, 99] on font "Mes candidatures" at bounding box center [684, 104] width 109 height 18
